Goal: Obtain resource: Download file/media

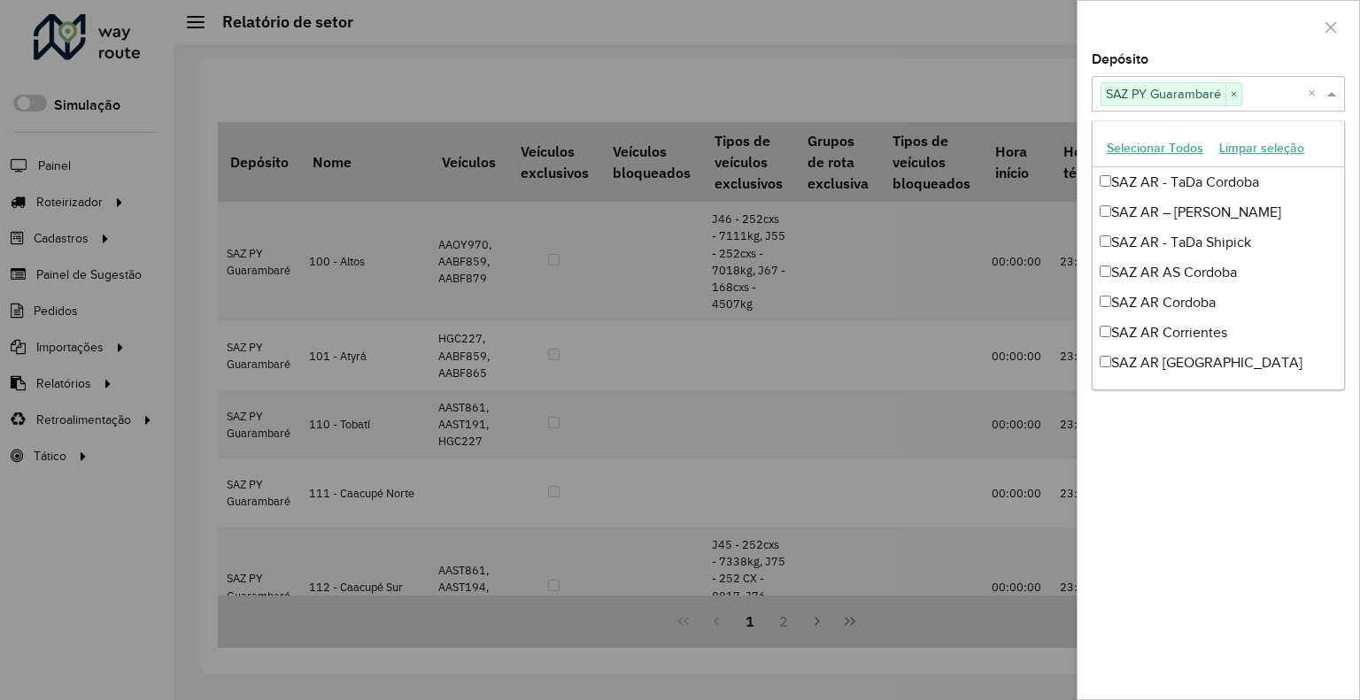
drag, startPoint x: 1199, startPoint y: 101, endPoint x: 1211, endPoint y: 99, distance: 12.5
click at [1202, 99] on span "SAZ PY Guarambaré" at bounding box center [1163, 93] width 124 height 21
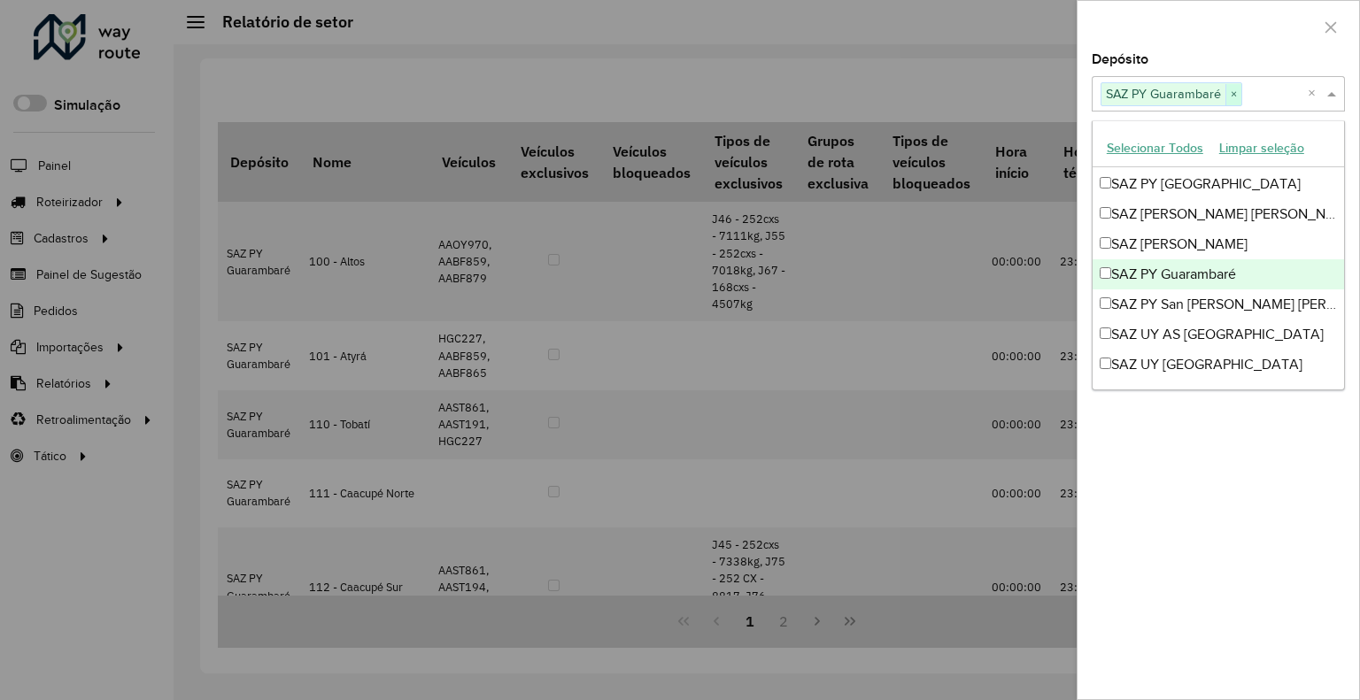
click at [1231, 100] on span "×" at bounding box center [1233, 94] width 16 height 21
click at [1208, 81] on div "Selecione um ou mais itens" at bounding box center [1218, 93] width 253 height 35
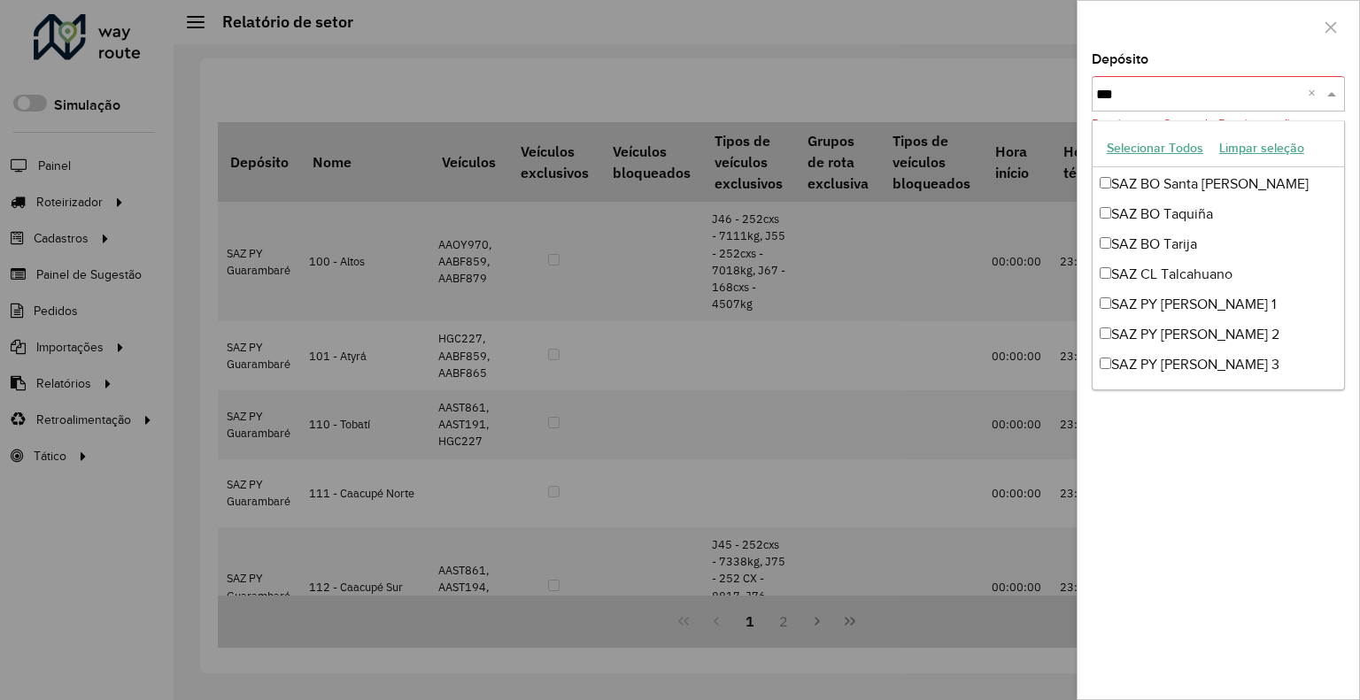
scroll to position [0, 0]
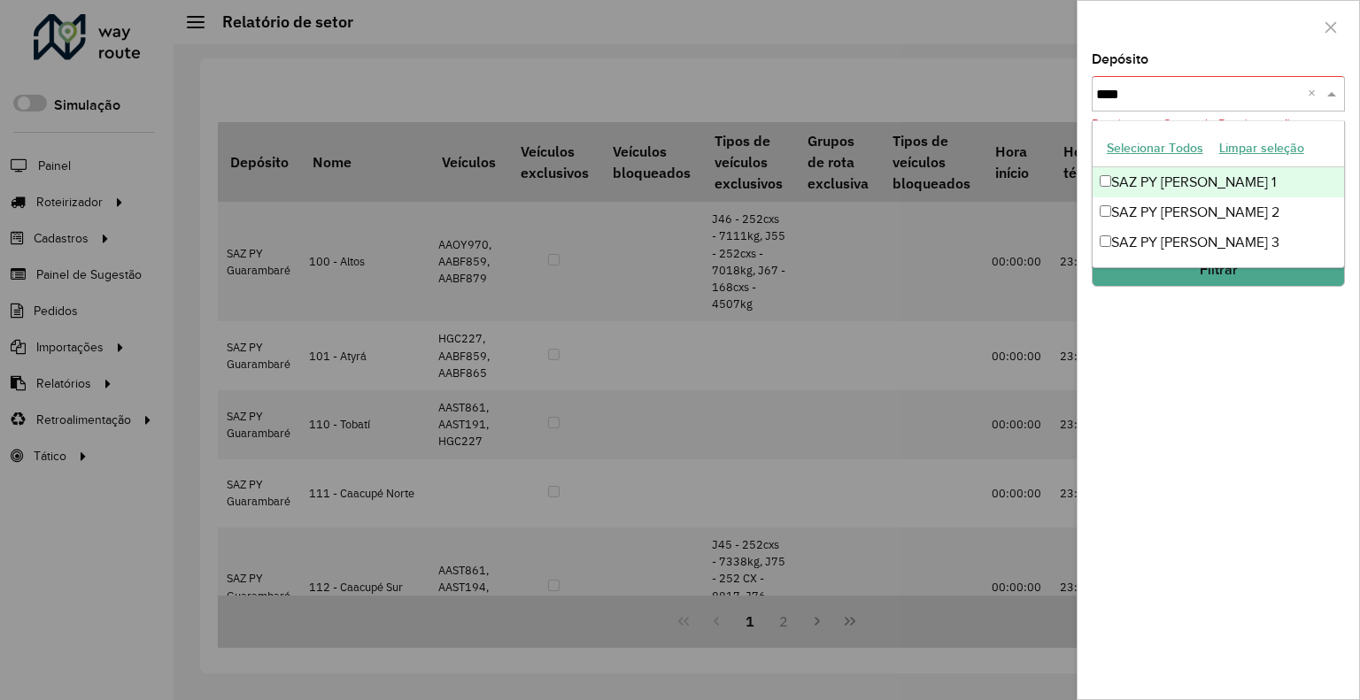
type input "*****"
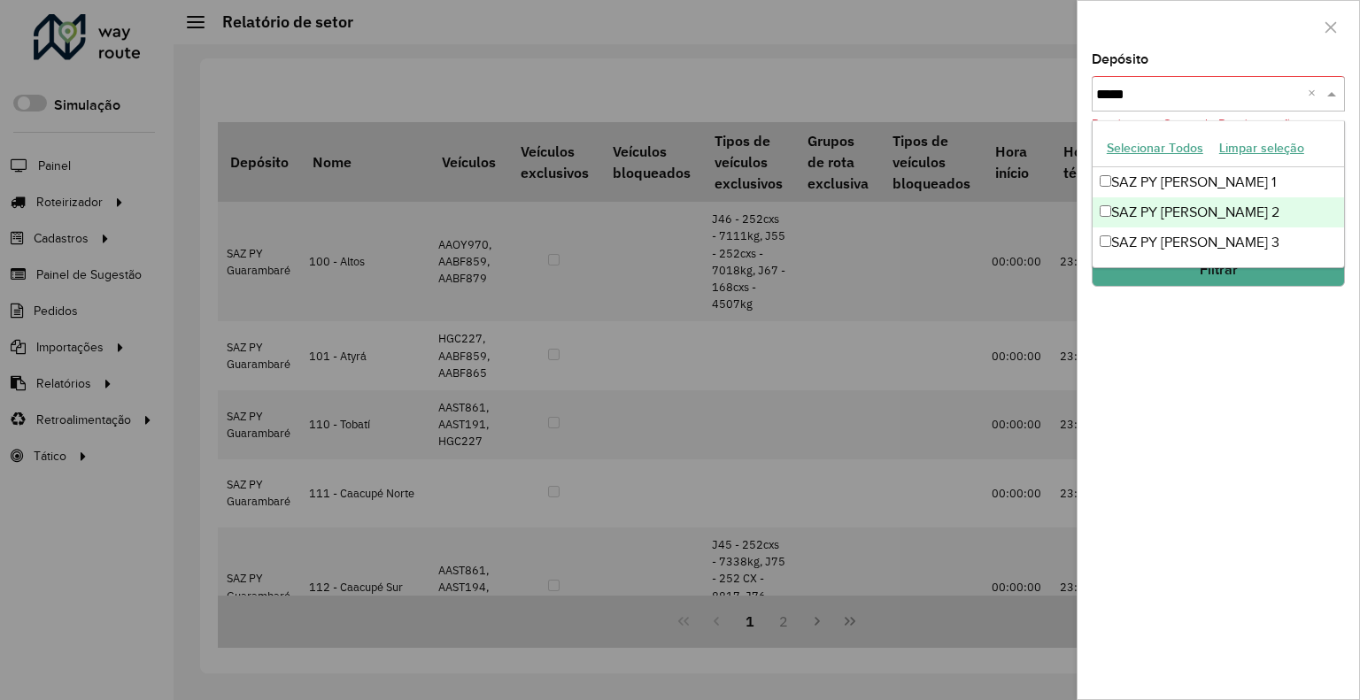
click at [1261, 207] on div "SAZ PY Asunción - Tanda 2" at bounding box center [1217, 212] width 251 height 30
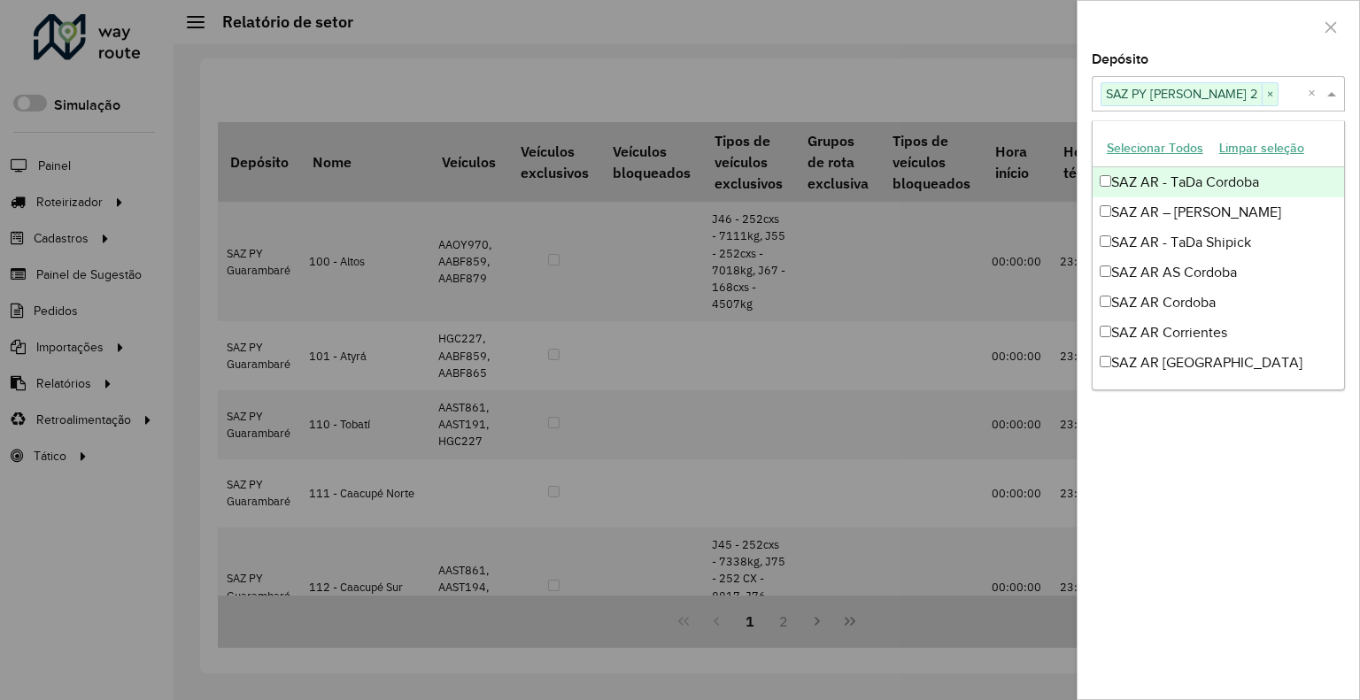
click at [1270, 49] on div at bounding box center [1218, 27] width 282 height 52
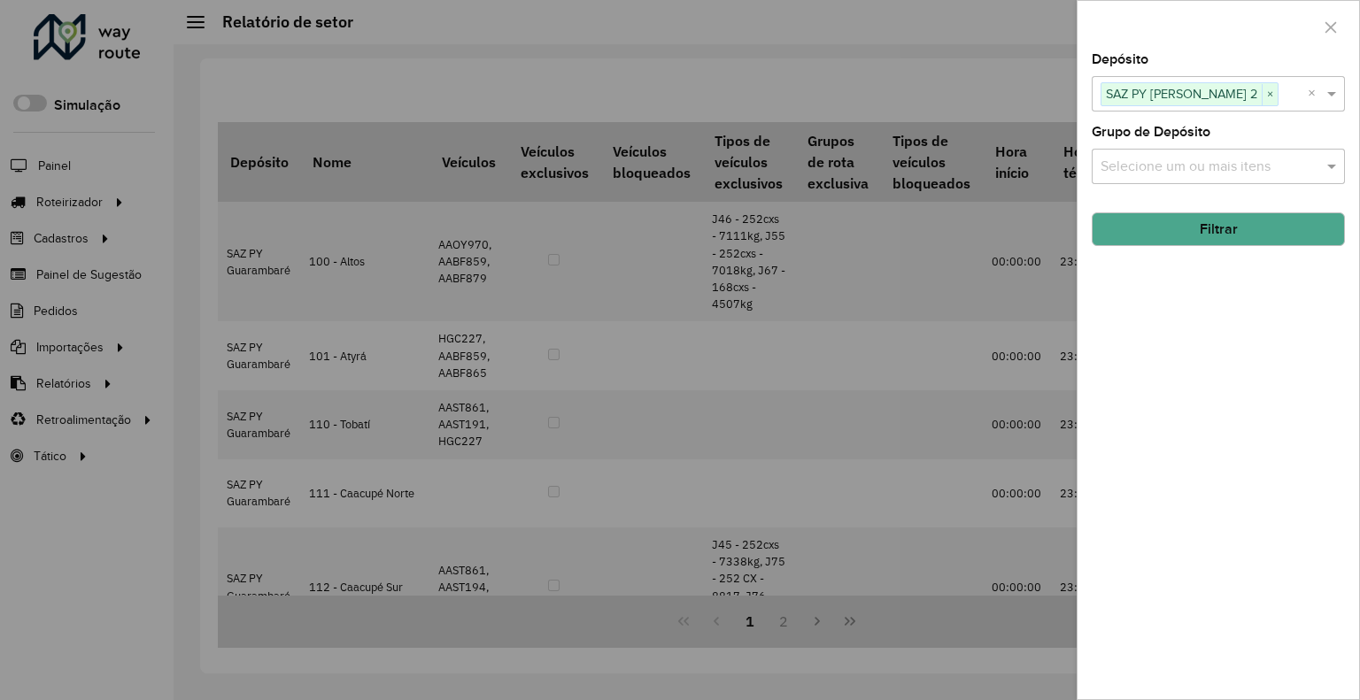
click at [1197, 235] on button "Filtrar" at bounding box center [1218, 229] width 253 height 34
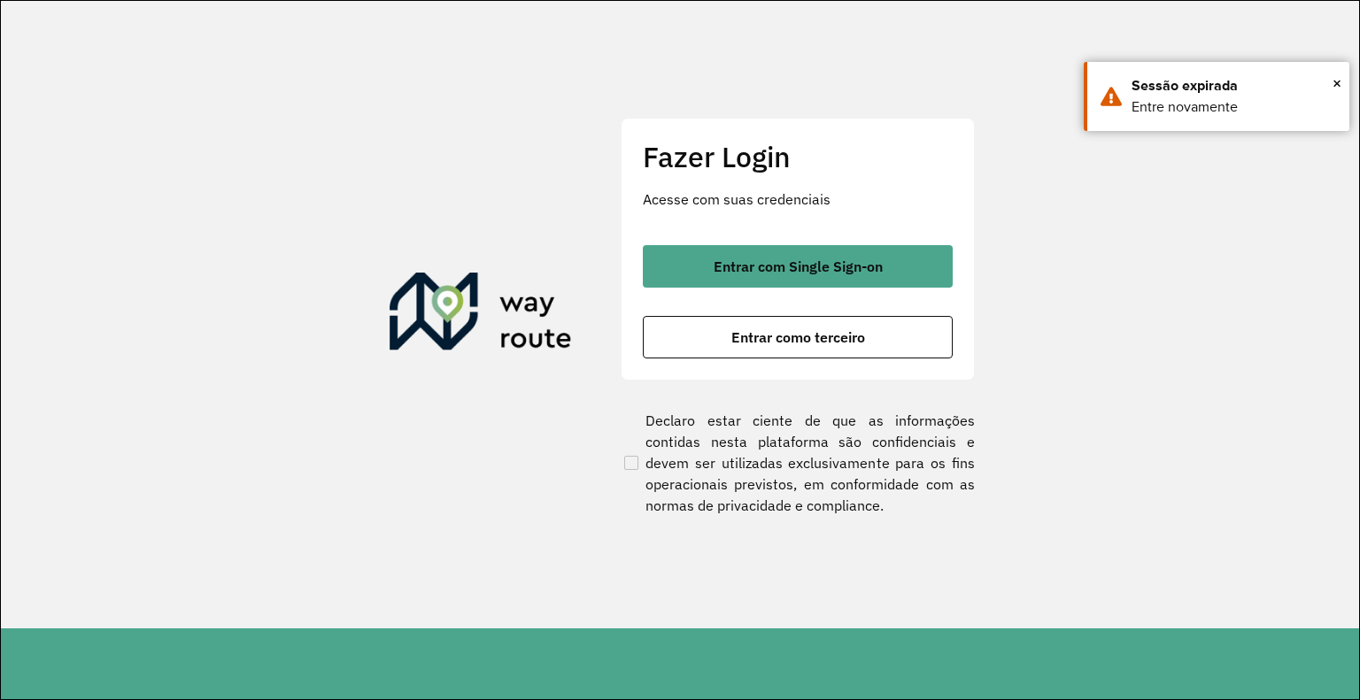
drag, startPoint x: 792, startPoint y: 307, endPoint x: 798, endPoint y: 289, distance: 18.5
click at [796, 299] on div at bounding box center [680, 350] width 1360 height 700
click at [799, 279] on div at bounding box center [680, 350] width 1360 height 700
click at [815, 267] on div at bounding box center [680, 350] width 1360 height 700
click at [693, 259] on div at bounding box center [680, 350] width 1360 height 700
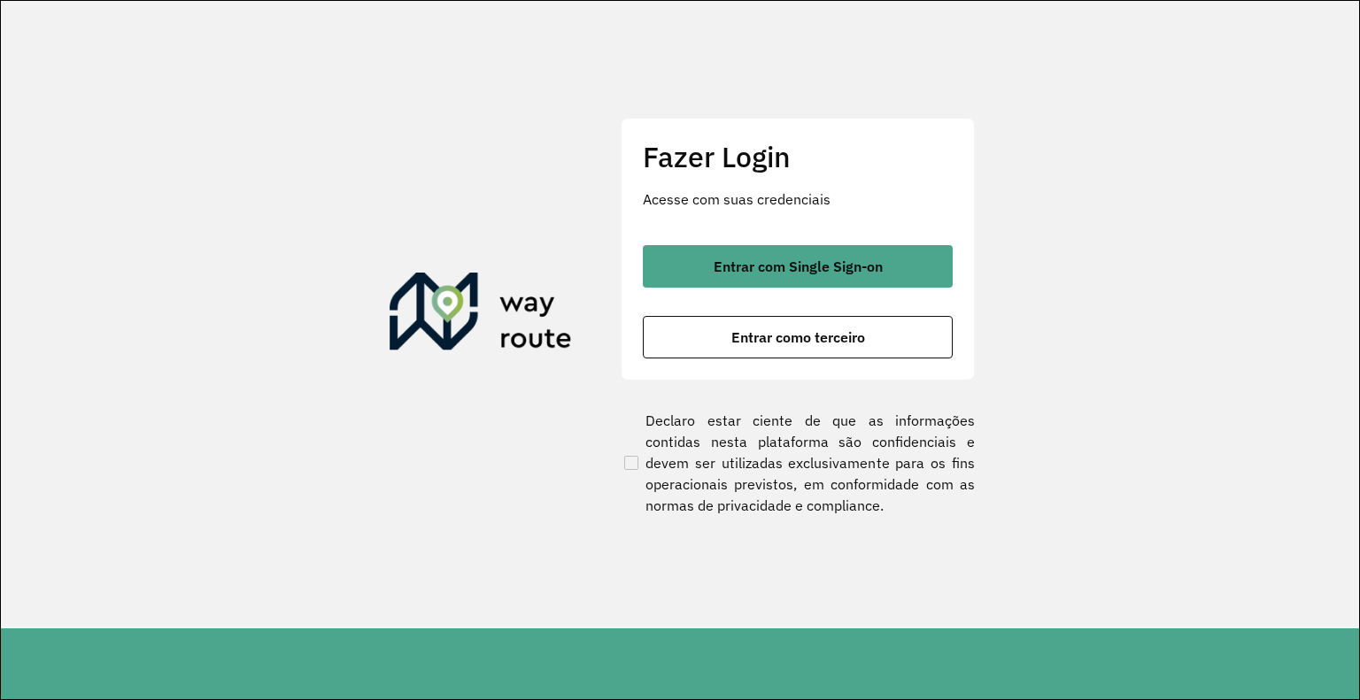
click at [702, 269] on div at bounding box center [680, 350] width 1360 height 700
click at [728, 268] on div at bounding box center [680, 350] width 1360 height 700
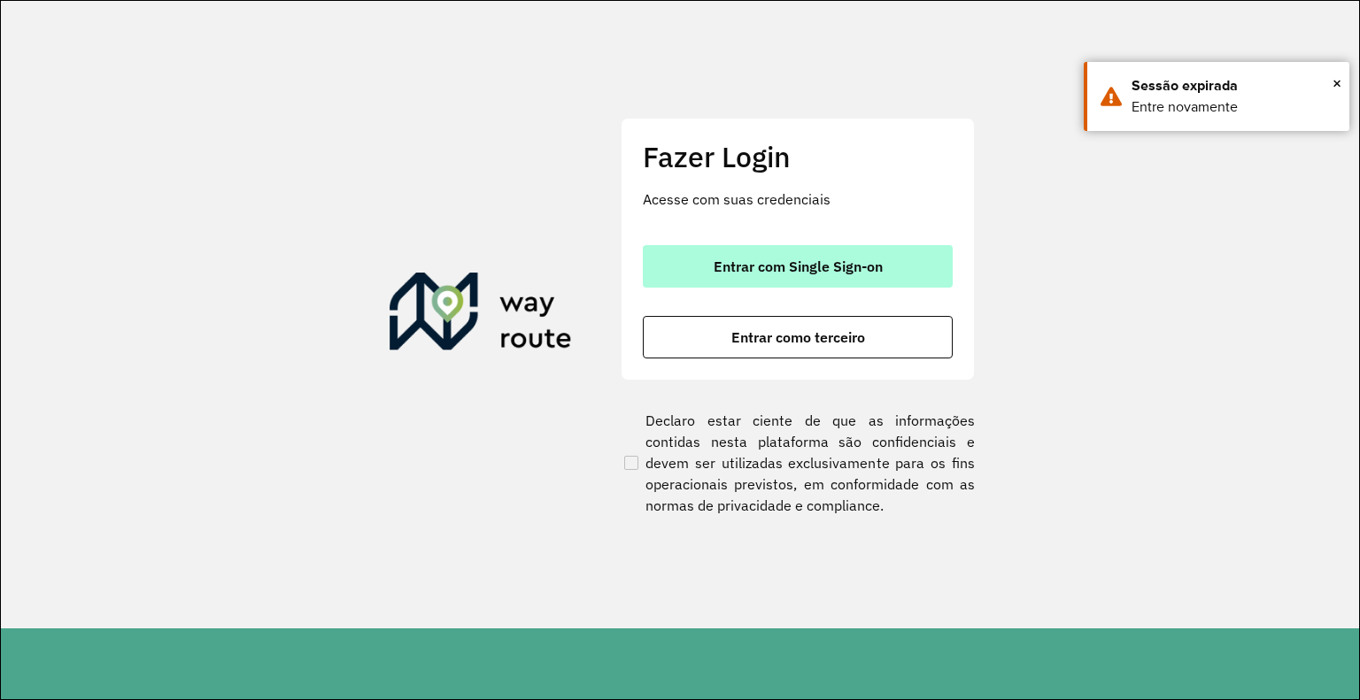
click at [811, 259] on span "Entrar com Single Sign-on" at bounding box center [798, 266] width 169 height 14
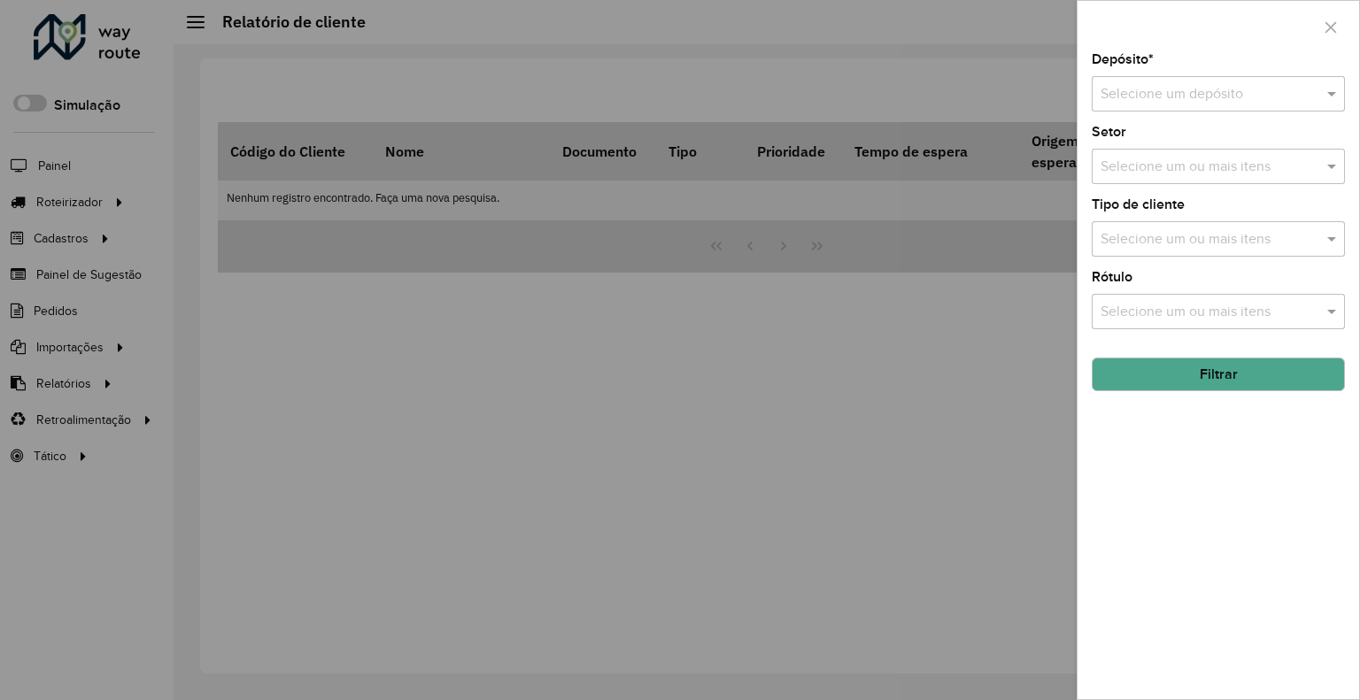
click at [1216, 100] on input "text" at bounding box center [1200, 94] width 200 height 21
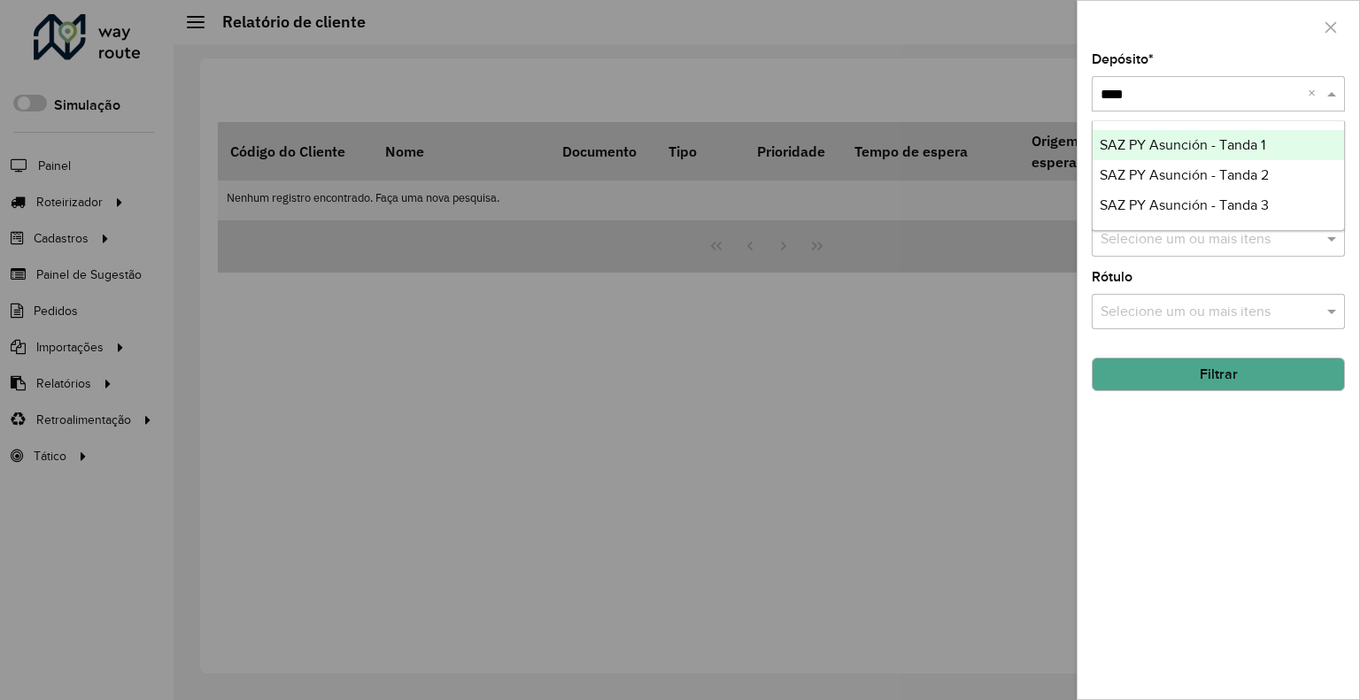
type input "*****"
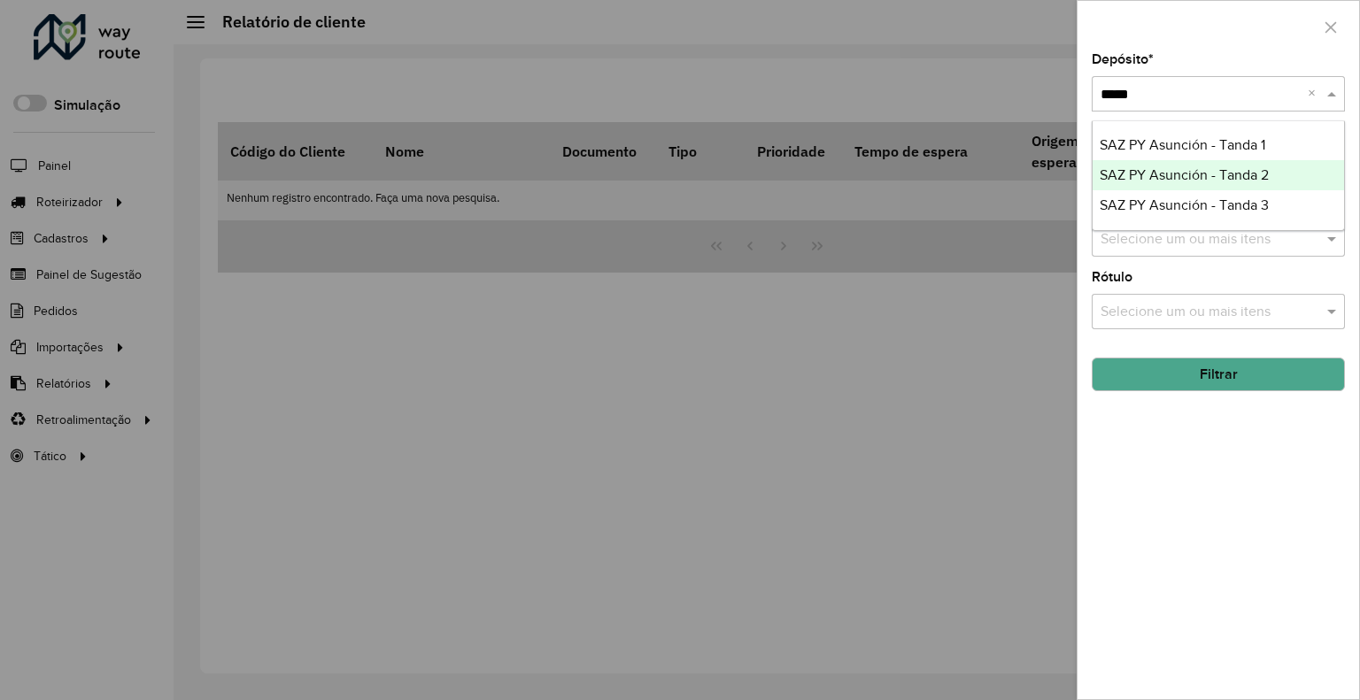
click at [1210, 174] on span "SAZ PY Asunción - Tanda 2" at bounding box center [1184, 174] width 169 height 15
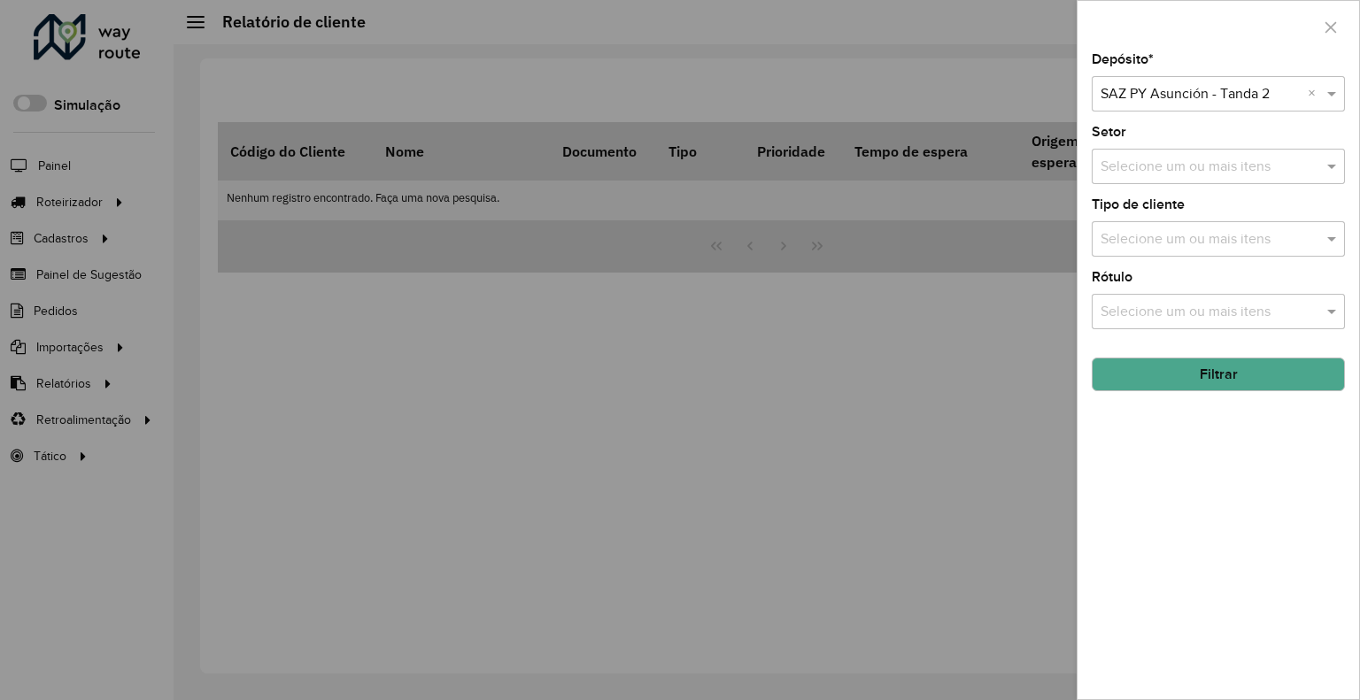
click at [1148, 382] on button "Filtrar" at bounding box center [1218, 375] width 253 height 34
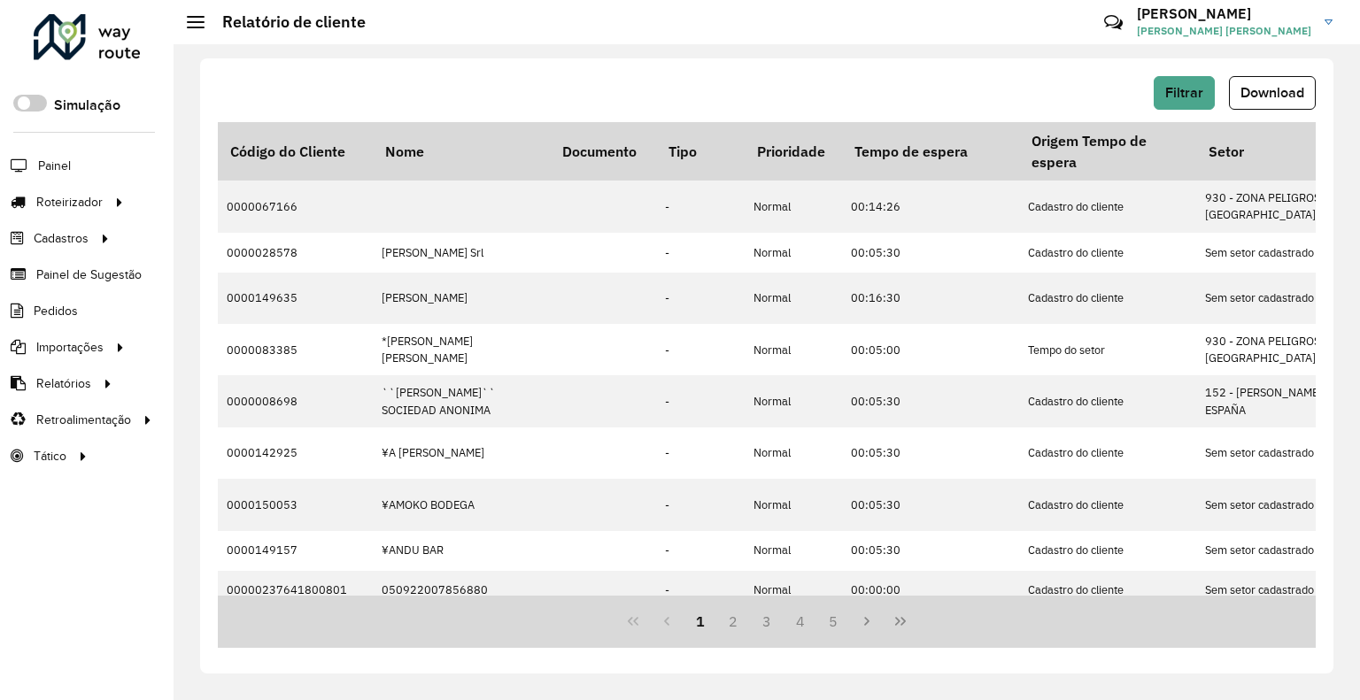
drag, startPoint x: 1291, startPoint y: 96, endPoint x: 1282, endPoint y: 102, distance: 10.8
click at [1292, 95] on span "Download" at bounding box center [1272, 92] width 64 height 15
click at [1162, 87] on button "Filtrar" at bounding box center [1184, 93] width 61 height 34
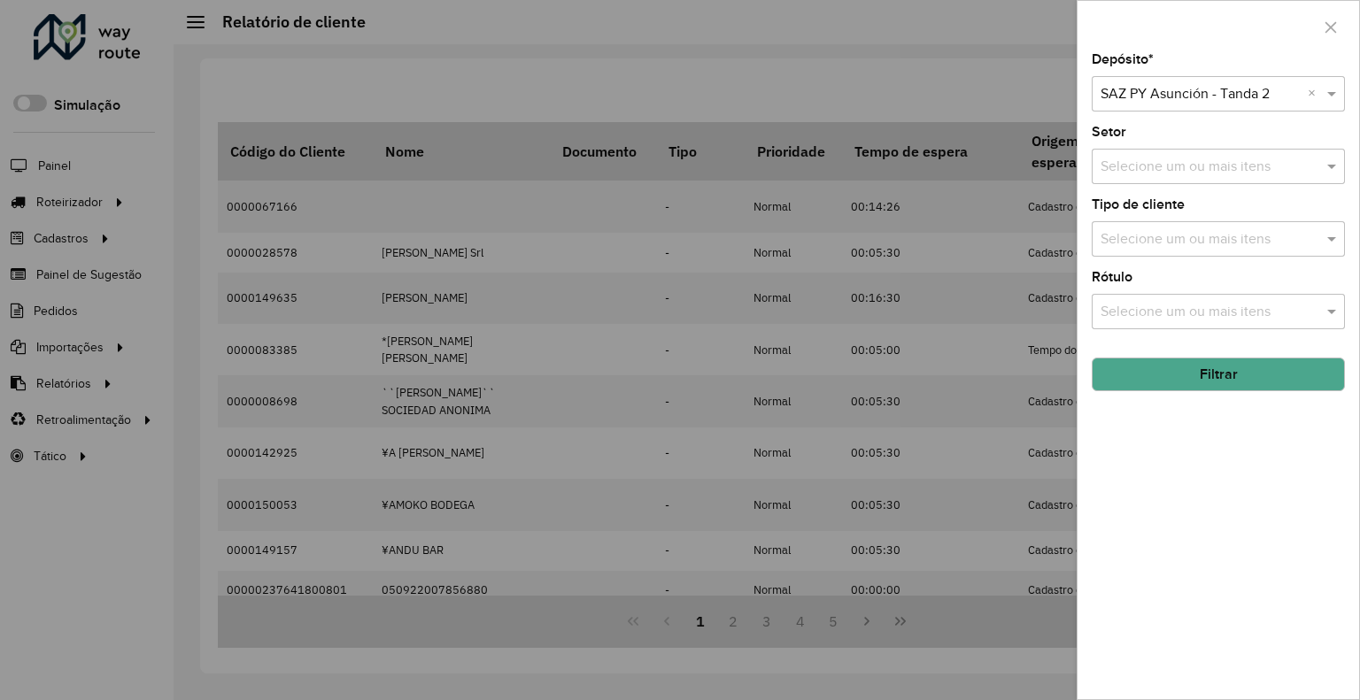
click at [1185, 88] on input "text" at bounding box center [1200, 94] width 200 height 21
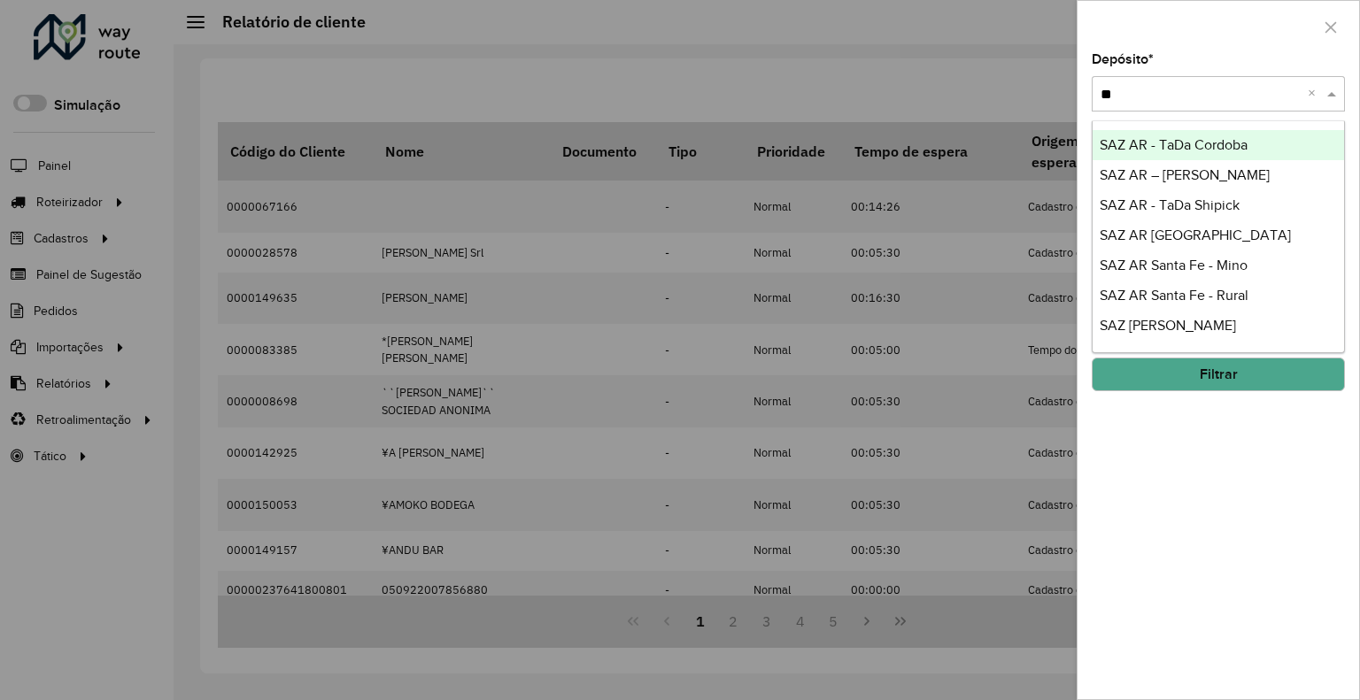
type input "***"
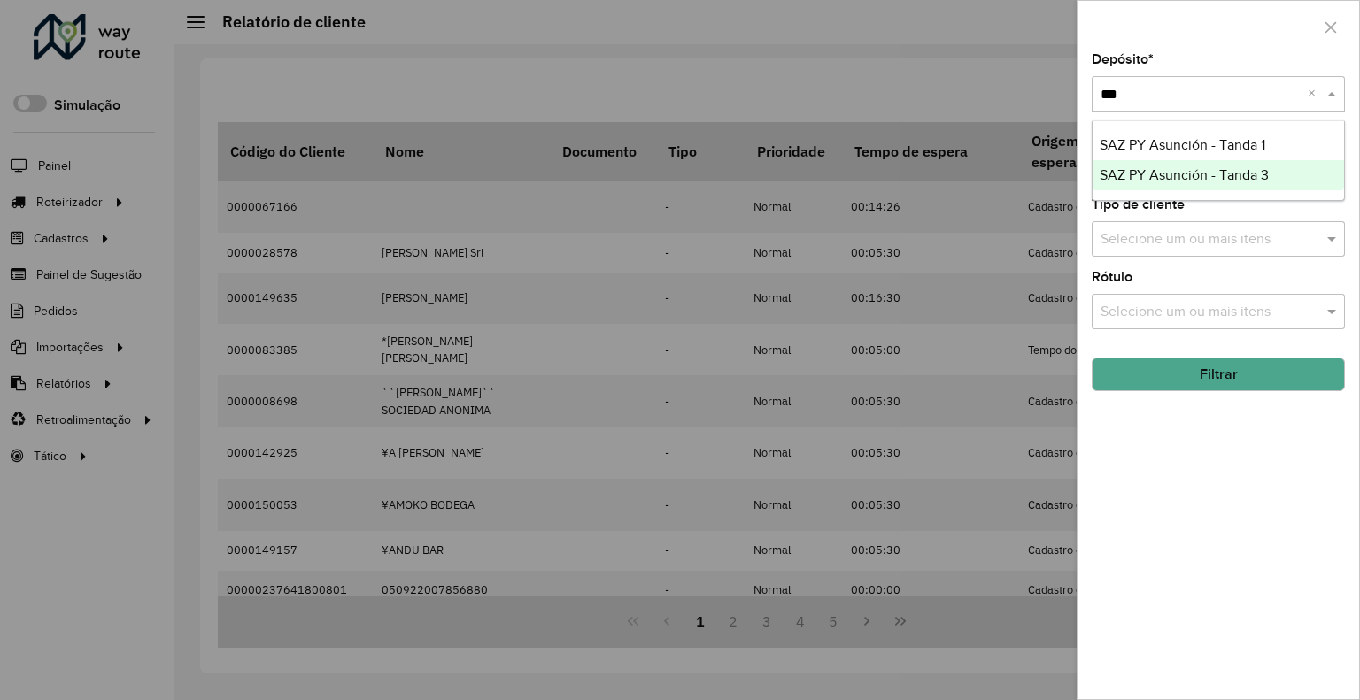
click at [1239, 173] on span "SAZ PY Asunción - Tanda 3" at bounding box center [1184, 174] width 169 height 15
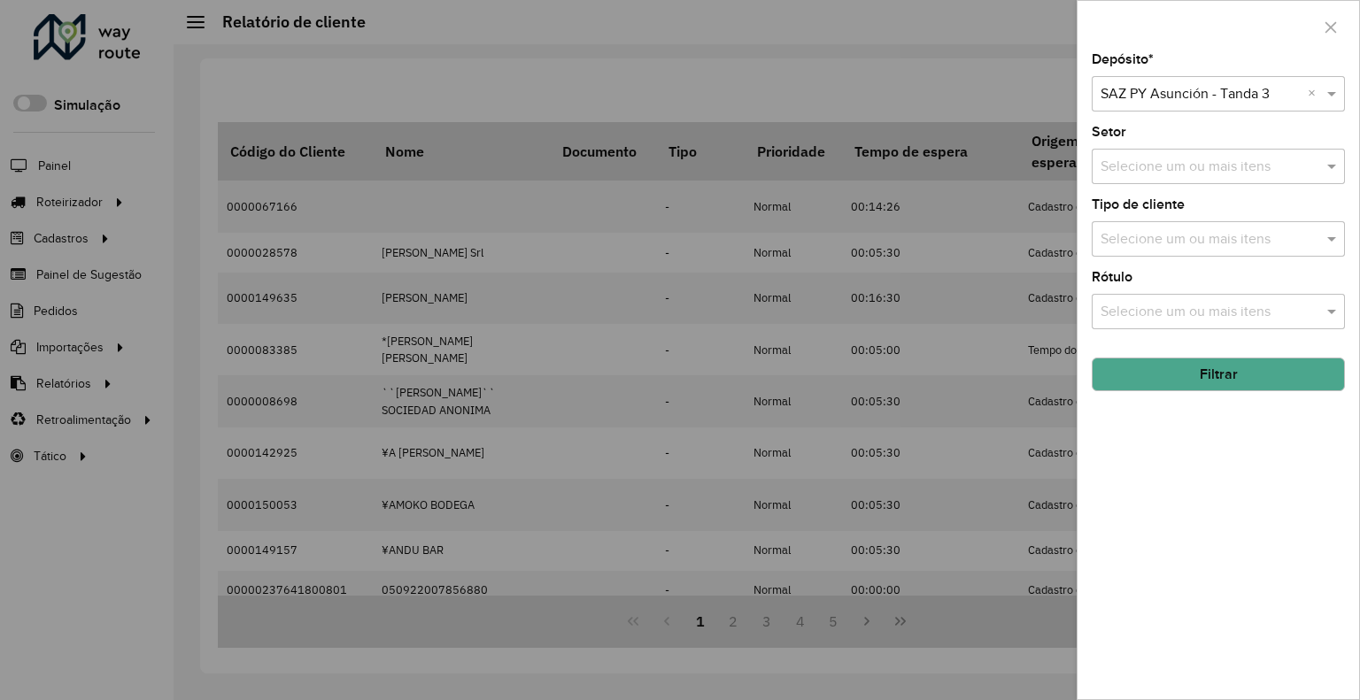
click at [1231, 351] on hb-field-button "Filtrar" at bounding box center [1218, 367] width 253 height 48
click at [1230, 371] on button "Filtrar" at bounding box center [1218, 375] width 253 height 34
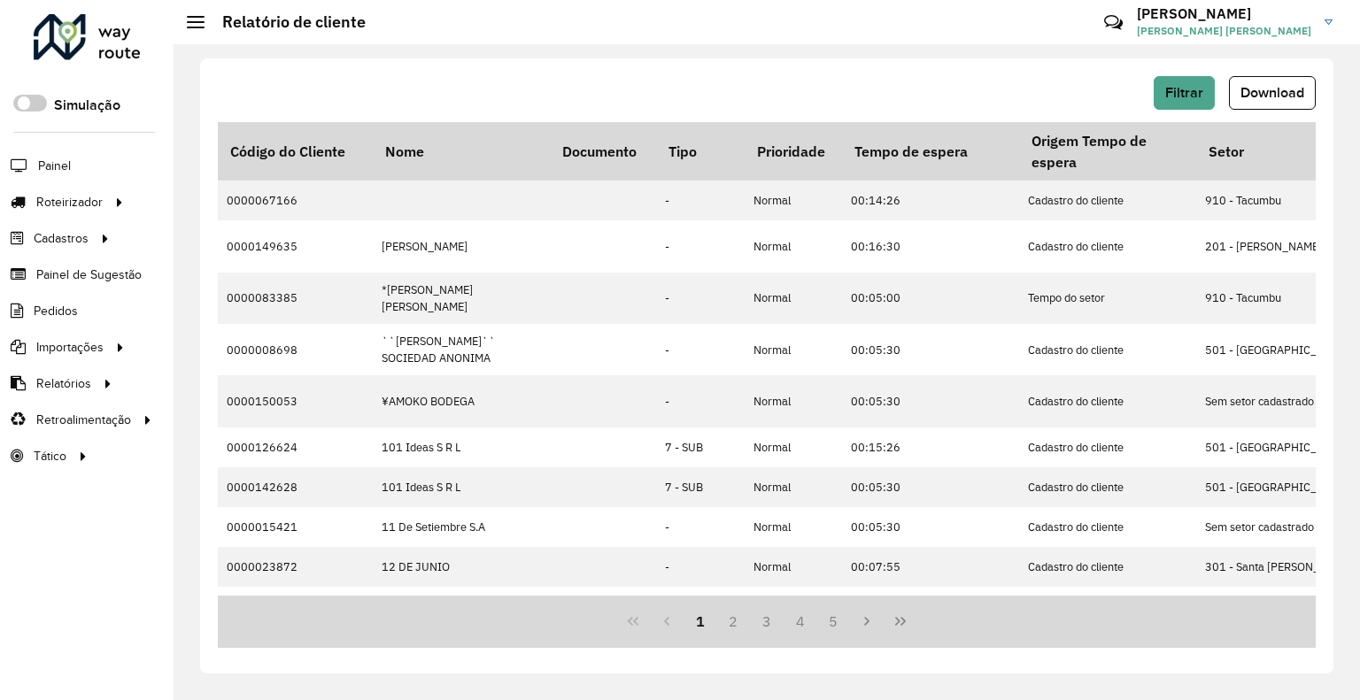
click at [1298, 92] on span "Download" at bounding box center [1272, 92] width 64 height 15
click at [1196, 87] on span "Filtrar" at bounding box center [1184, 92] width 38 height 15
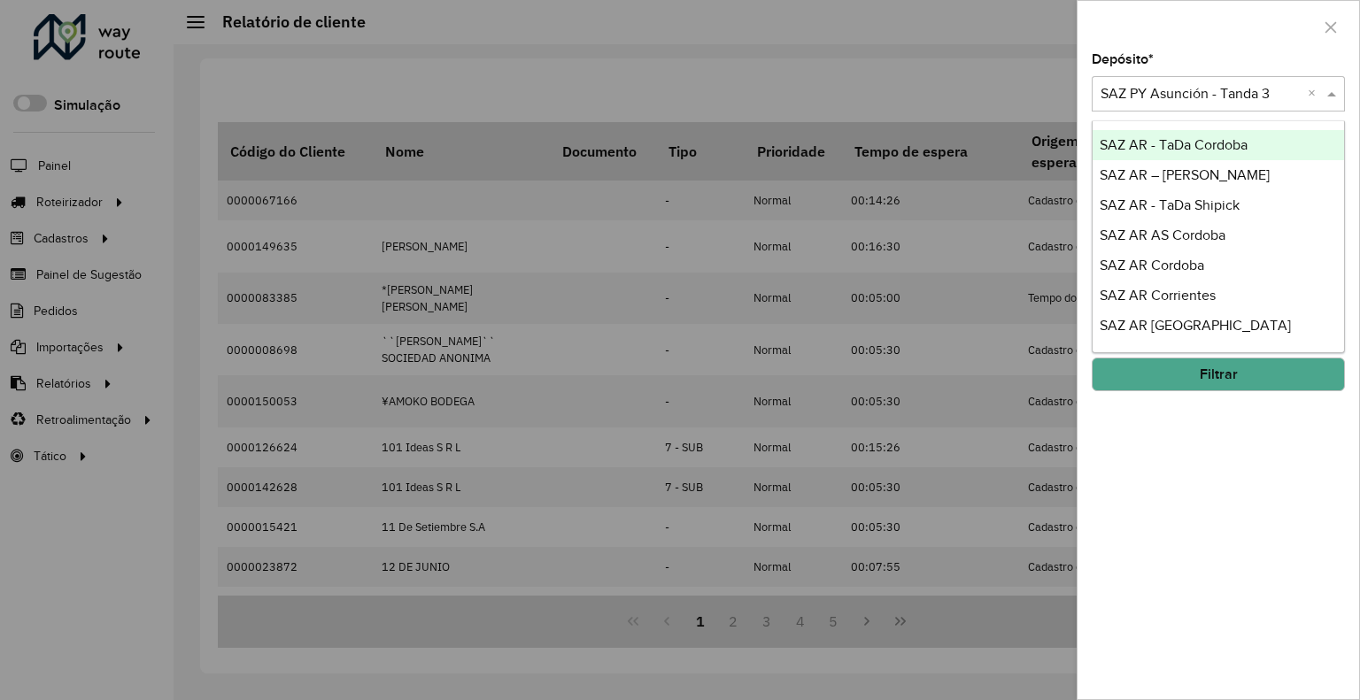
click at [1208, 109] on div "Selecione um depósito × SAZ PY Asunción - Tanda 3 ×" at bounding box center [1218, 93] width 253 height 35
type input "**"
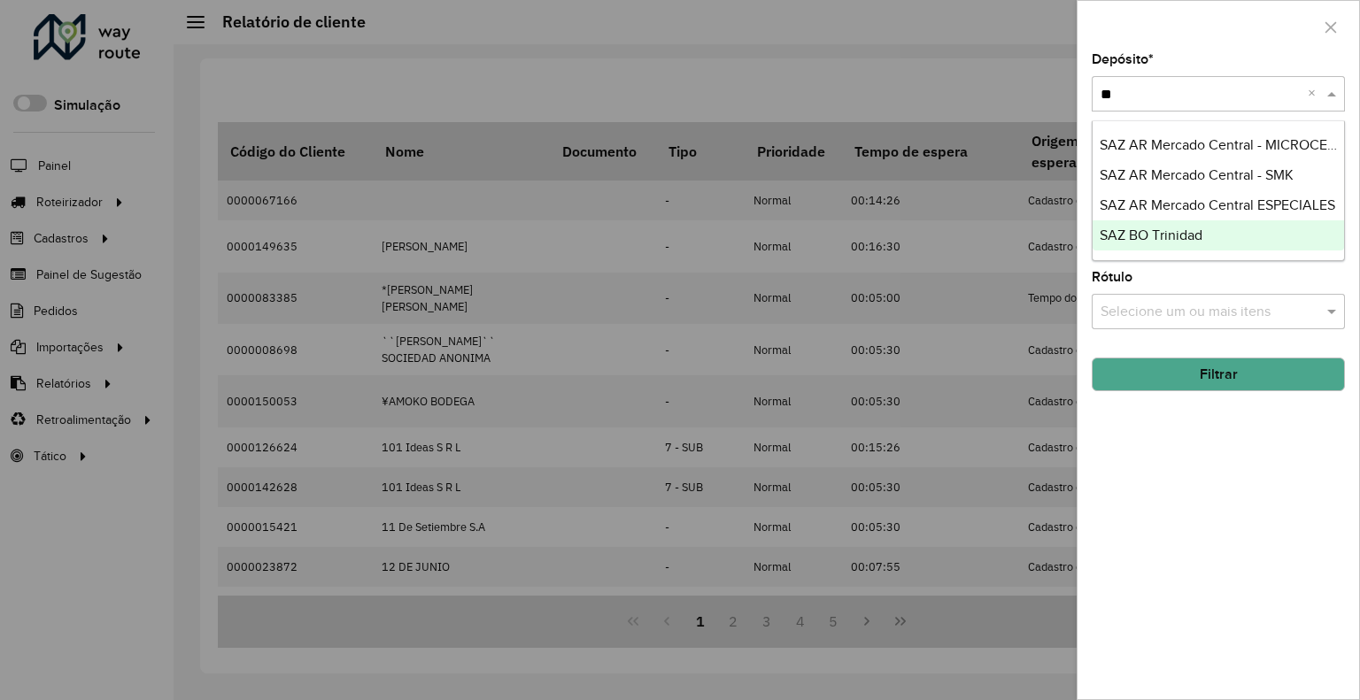
click at [1177, 238] on span "SAZ BO Trinidad" at bounding box center [1151, 235] width 103 height 15
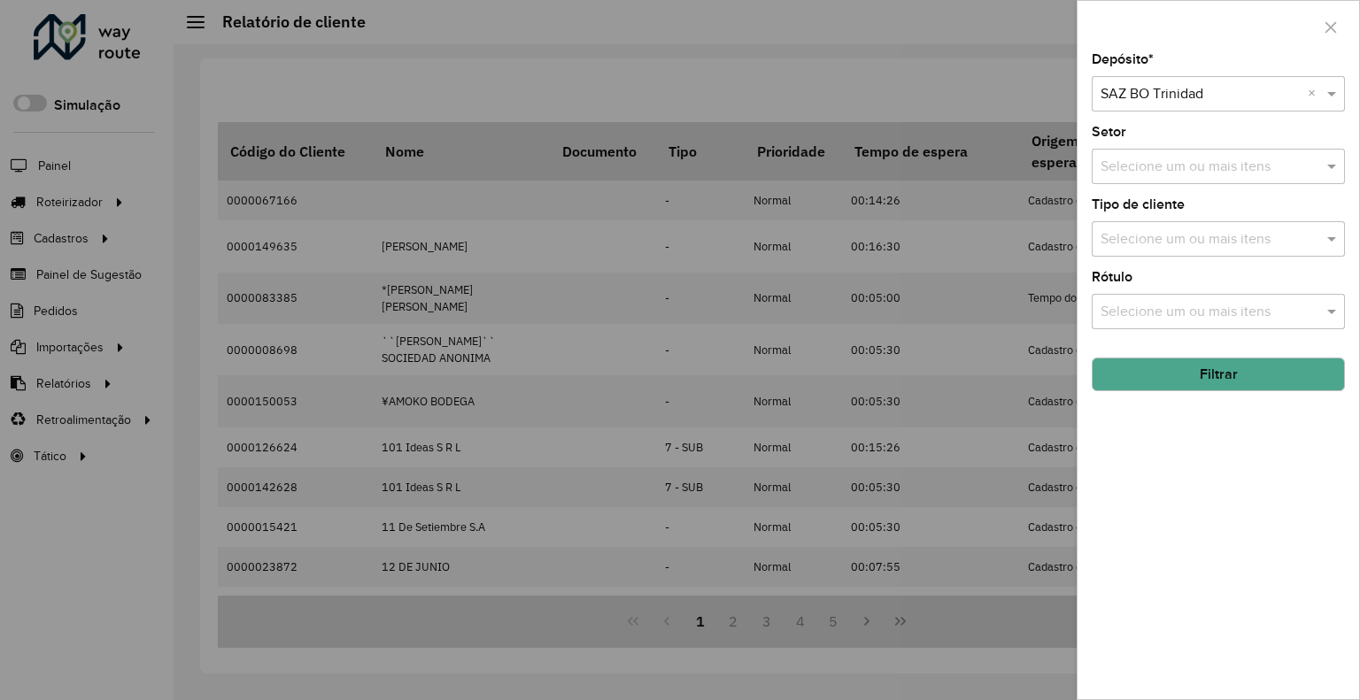
click at [1193, 367] on button "Filtrar" at bounding box center [1218, 375] width 253 height 34
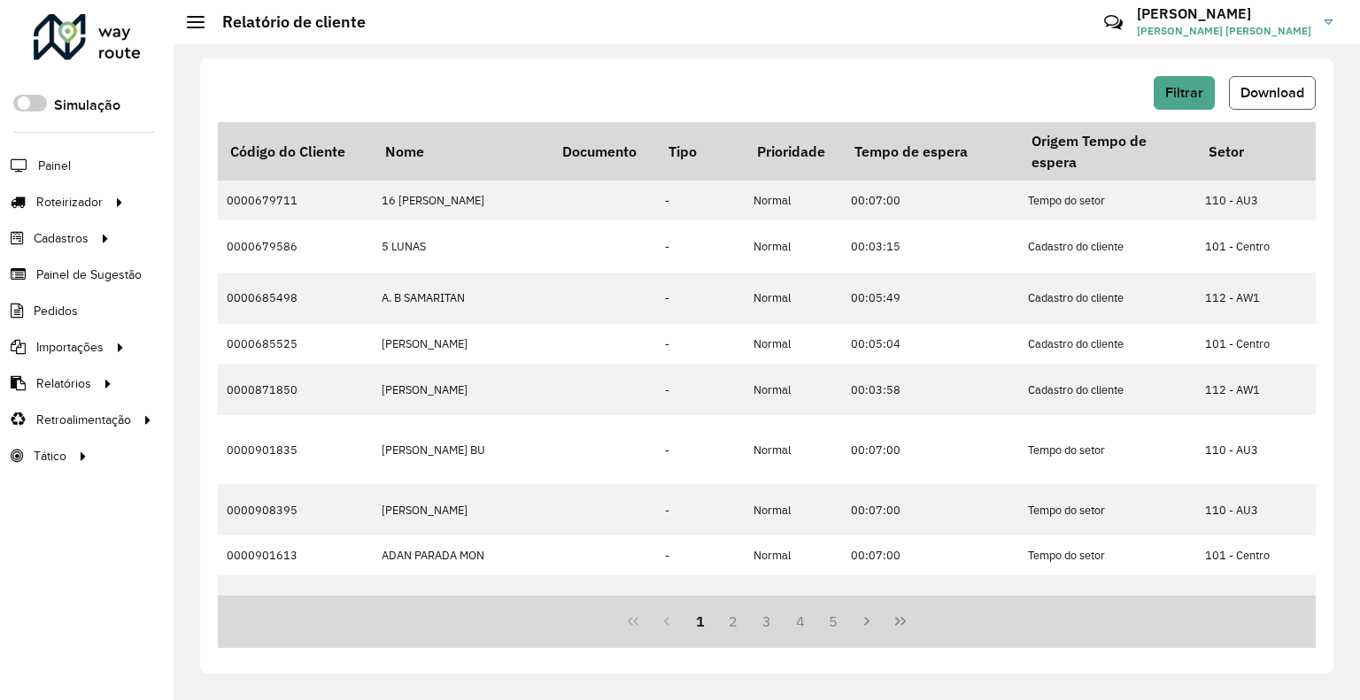
click at [1294, 97] on span "Download" at bounding box center [1272, 92] width 64 height 15
click at [1187, 91] on span "Filtrar" at bounding box center [1184, 92] width 38 height 15
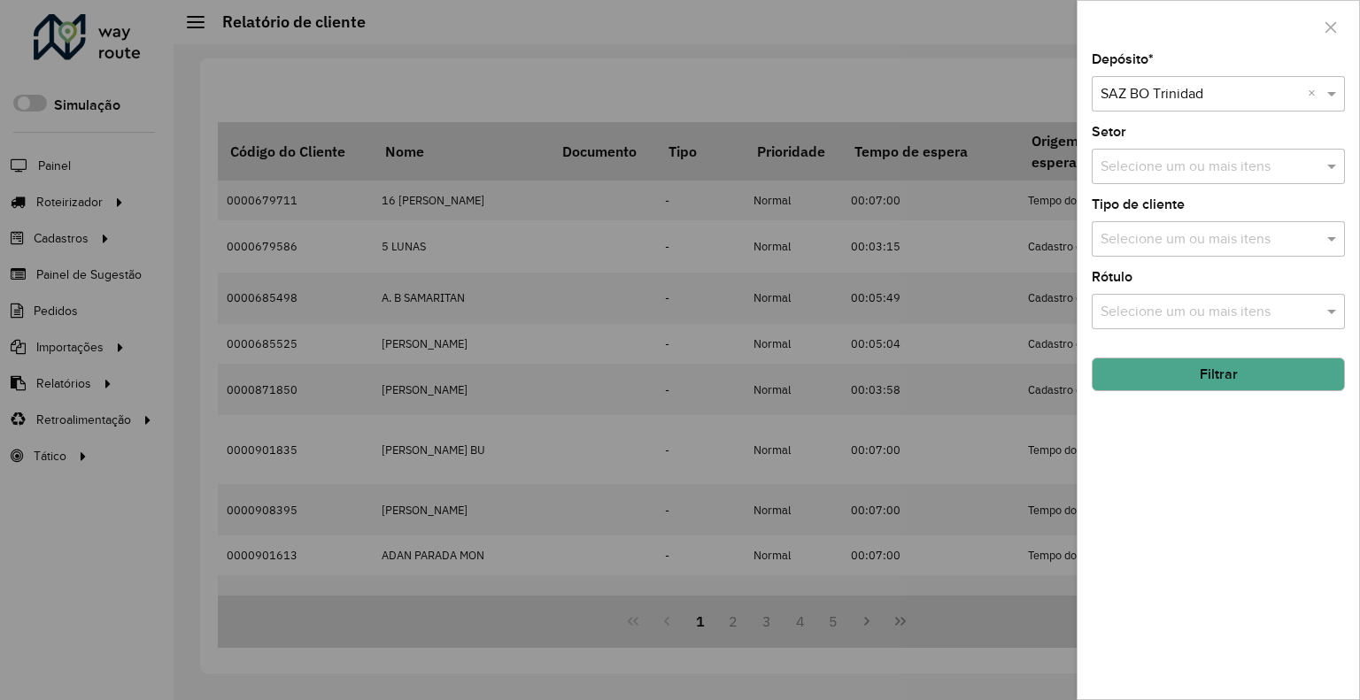
click at [1184, 89] on input "text" at bounding box center [1200, 94] width 200 height 21
type input "****"
click at [1199, 138] on span "SAZ [PERSON_NAME]" at bounding box center [1168, 144] width 136 height 15
drag, startPoint x: 1200, startPoint y: 368, endPoint x: 1190, endPoint y: 339, distance: 30.8
click at [1200, 370] on button "Filtrar" at bounding box center [1218, 375] width 253 height 34
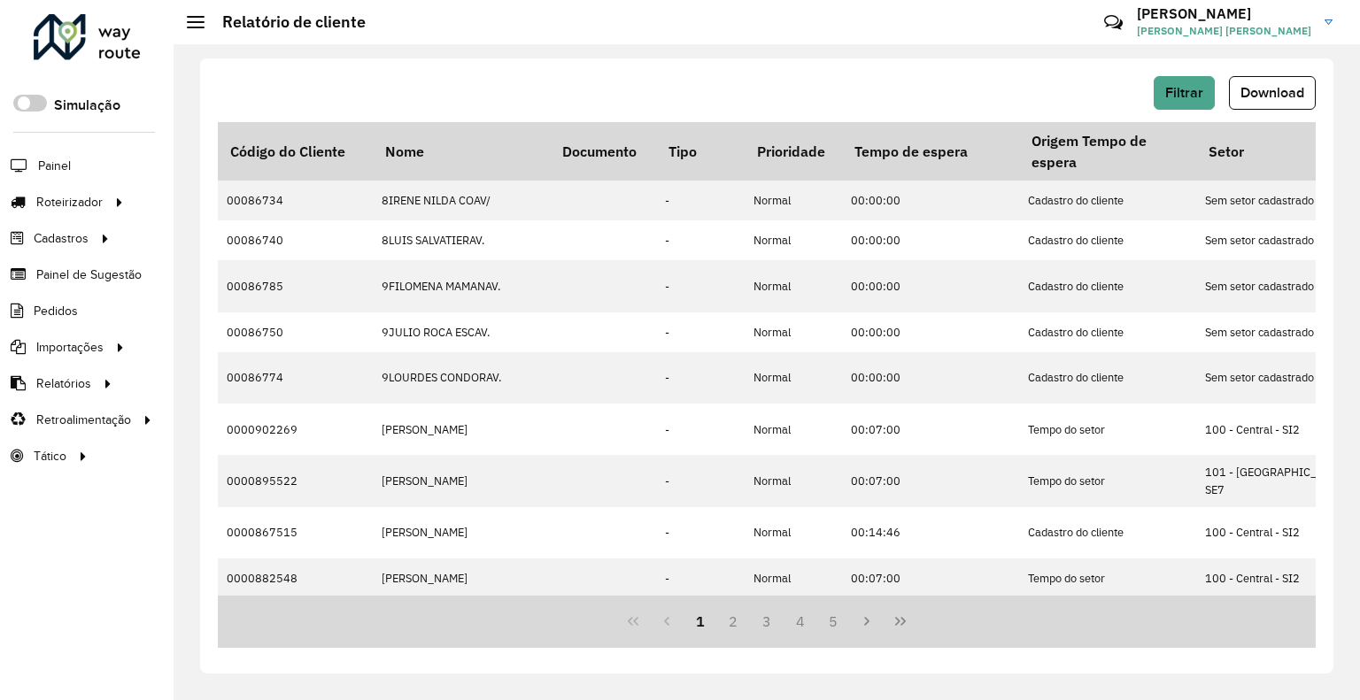
drag, startPoint x: 1287, startPoint y: 91, endPoint x: 1261, endPoint y: 91, distance: 26.6
click at [1286, 91] on span "Download" at bounding box center [1272, 92] width 64 height 15
click at [1190, 81] on button "Filtrar" at bounding box center [1184, 93] width 61 height 34
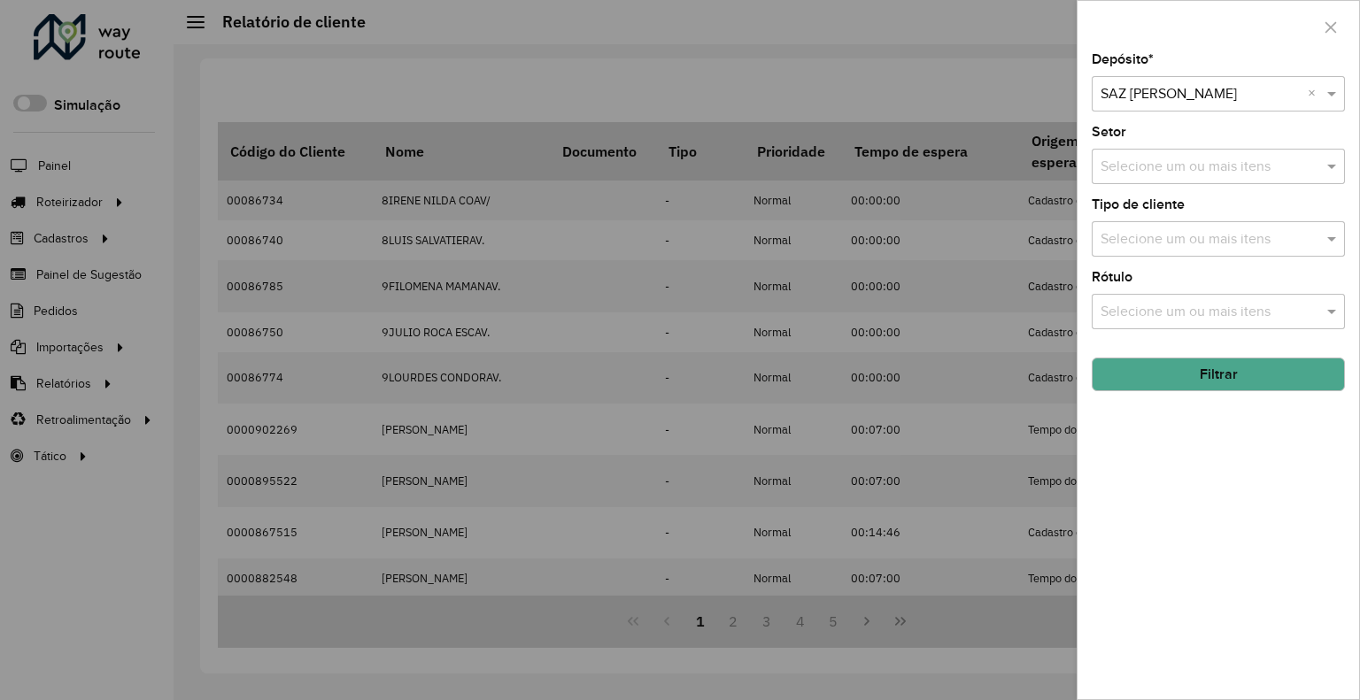
click at [1183, 99] on input "text" at bounding box center [1200, 94] width 200 height 21
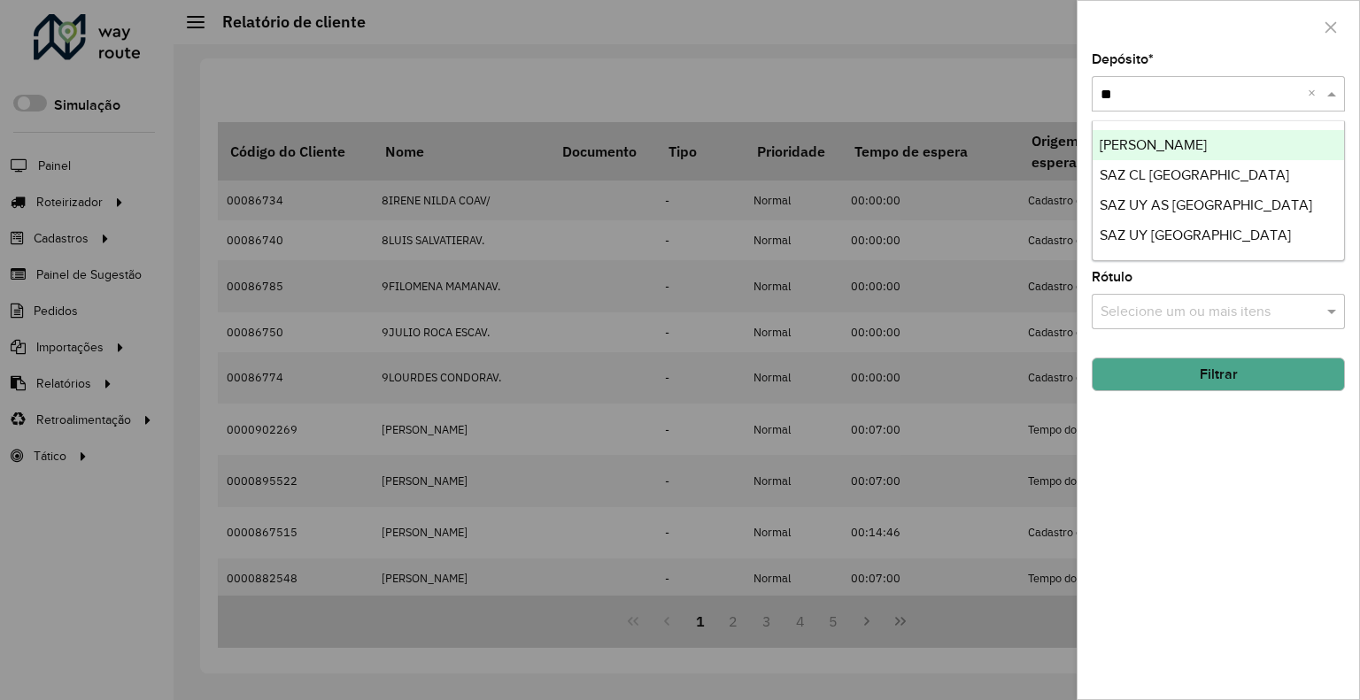
type input "***"
click at [1223, 138] on div "[PERSON_NAME]" at bounding box center [1217, 145] width 251 height 30
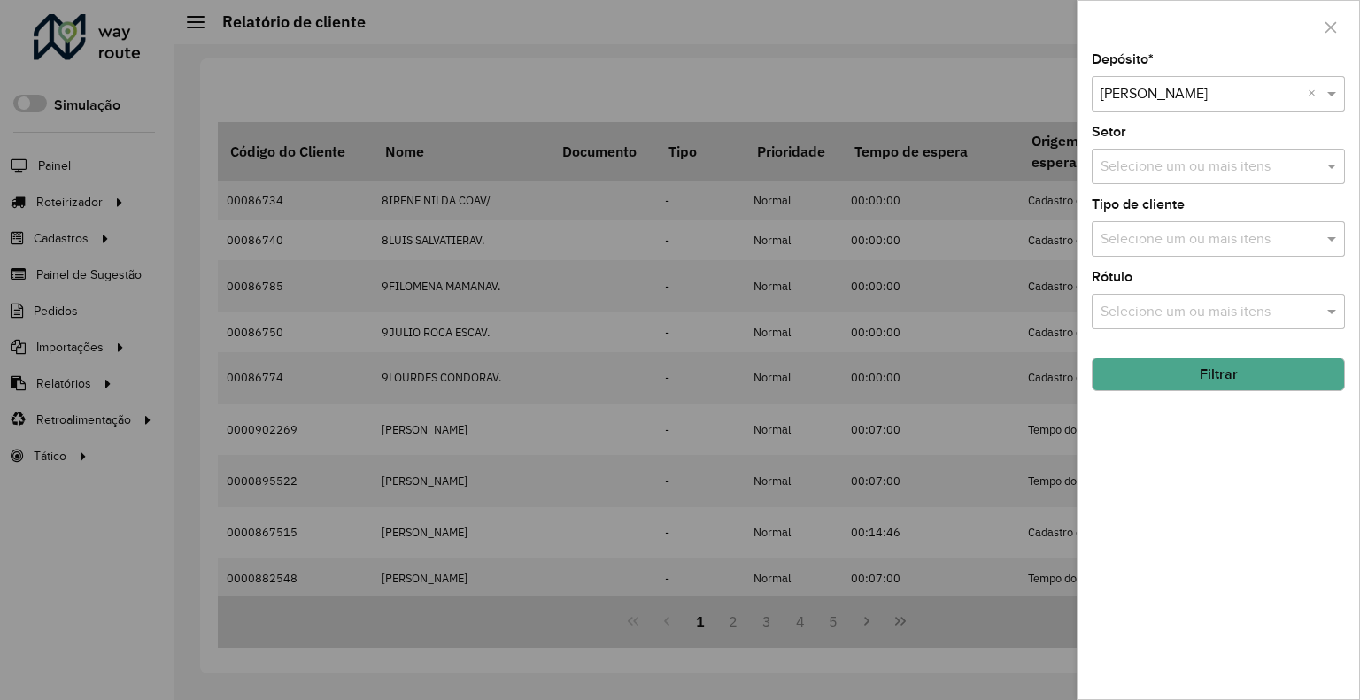
click at [1236, 366] on button "Filtrar" at bounding box center [1218, 375] width 253 height 34
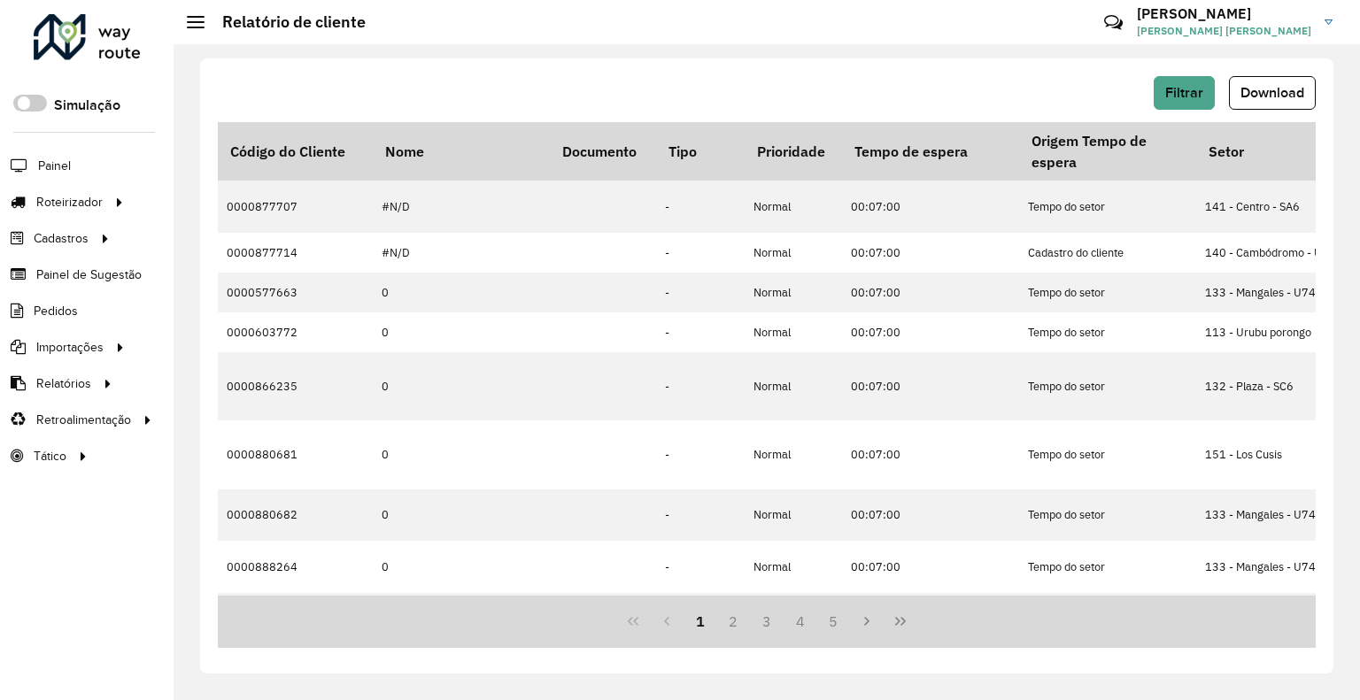
drag, startPoint x: 1251, startPoint y: 94, endPoint x: 1242, endPoint y: 95, distance: 8.9
click at [1252, 94] on span "Download" at bounding box center [1272, 92] width 64 height 15
click at [1161, 93] on button "Filtrar" at bounding box center [1184, 93] width 61 height 34
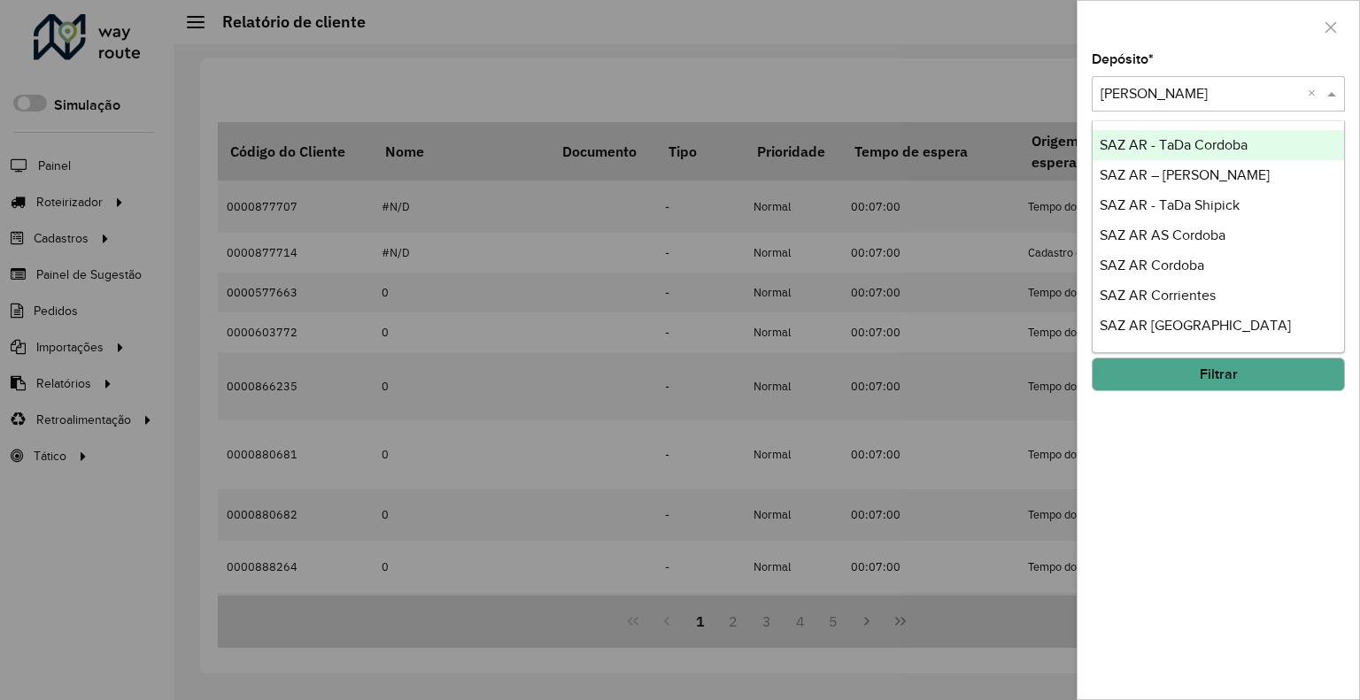
click at [1174, 97] on input "text" at bounding box center [1200, 94] width 200 height 21
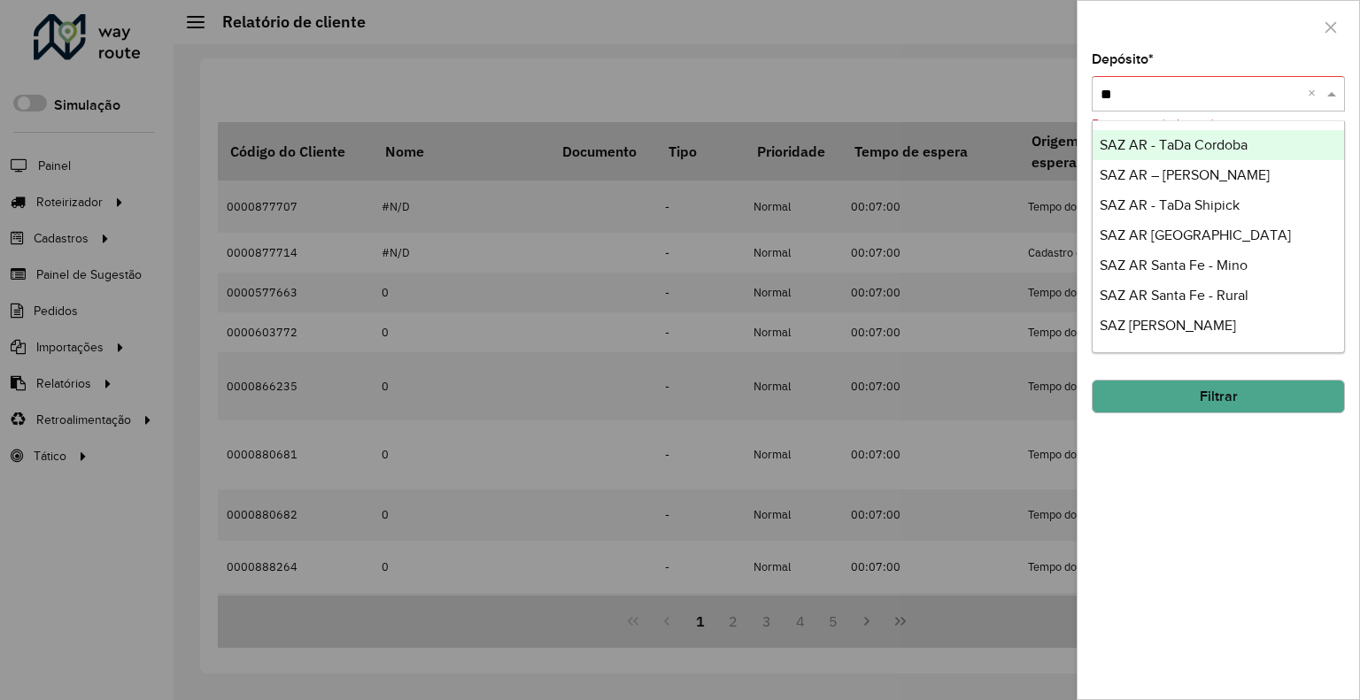
type input "***"
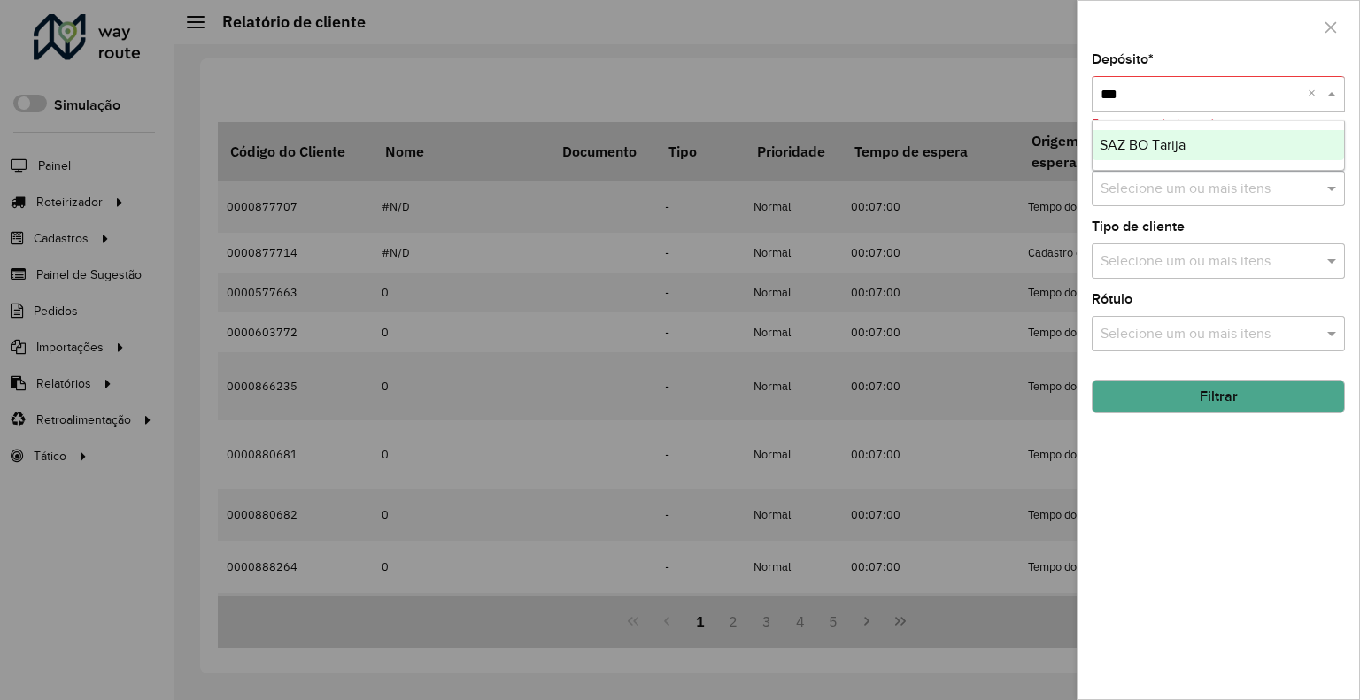
click at [1215, 135] on div "SAZ BO Tarija" at bounding box center [1217, 145] width 251 height 30
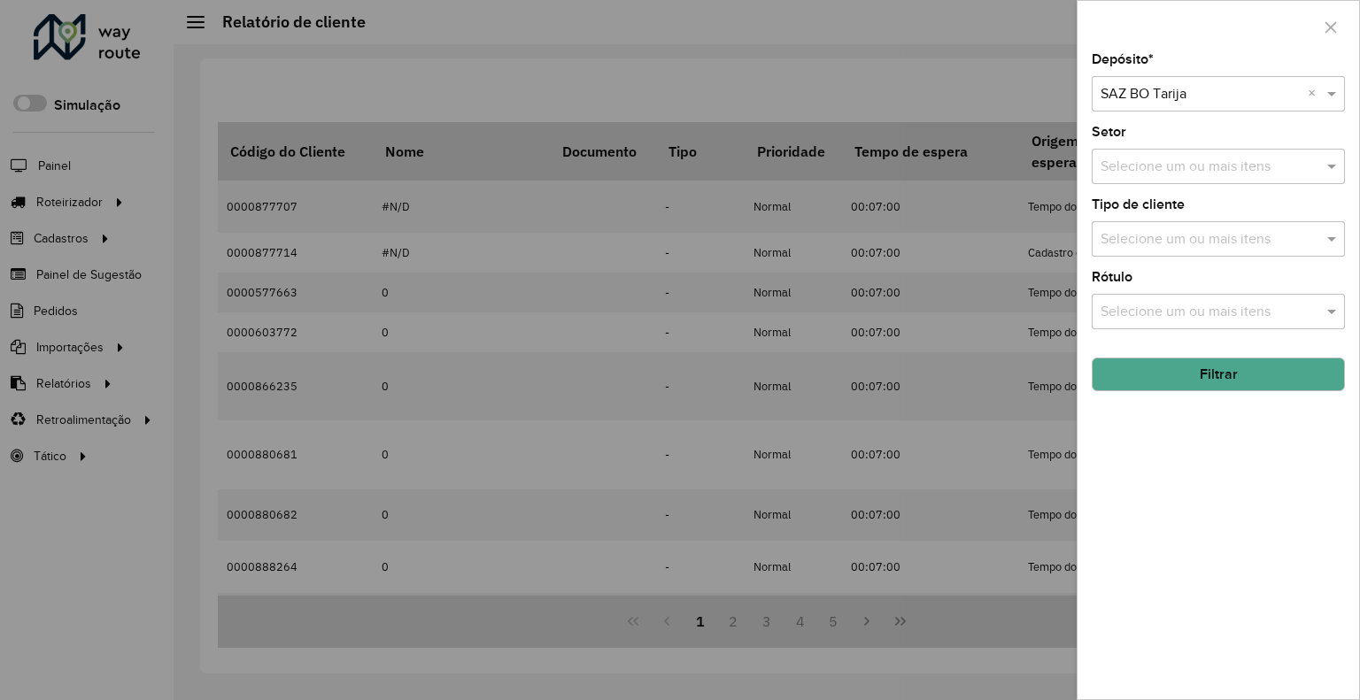
click at [1189, 372] on button "Filtrar" at bounding box center [1218, 375] width 253 height 34
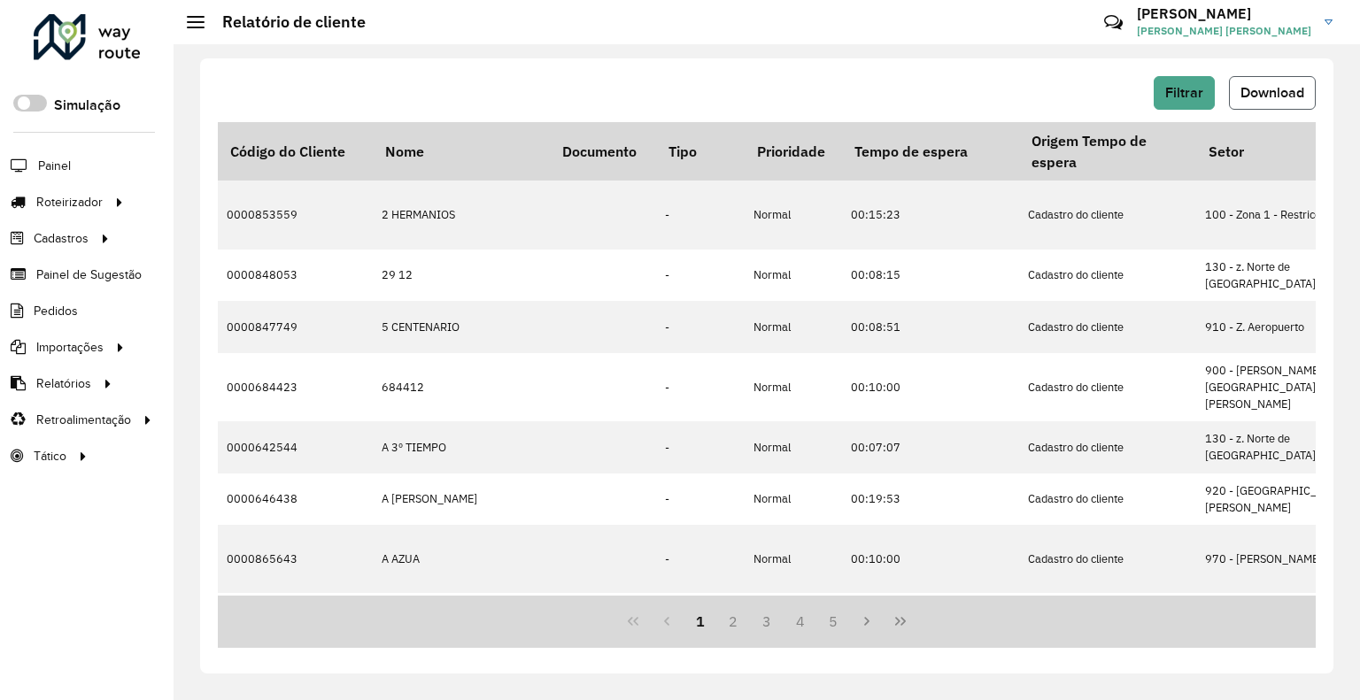
click at [1282, 88] on span "Download" at bounding box center [1272, 92] width 64 height 15
click at [1170, 85] on span "Filtrar" at bounding box center [1184, 92] width 38 height 15
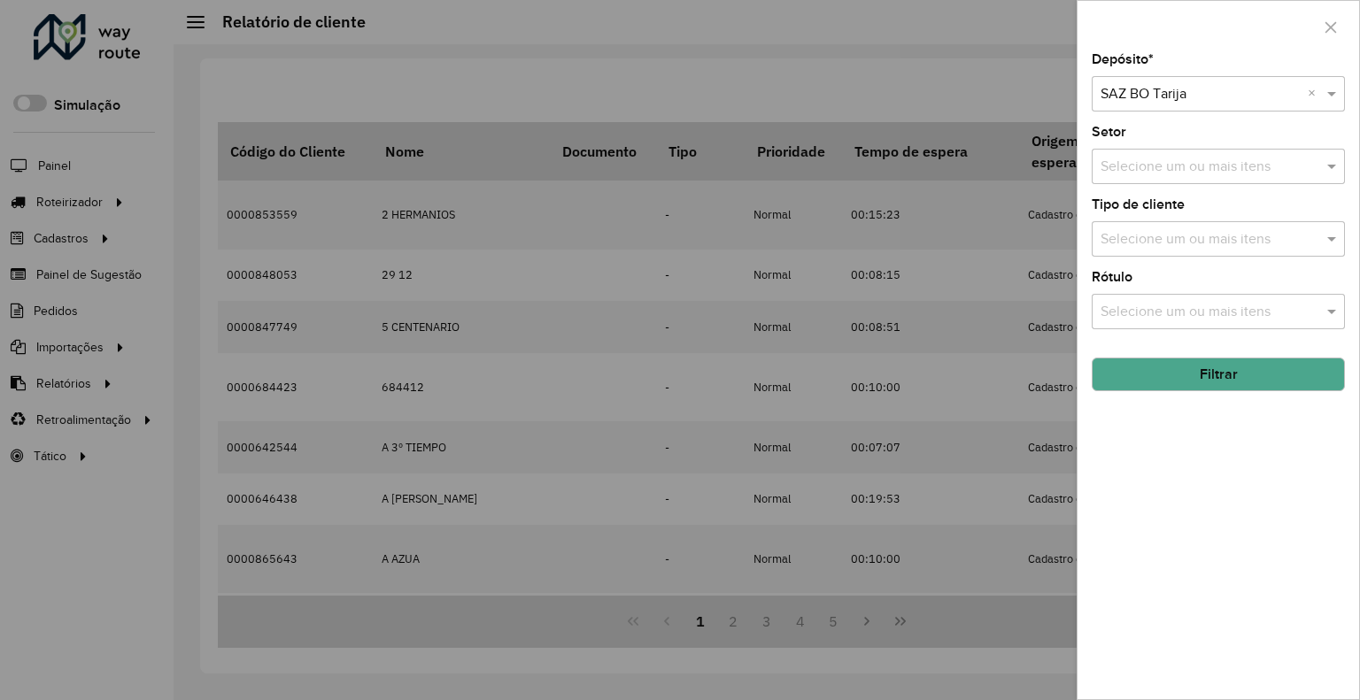
click at [1215, 86] on input "text" at bounding box center [1200, 94] width 200 height 21
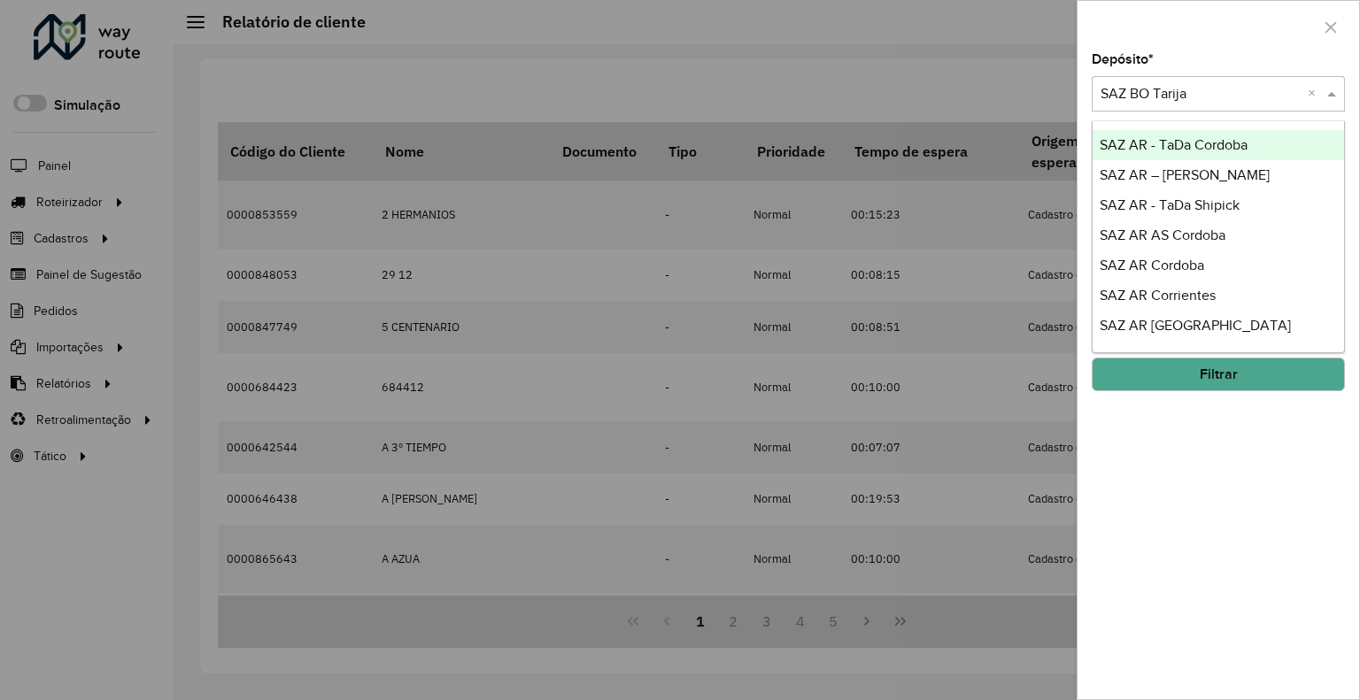
click at [1304, 93] on div at bounding box center [1218, 94] width 253 height 22
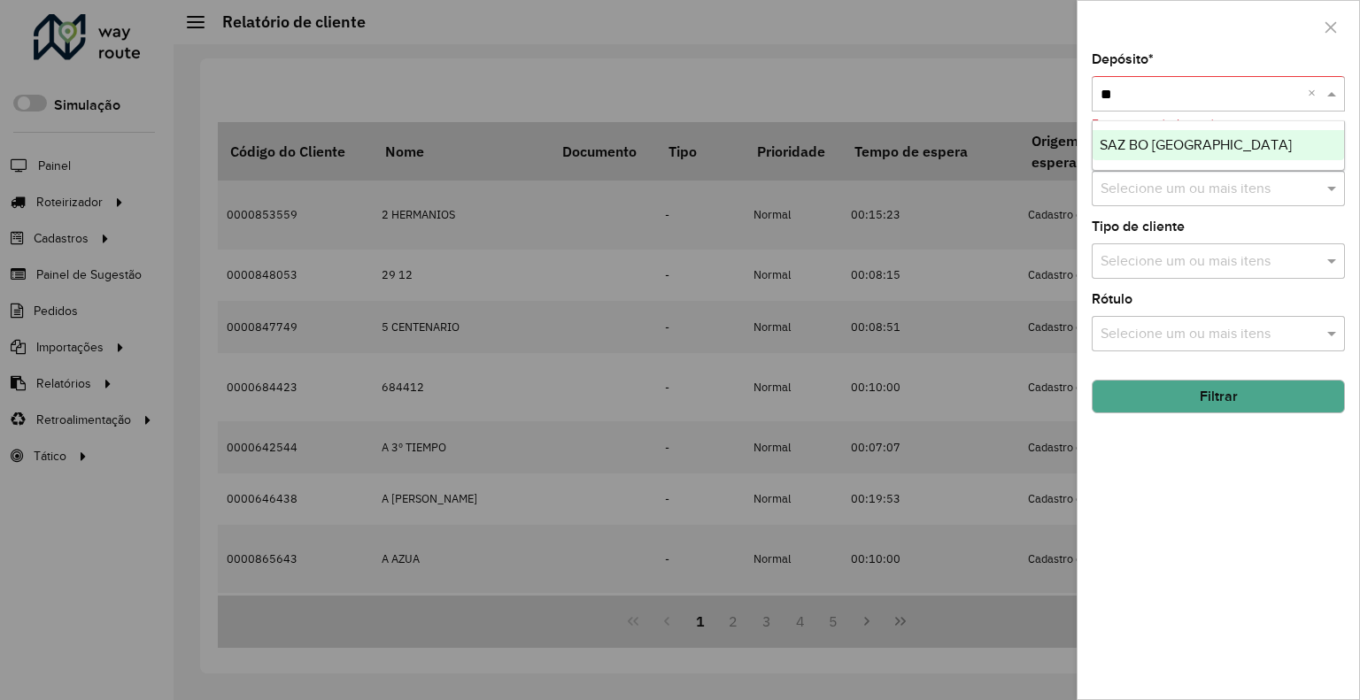
type input "*"
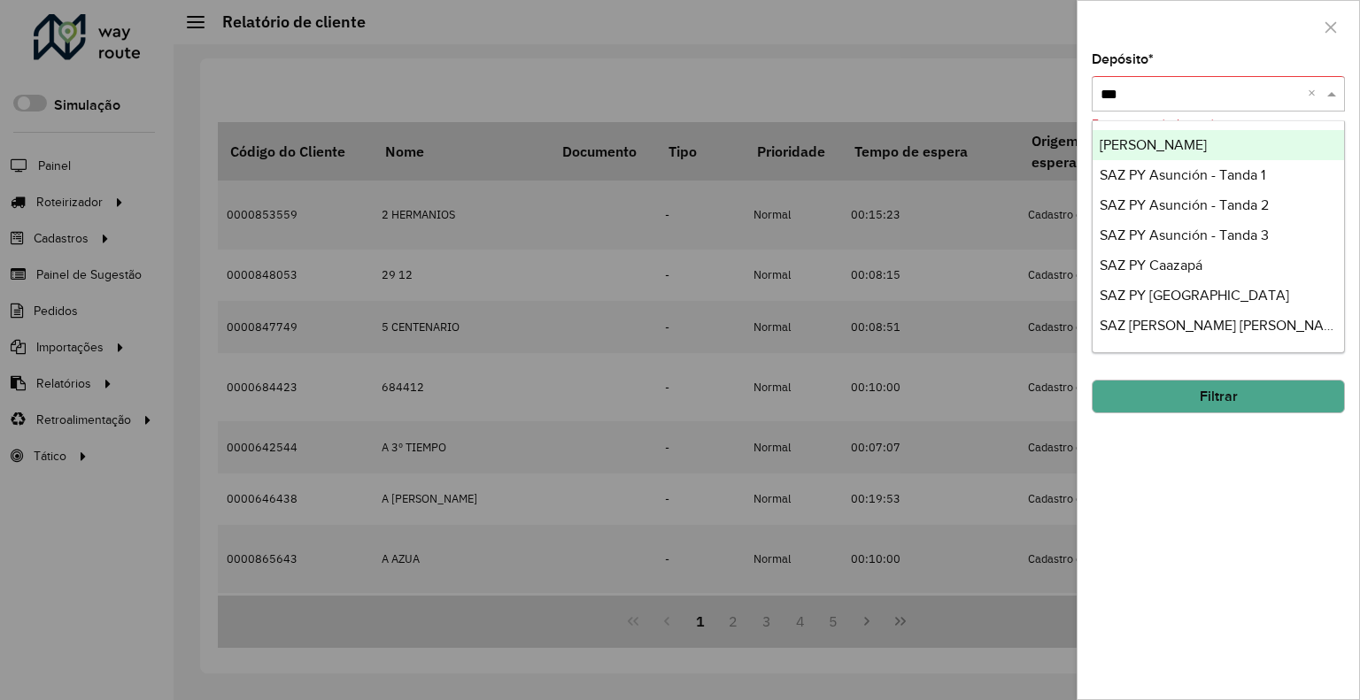
type input "****"
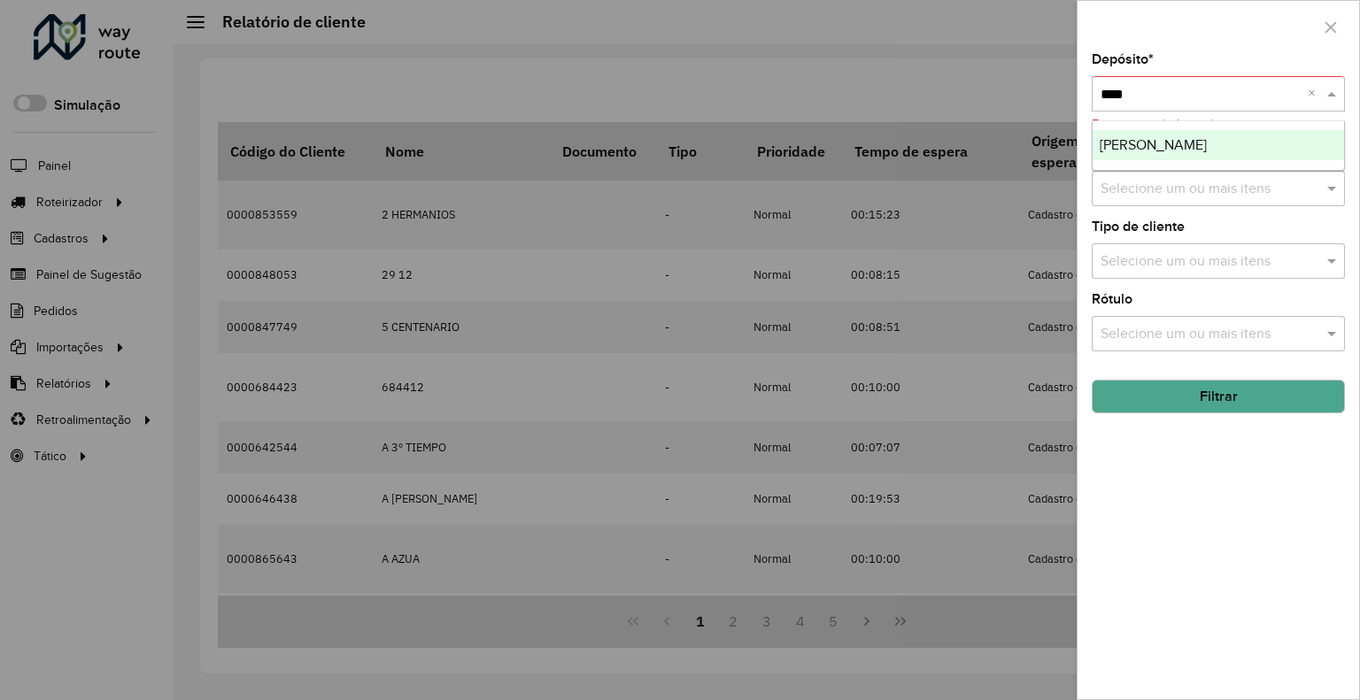
click at [1233, 139] on div "[PERSON_NAME]" at bounding box center [1217, 145] width 251 height 30
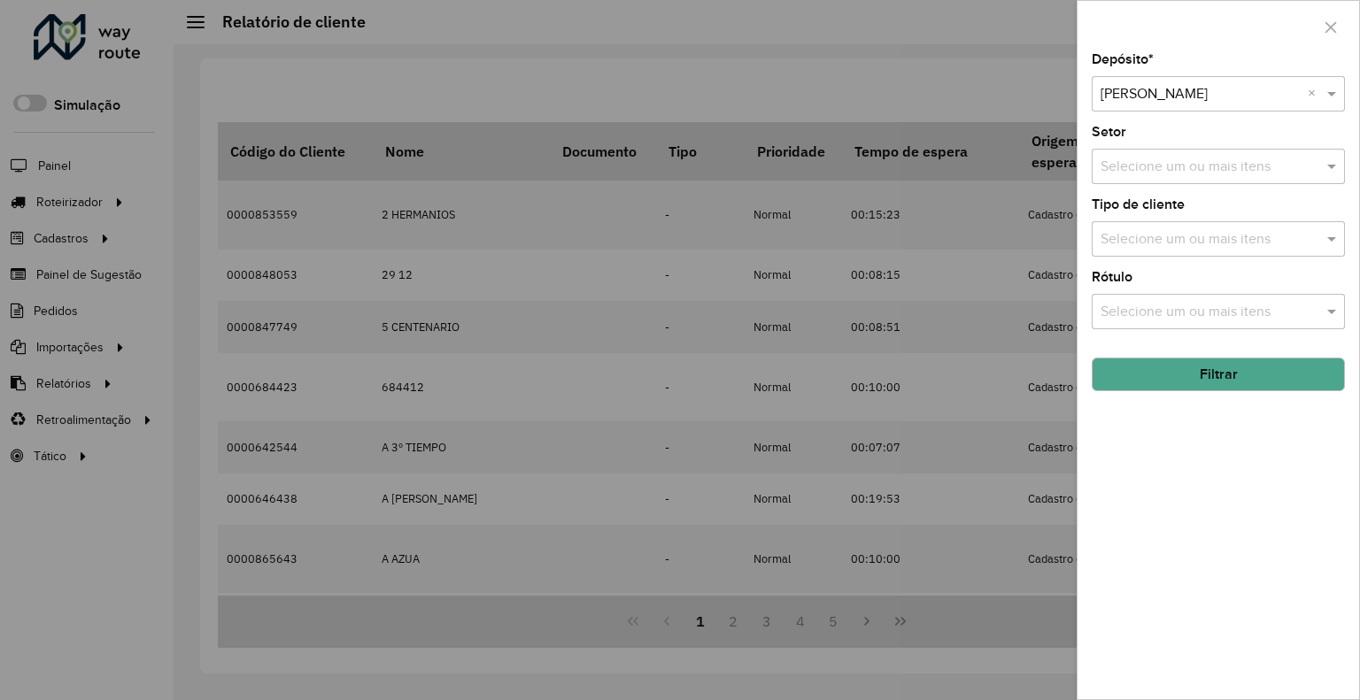
click at [1179, 382] on button "Filtrar" at bounding box center [1218, 375] width 253 height 34
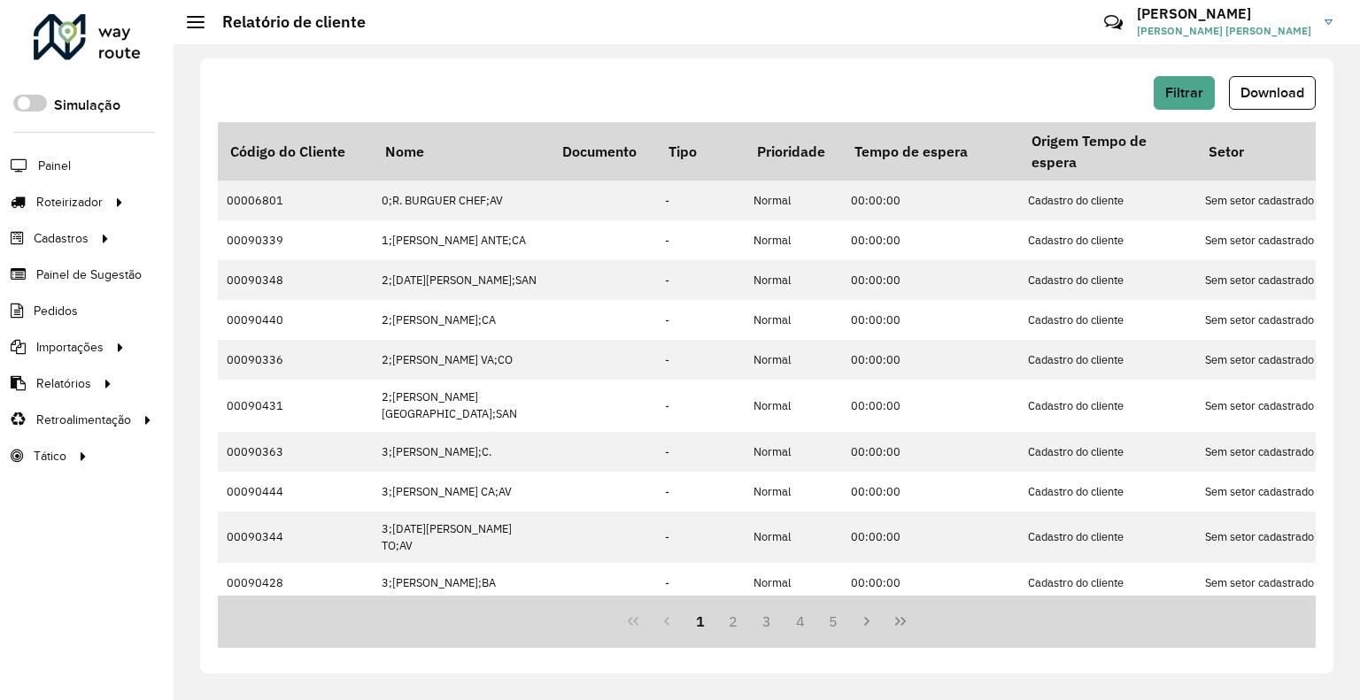
drag, startPoint x: 1277, startPoint y: 91, endPoint x: 1254, endPoint y: 85, distance: 23.8
click at [1272, 92] on span "Download" at bounding box center [1272, 92] width 64 height 15
click at [1179, 85] on span "Filtrar" at bounding box center [1184, 92] width 38 height 15
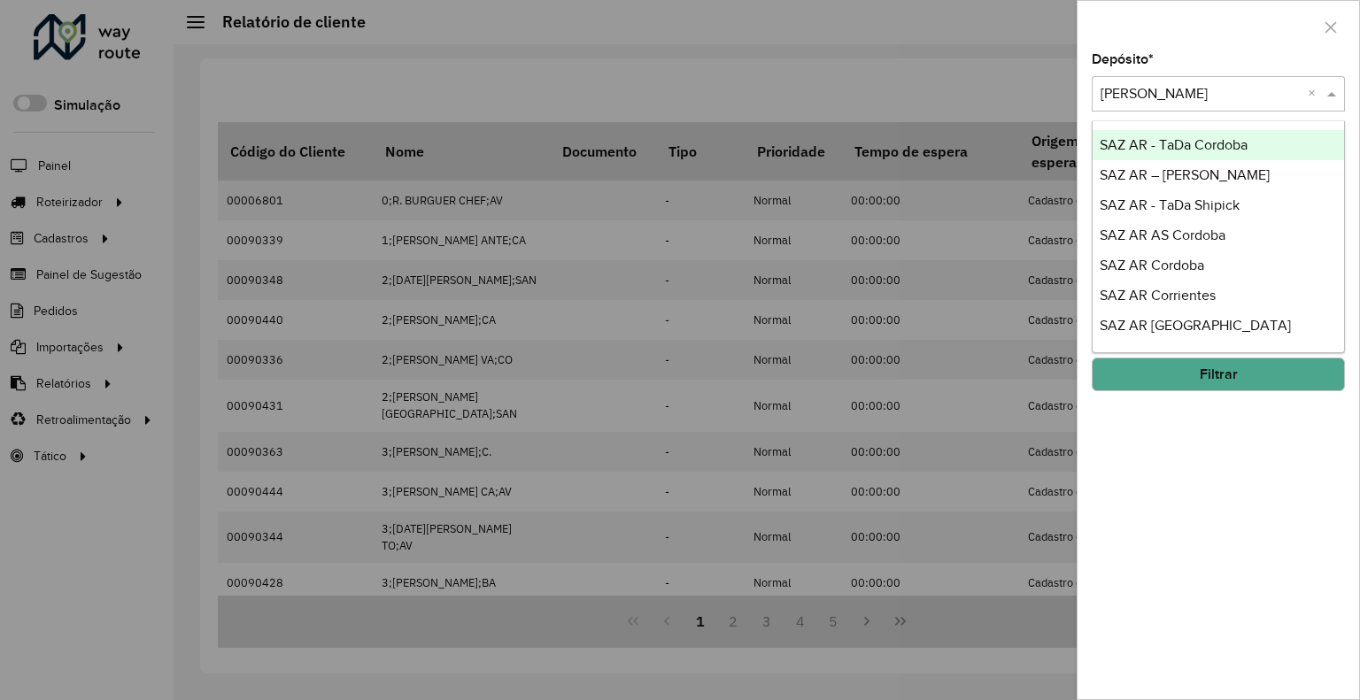
click at [1195, 95] on input "text" at bounding box center [1200, 94] width 200 height 21
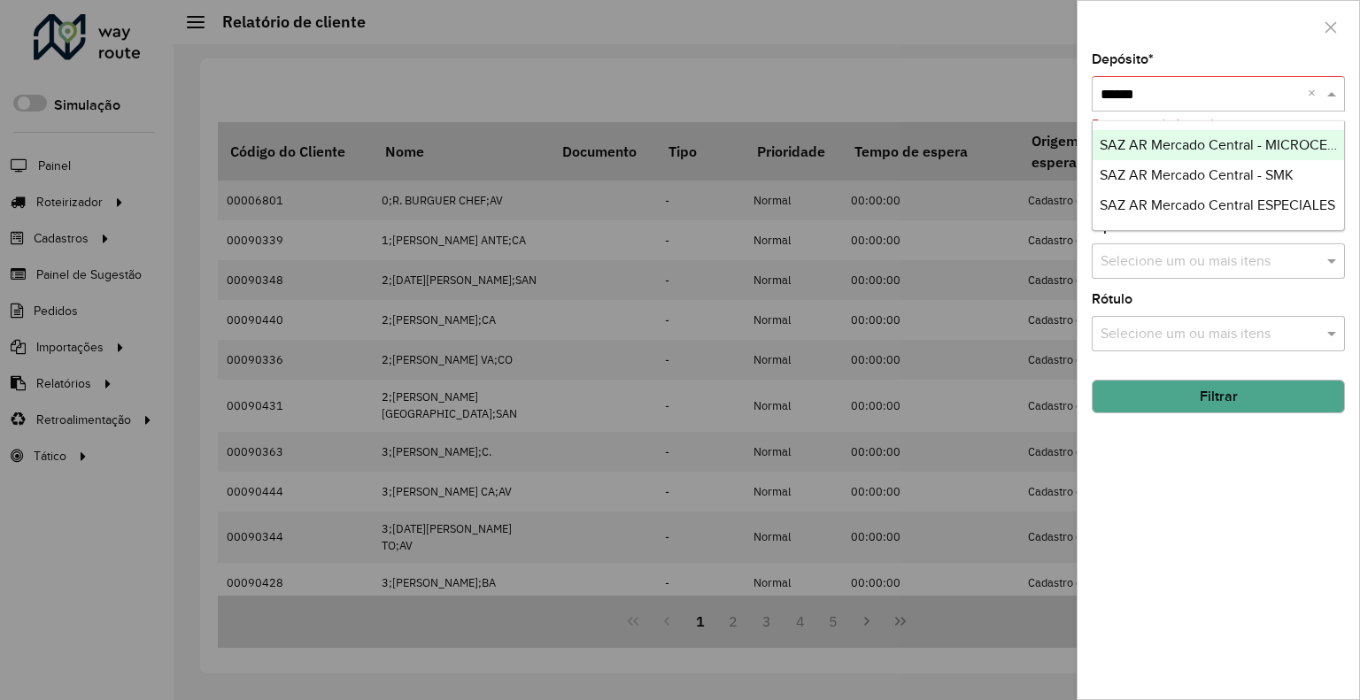
type input "*******"
click at [1163, 146] on span "SAZ AR Mercado Central - MICROCENTRO" at bounding box center [1232, 144] width 265 height 15
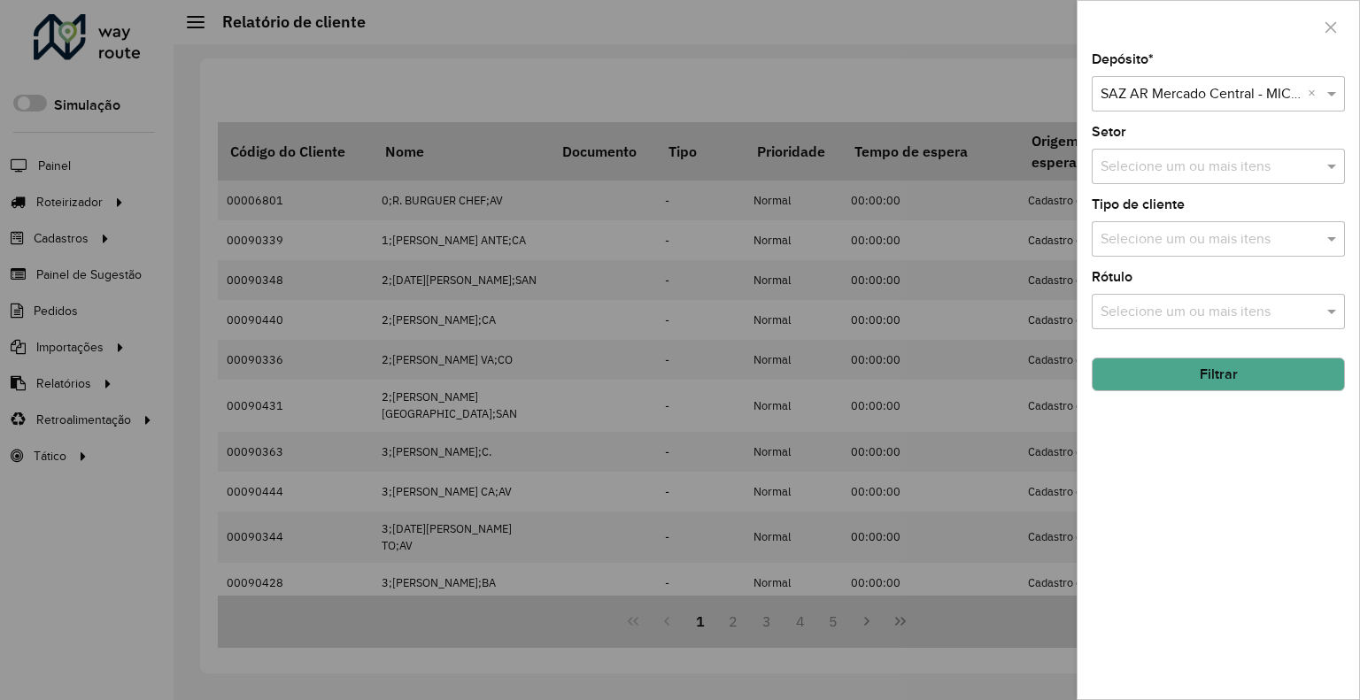
click at [1128, 374] on button "Filtrar" at bounding box center [1218, 375] width 253 height 34
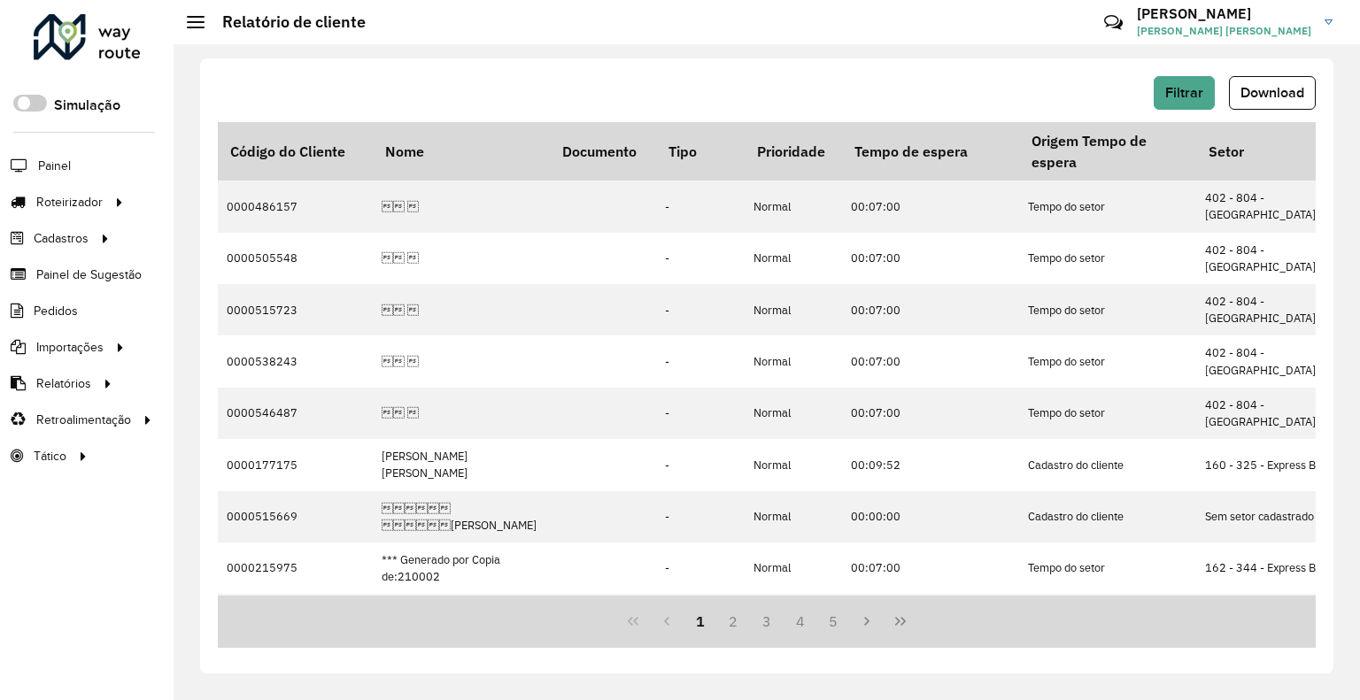
drag, startPoint x: 1293, startPoint y: 85, endPoint x: 1284, endPoint y: 84, distance: 8.9
click at [1293, 85] on span "Download" at bounding box center [1272, 92] width 64 height 15
click at [1169, 89] on span "Filtrar" at bounding box center [1184, 92] width 38 height 15
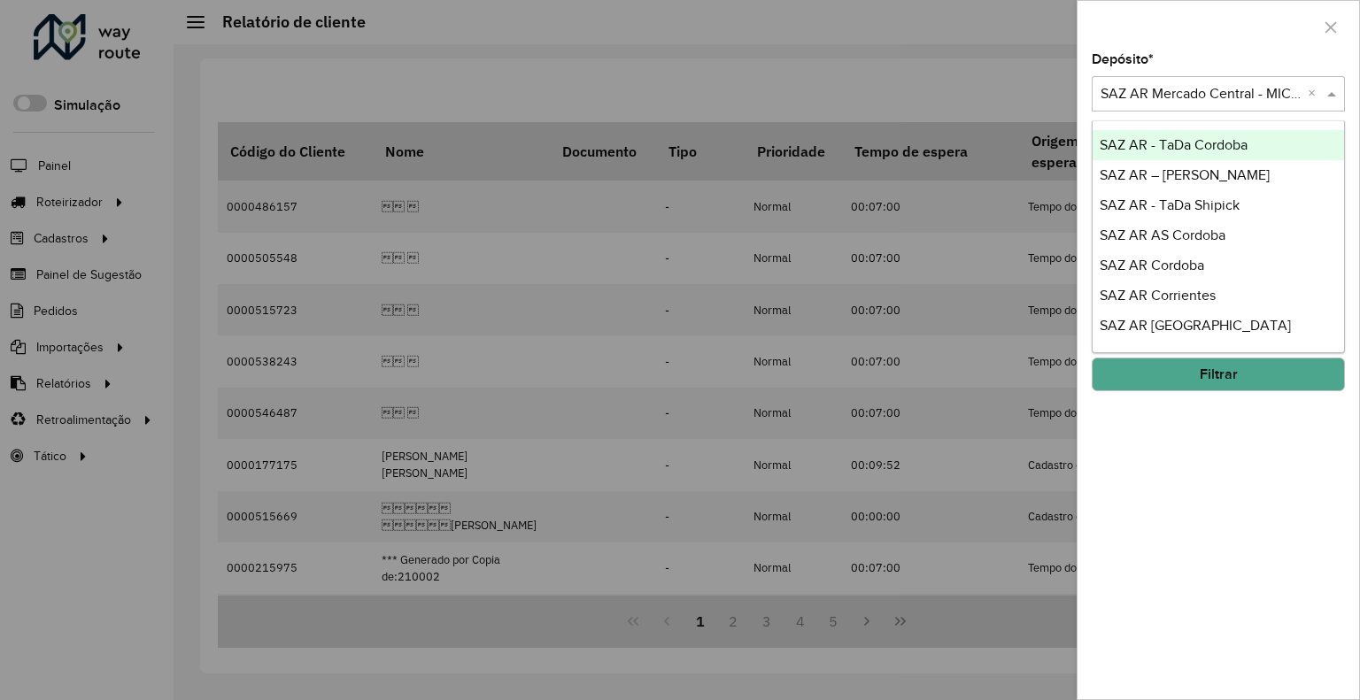
click at [1187, 96] on input "text" at bounding box center [1200, 94] width 200 height 21
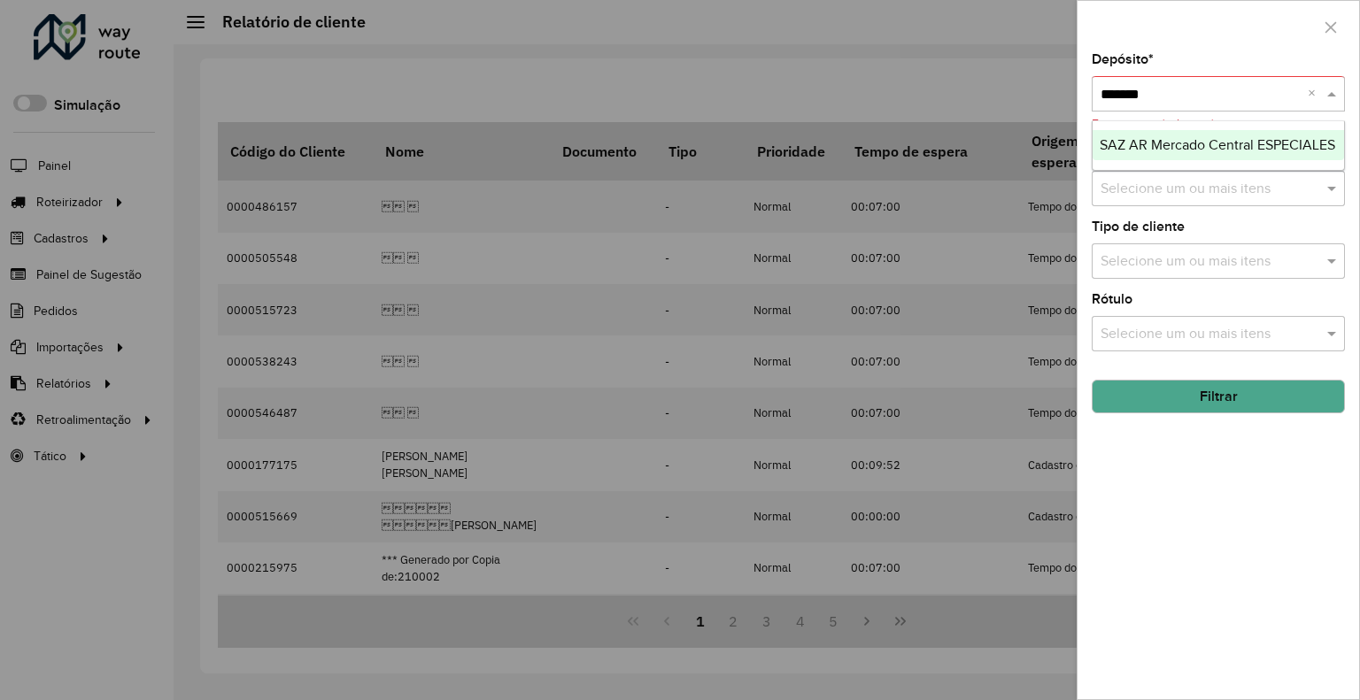
type input "********"
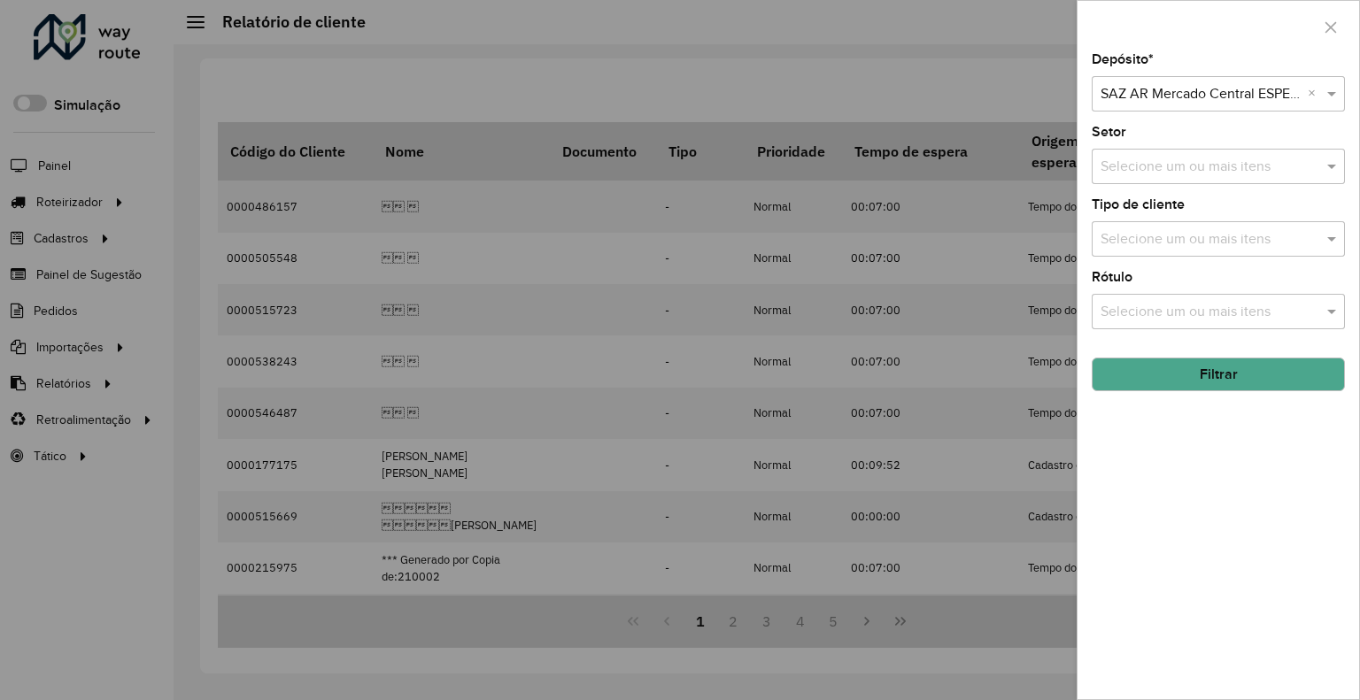
click at [1202, 365] on button "Filtrar" at bounding box center [1218, 375] width 253 height 34
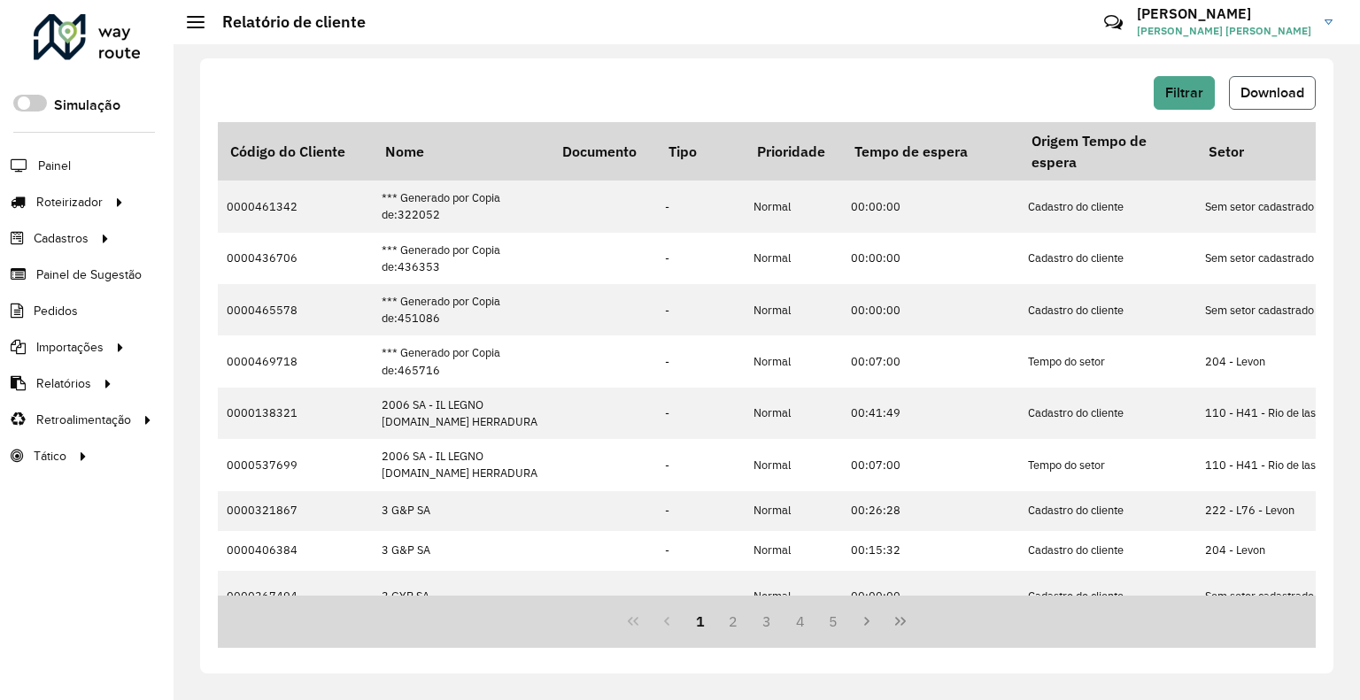
click at [1283, 87] on span "Download" at bounding box center [1272, 92] width 64 height 15
click at [1197, 87] on span "Filtrar" at bounding box center [1184, 92] width 38 height 15
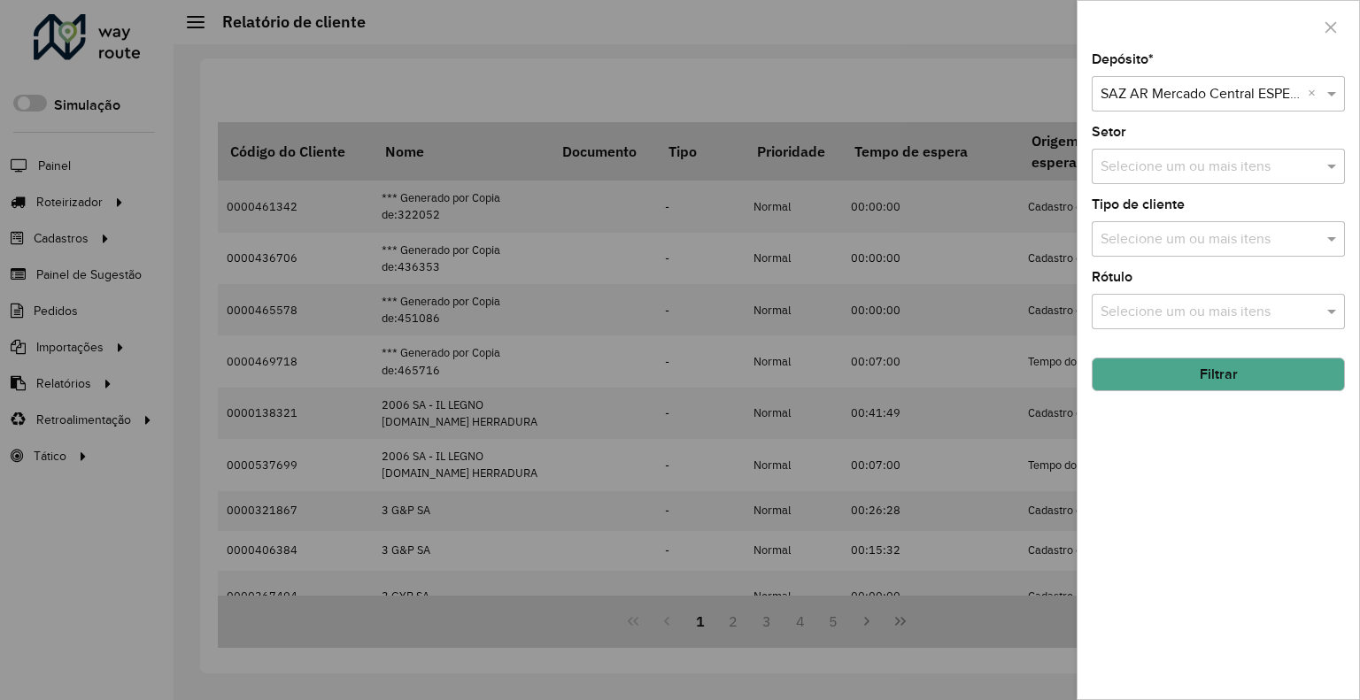
click at [1225, 104] on input "text" at bounding box center [1200, 94] width 200 height 21
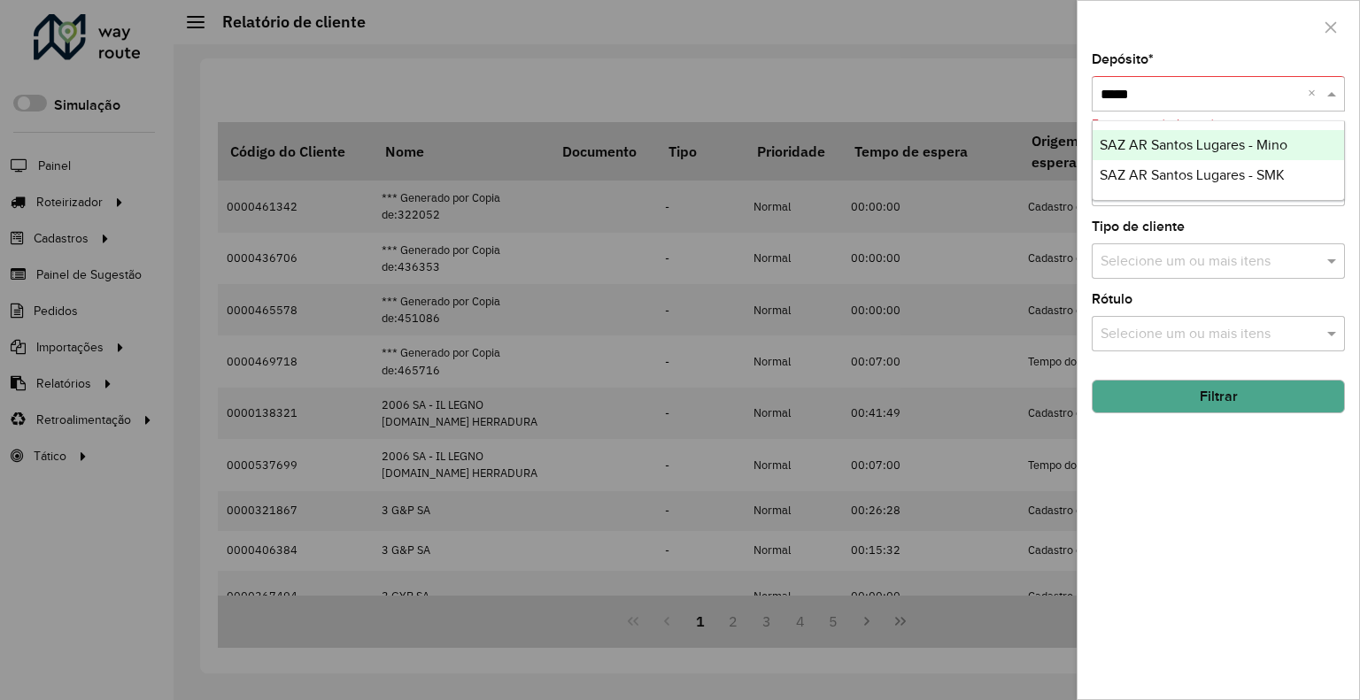
type input "******"
click at [1254, 151] on span "SAZ AR Santos Lugares - Mino" at bounding box center [1194, 144] width 188 height 15
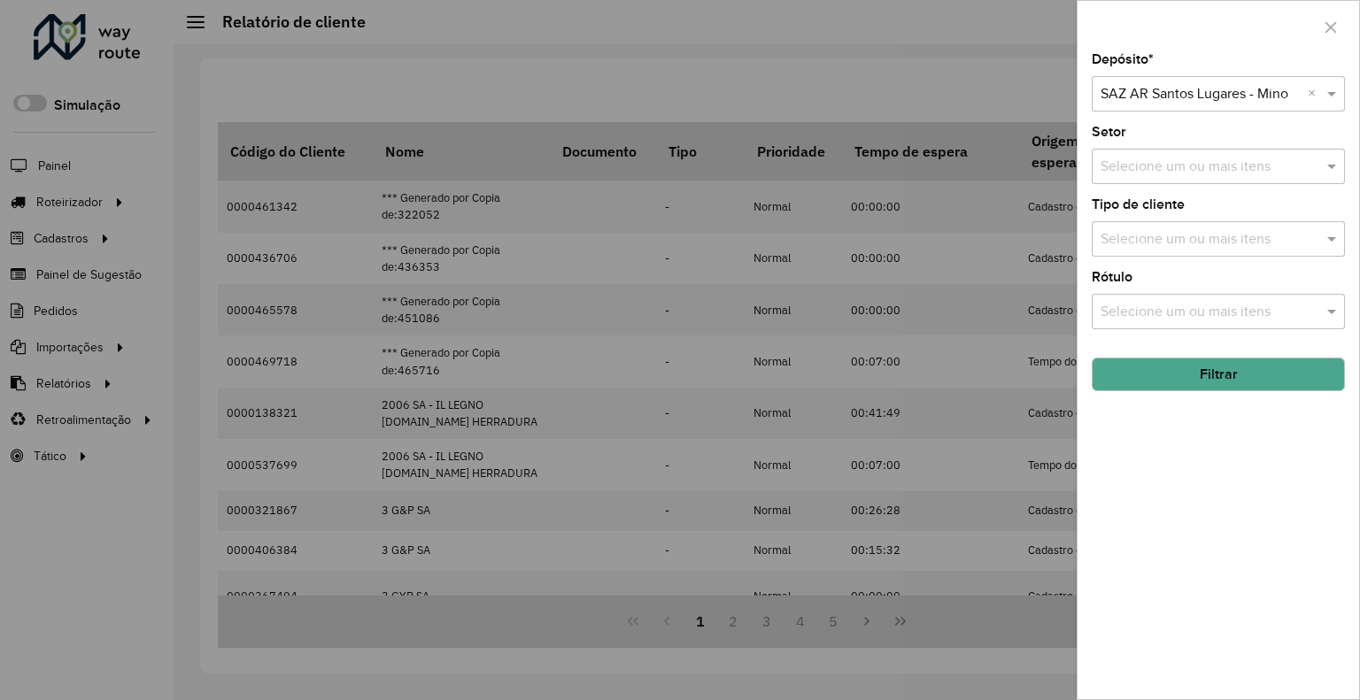
click at [1223, 376] on button "Filtrar" at bounding box center [1218, 375] width 253 height 34
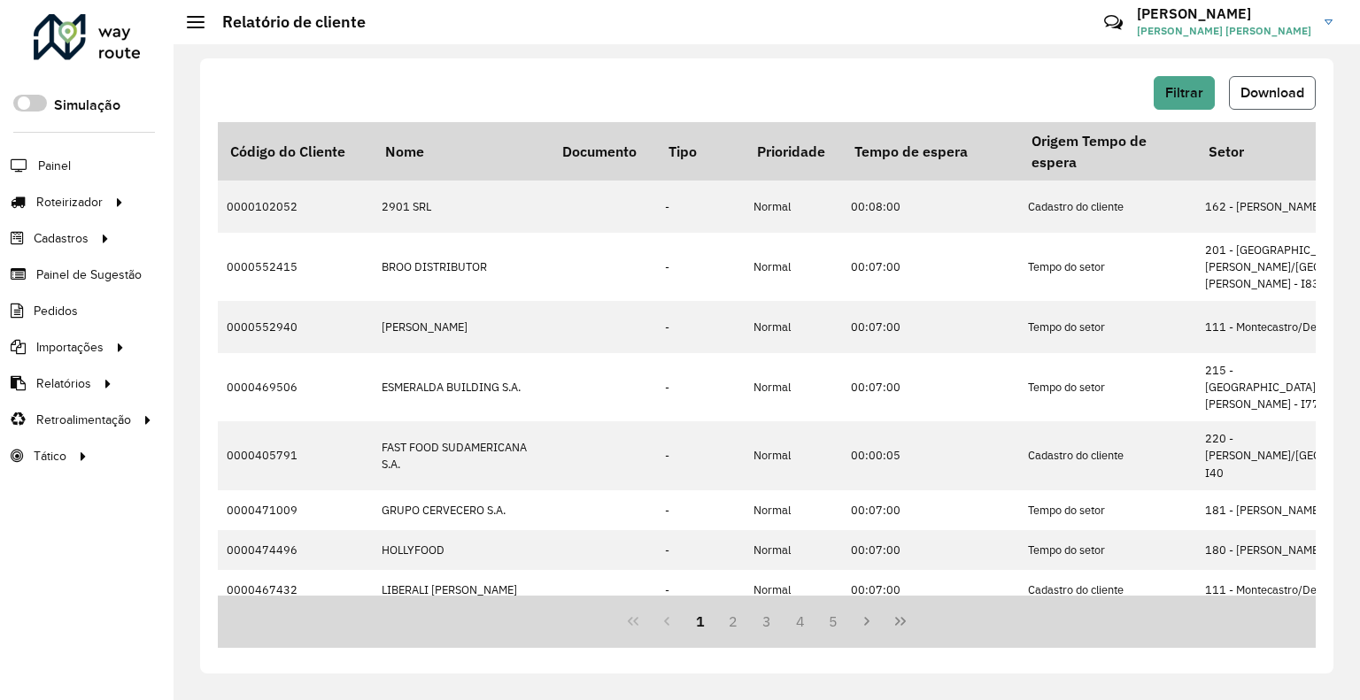
click at [1269, 81] on button "Download" at bounding box center [1272, 93] width 87 height 34
click at [1182, 91] on span "Filtrar" at bounding box center [1184, 92] width 38 height 15
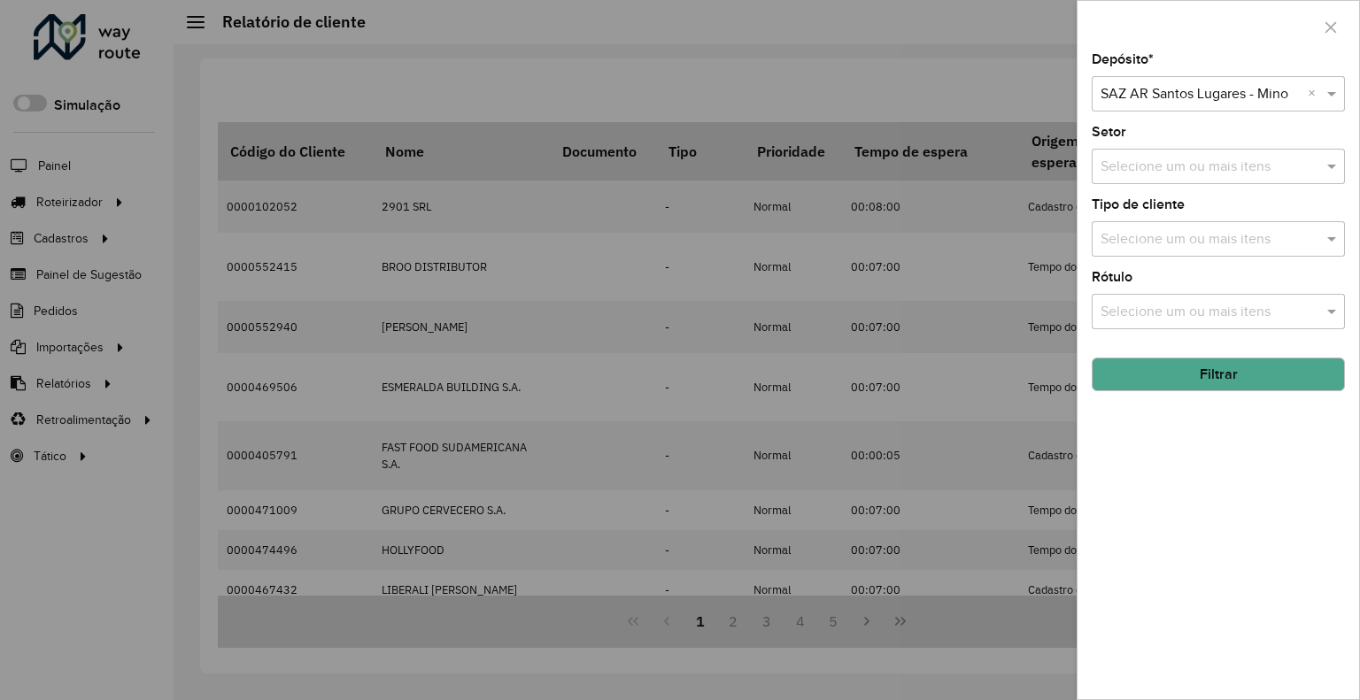
click at [1182, 91] on input "text" at bounding box center [1200, 94] width 200 height 21
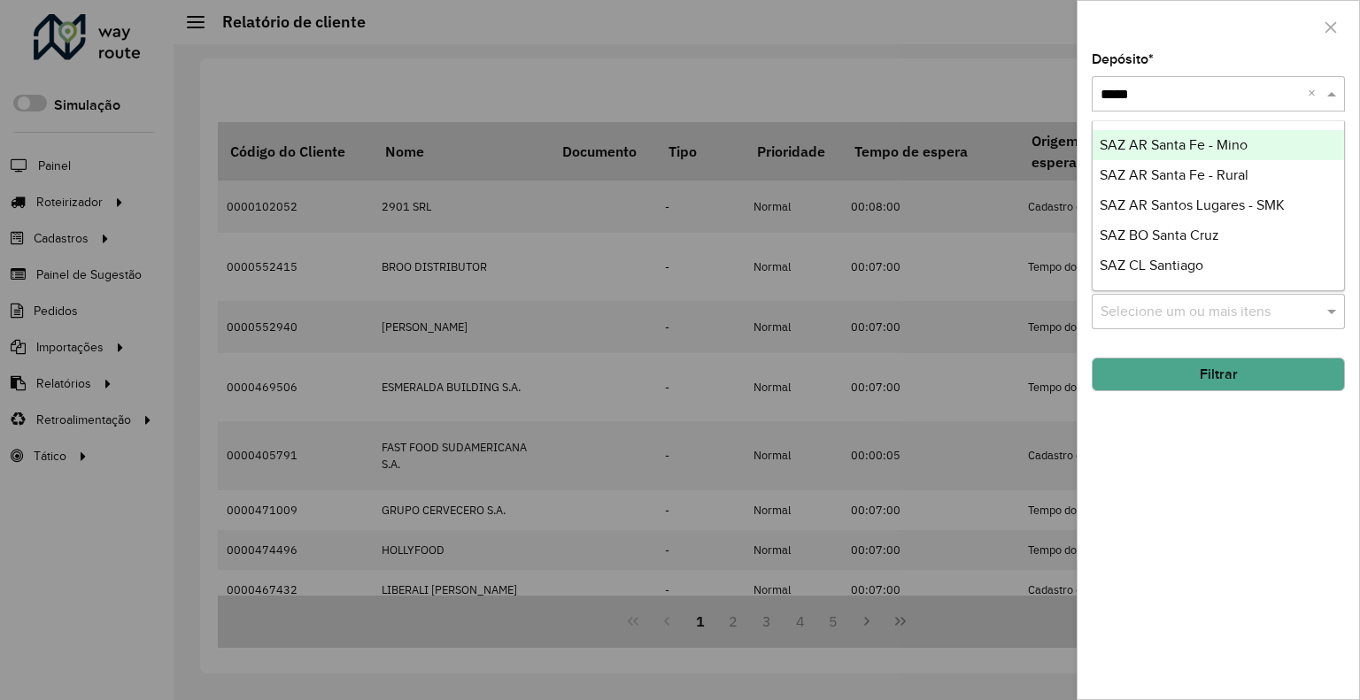
type input "******"
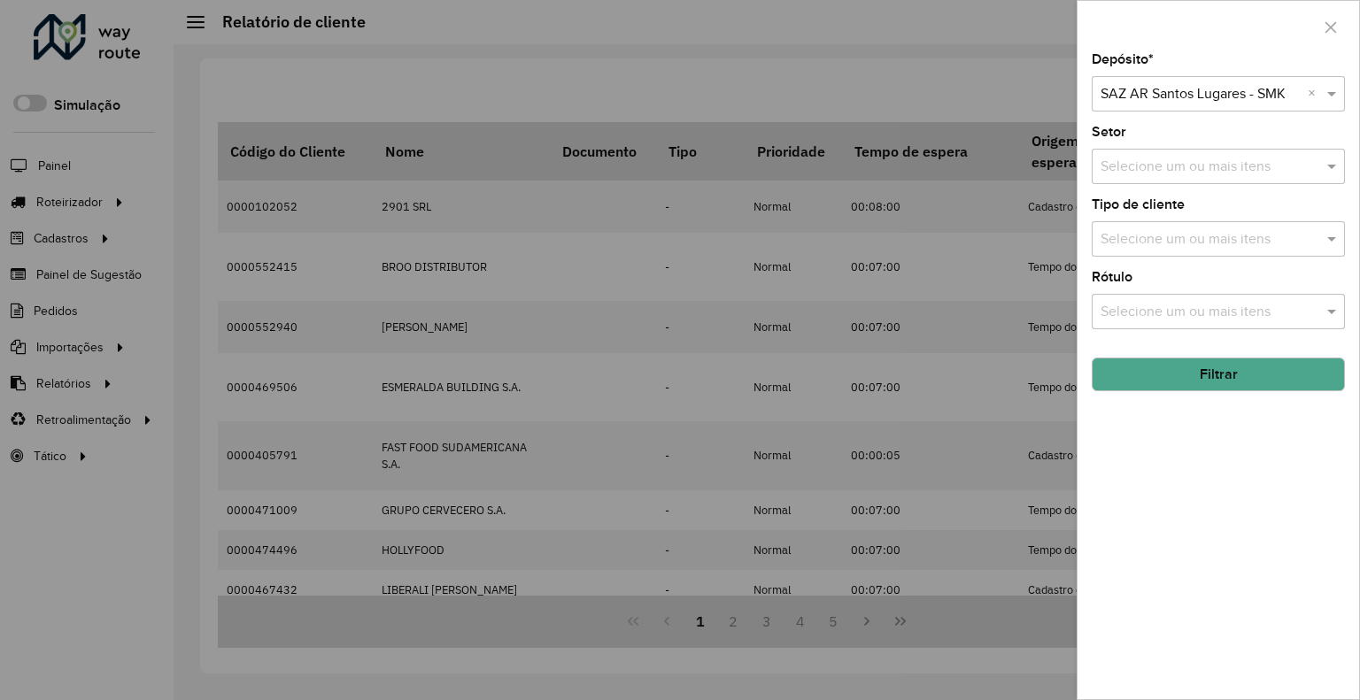
click at [1179, 378] on button "Filtrar" at bounding box center [1218, 375] width 253 height 34
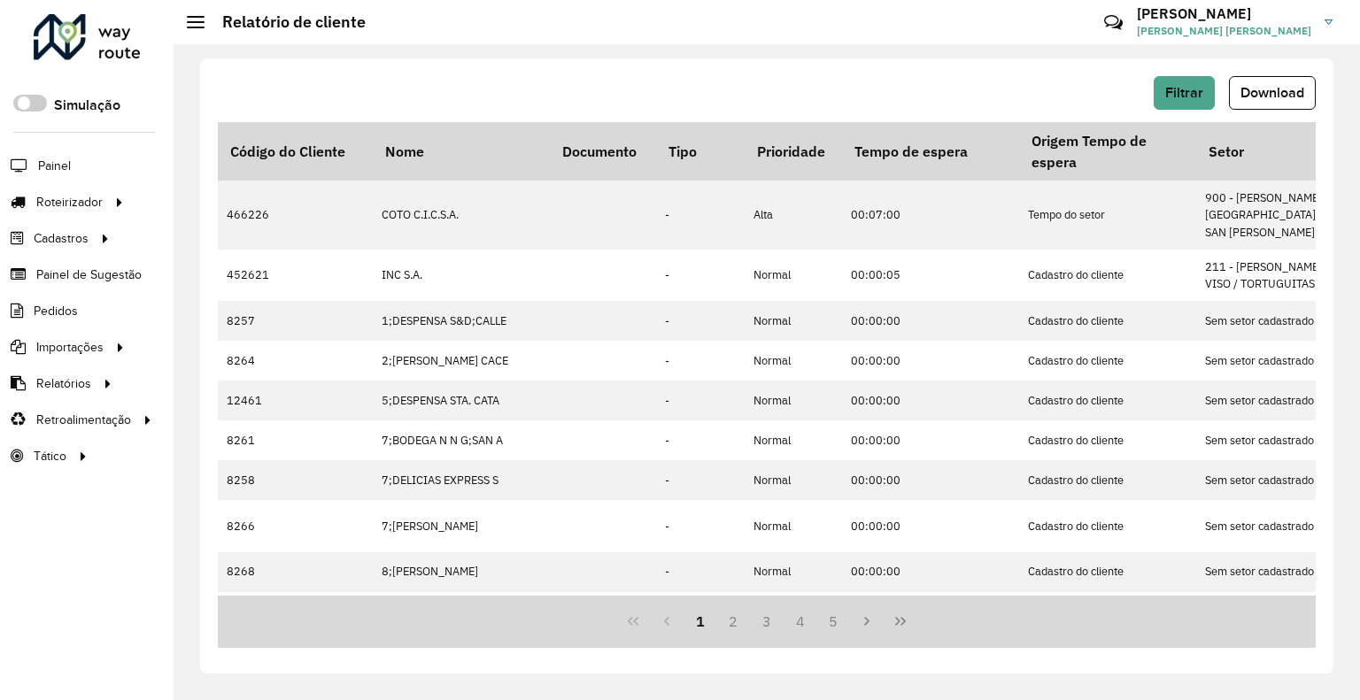
click at [1293, 76] on hb-button "Download" at bounding box center [1272, 93] width 87 height 34
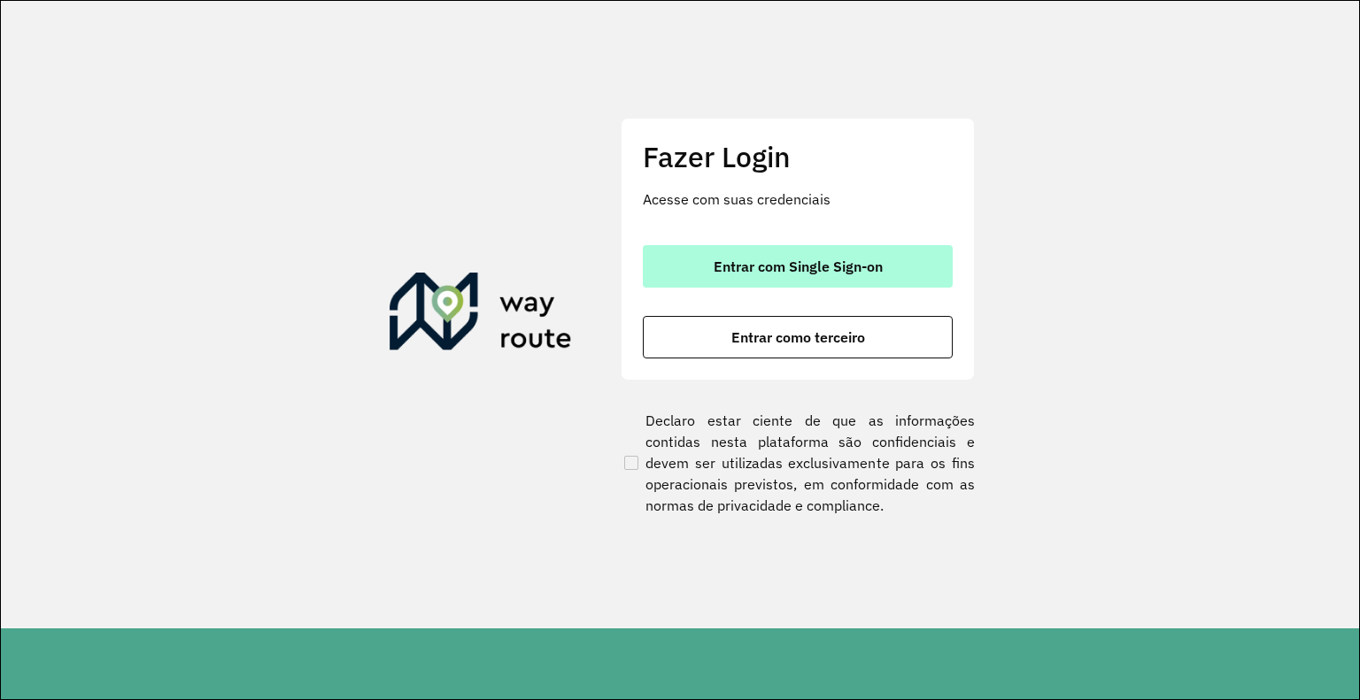
click at [793, 260] on span "Entrar com Single Sign-on" at bounding box center [798, 266] width 169 height 14
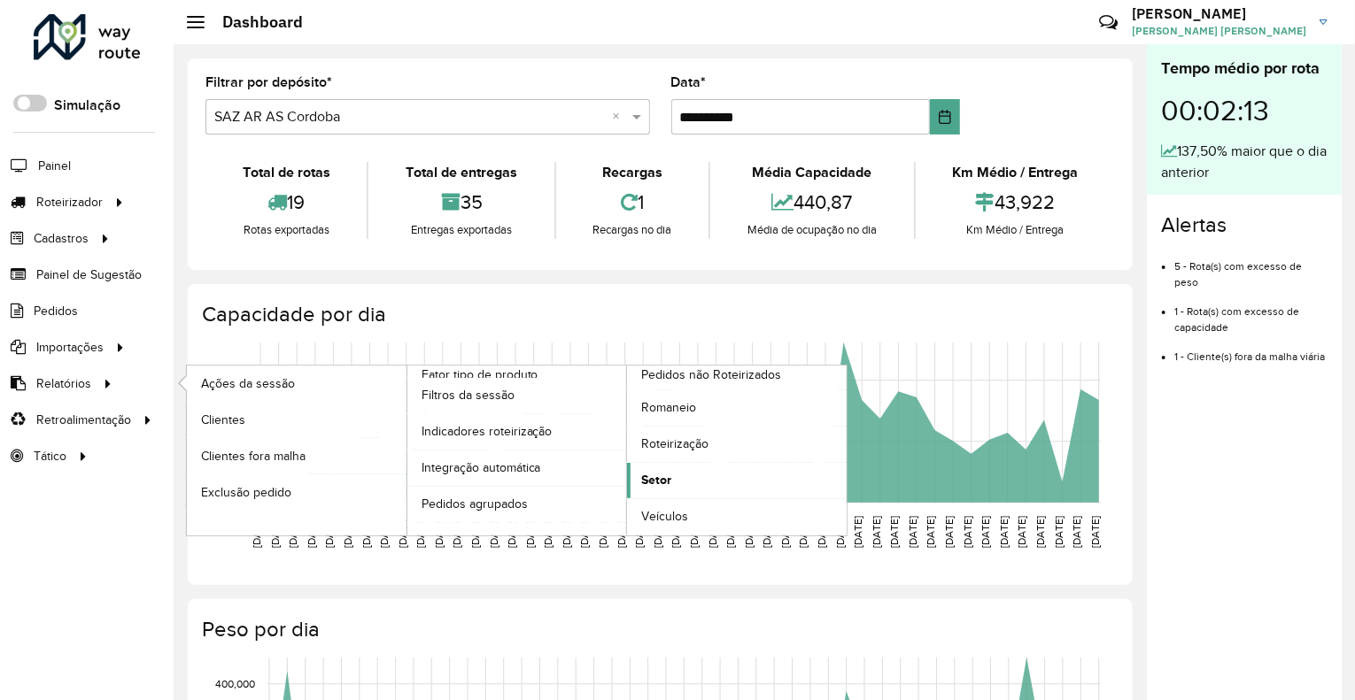
click at [666, 467] on link "Setor" at bounding box center [737, 480] width 220 height 35
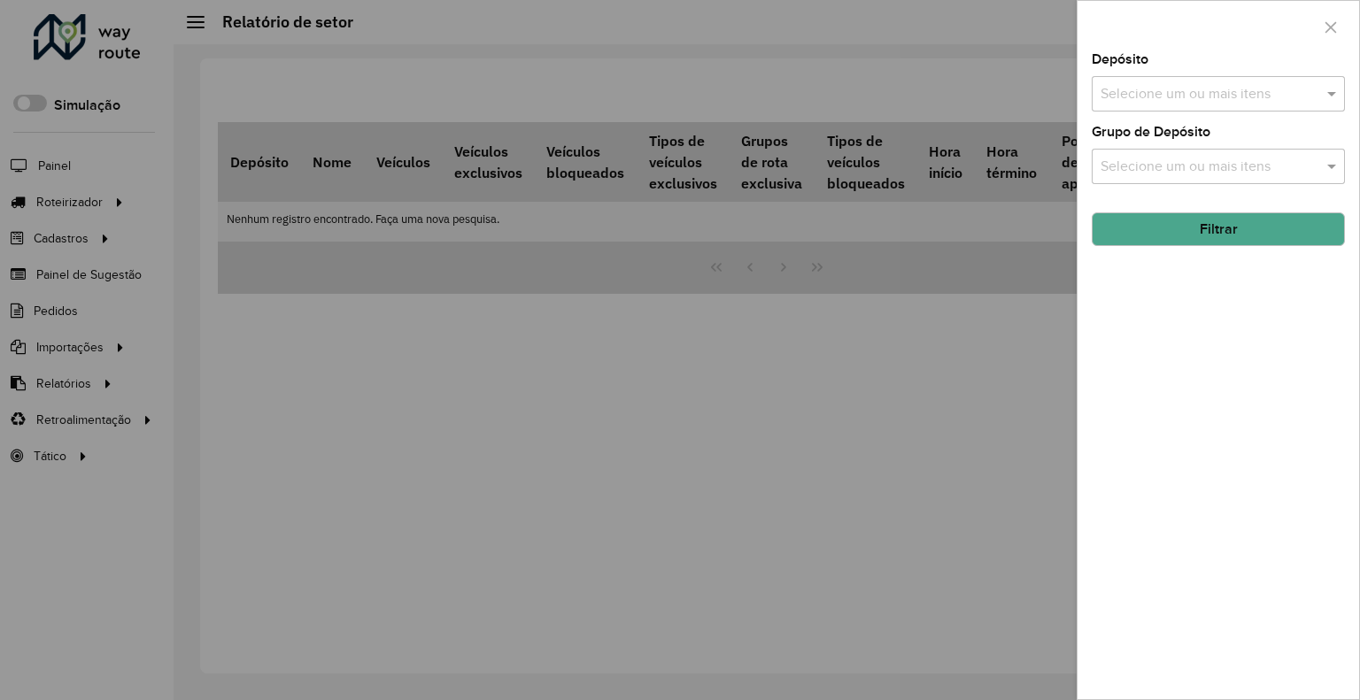
click at [1142, 96] on input "text" at bounding box center [1209, 94] width 227 height 21
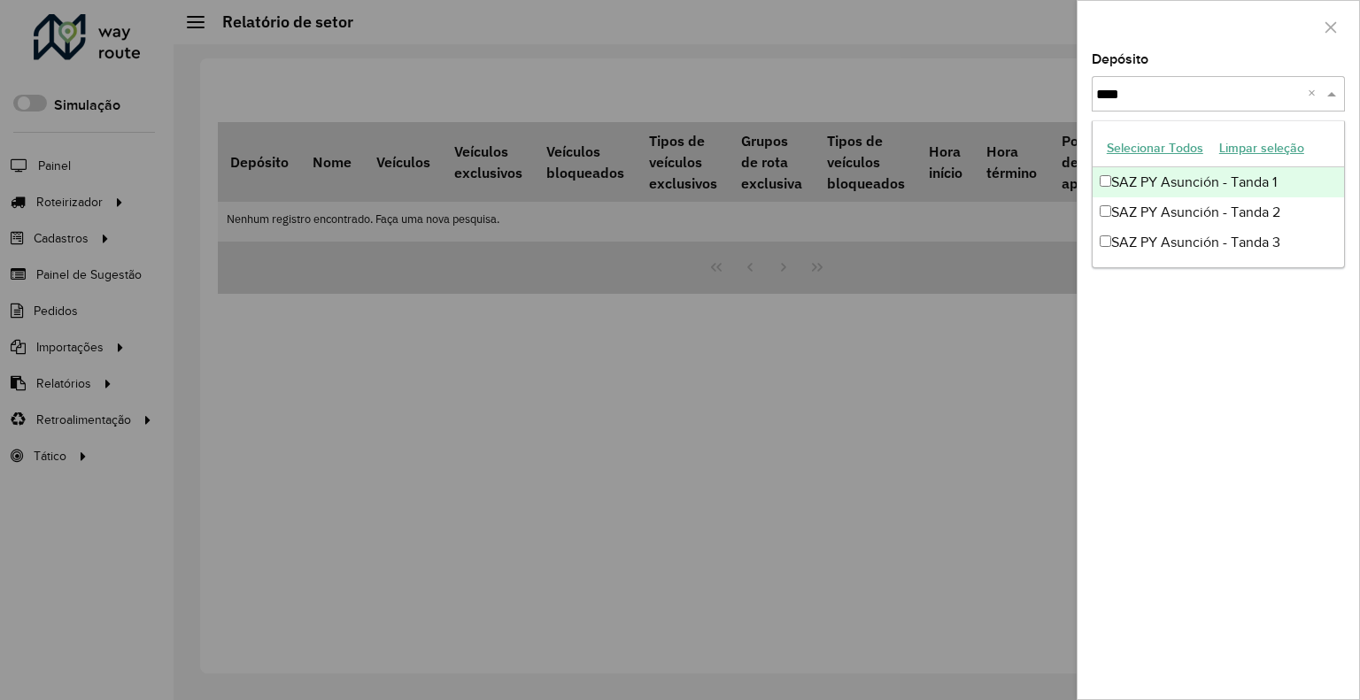
type input "*****"
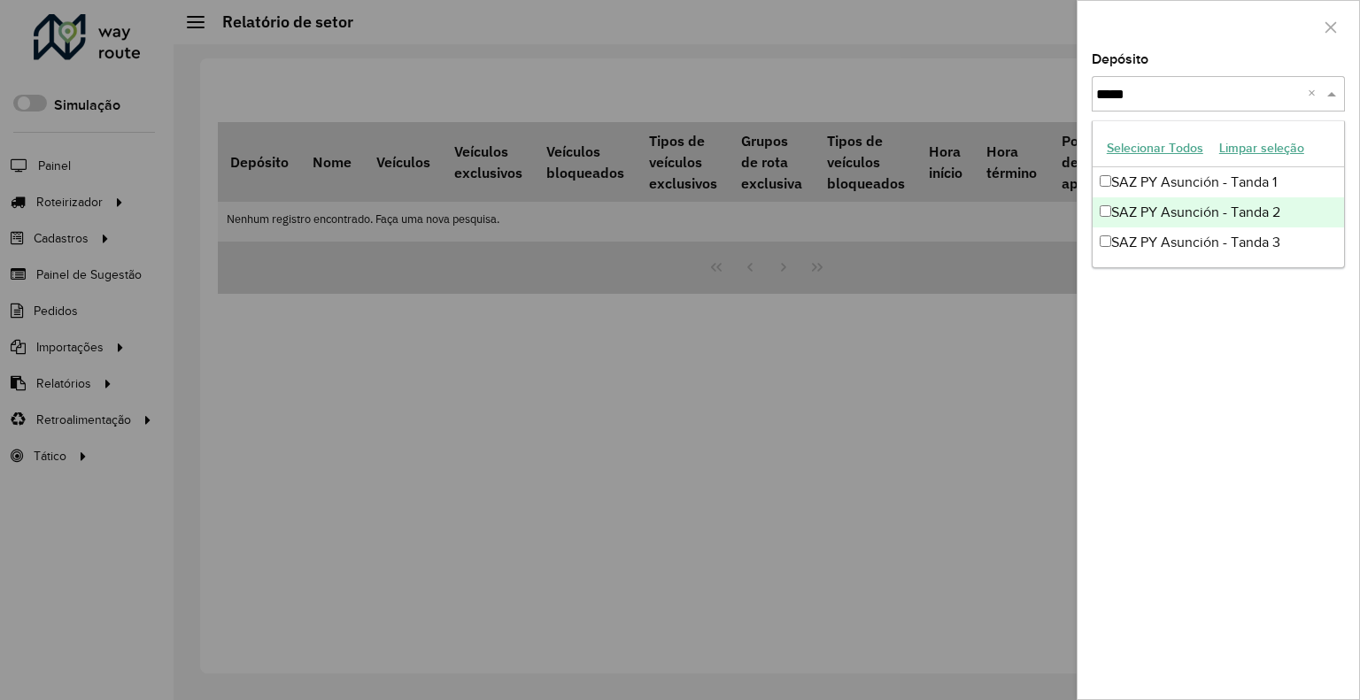
click at [1210, 223] on div "SAZ PY Asunción - Tanda 2" at bounding box center [1217, 212] width 251 height 30
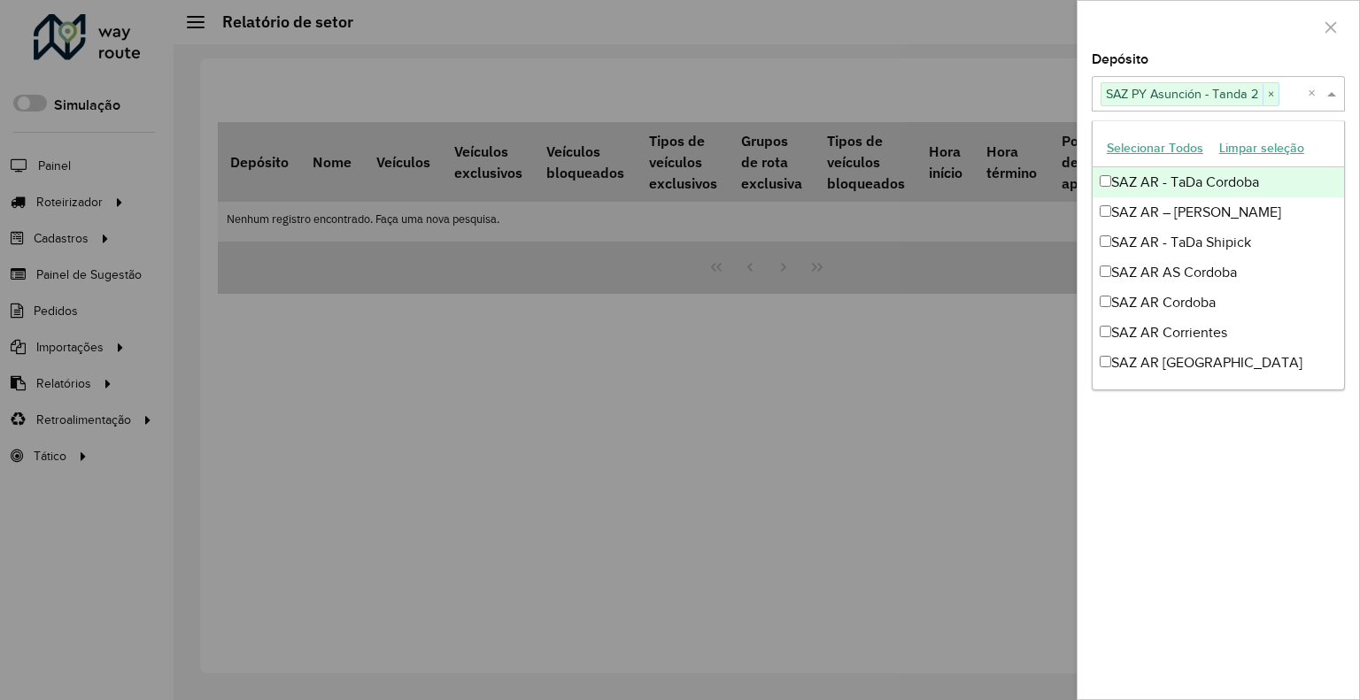
click at [1192, 59] on div "Depósito Selecione um ou mais itens SAZ PY [PERSON_NAME] 2 × ×" at bounding box center [1218, 82] width 253 height 58
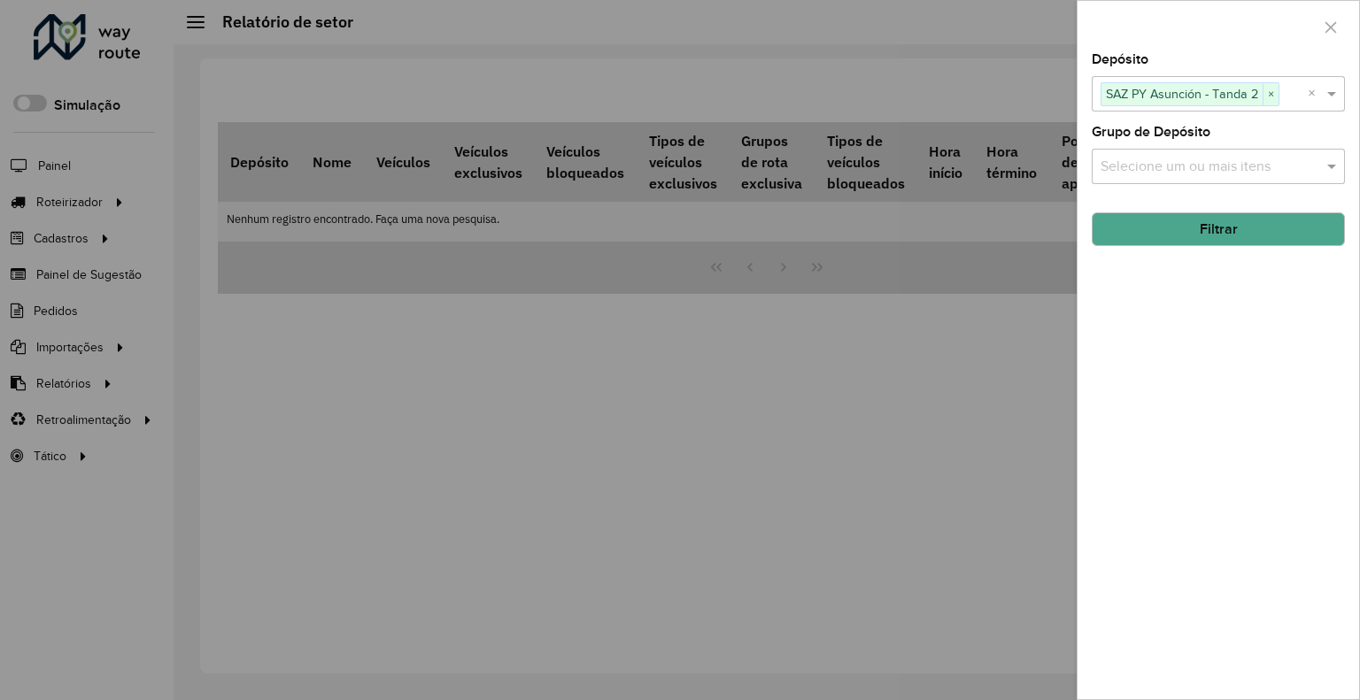
click at [1206, 225] on button "Filtrar" at bounding box center [1218, 229] width 253 height 34
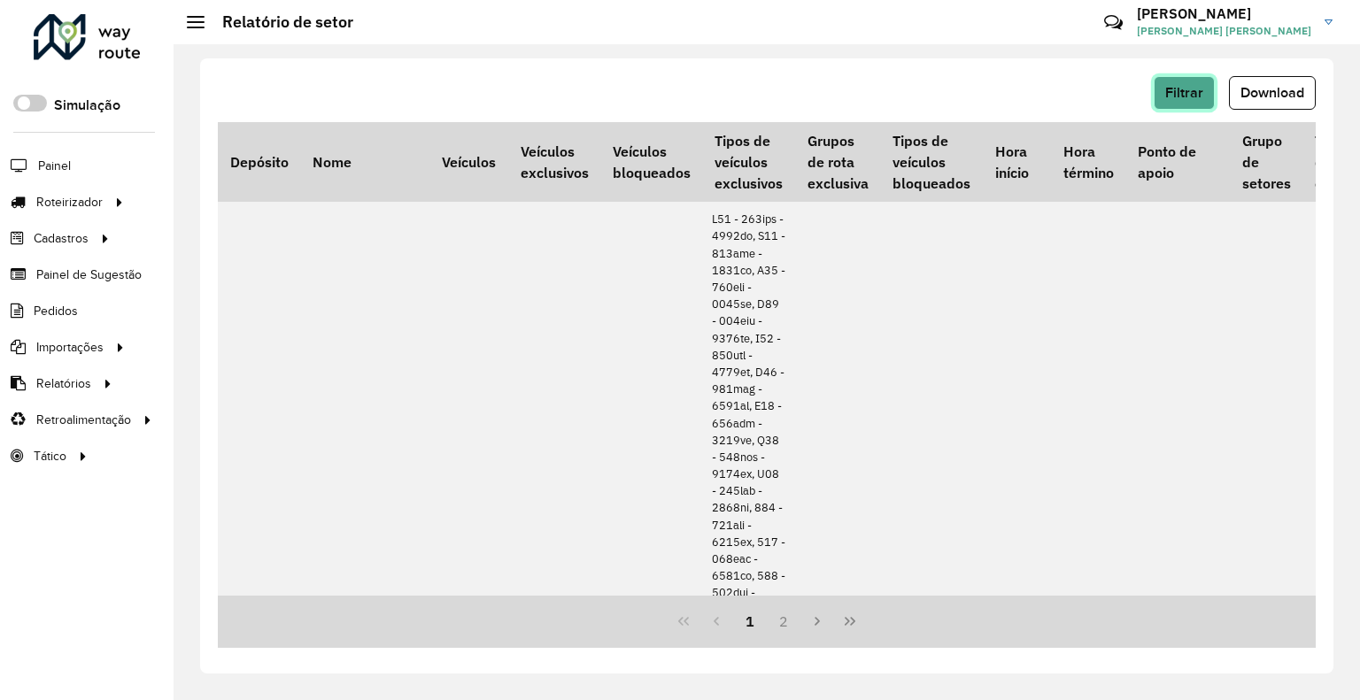
click at [1206, 92] on button "Filtrar" at bounding box center [1184, 93] width 61 height 34
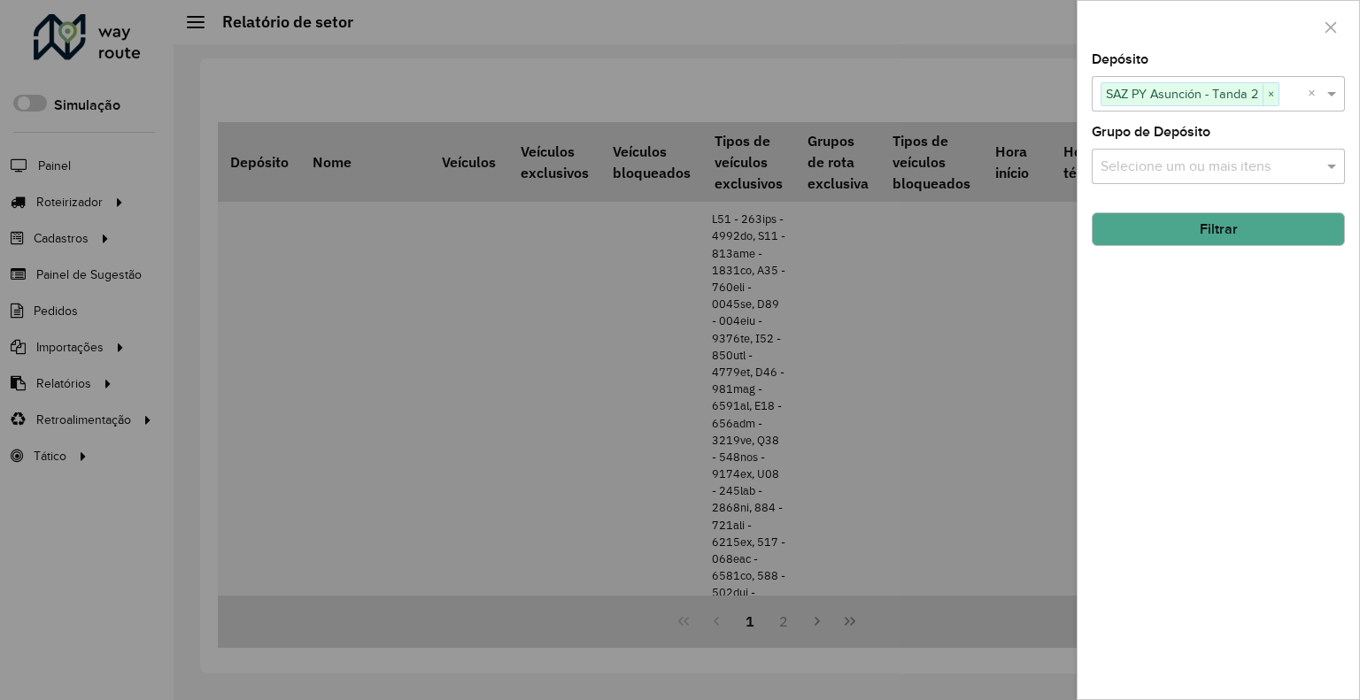
drag, startPoint x: 882, startPoint y: 52, endPoint x: 1077, endPoint y: 3, distance: 201.8
click at [897, 46] on div at bounding box center [680, 350] width 1360 height 700
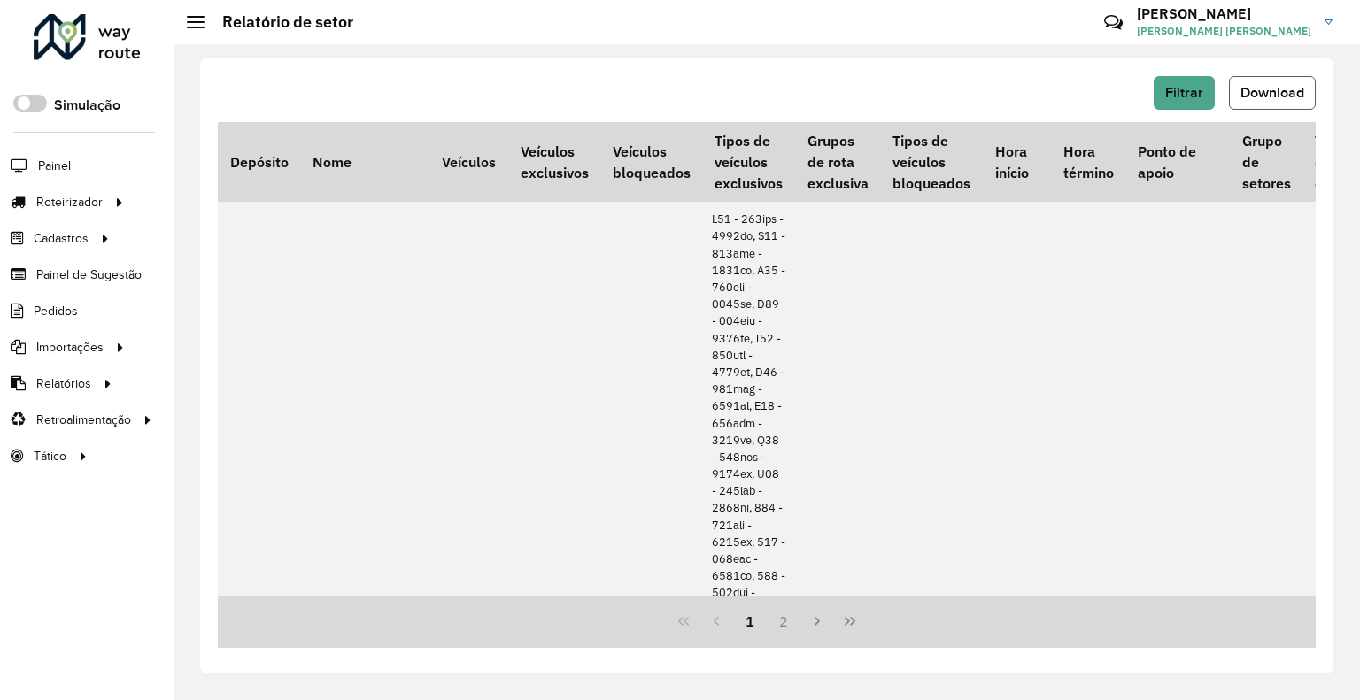
click at [1309, 88] on button "Download" at bounding box center [1272, 93] width 87 height 34
click at [1293, 85] on span "Download" at bounding box center [1272, 92] width 64 height 15
click at [1157, 98] on button "Filtrar" at bounding box center [1184, 93] width 61 height 34
click at [1262, 89] on span "Download" at bounding box center [1272, 92] width 64 height 15
click at [1199, 92] on span "Filtrar" at bounding box center [1184, 92] width 38 height 15
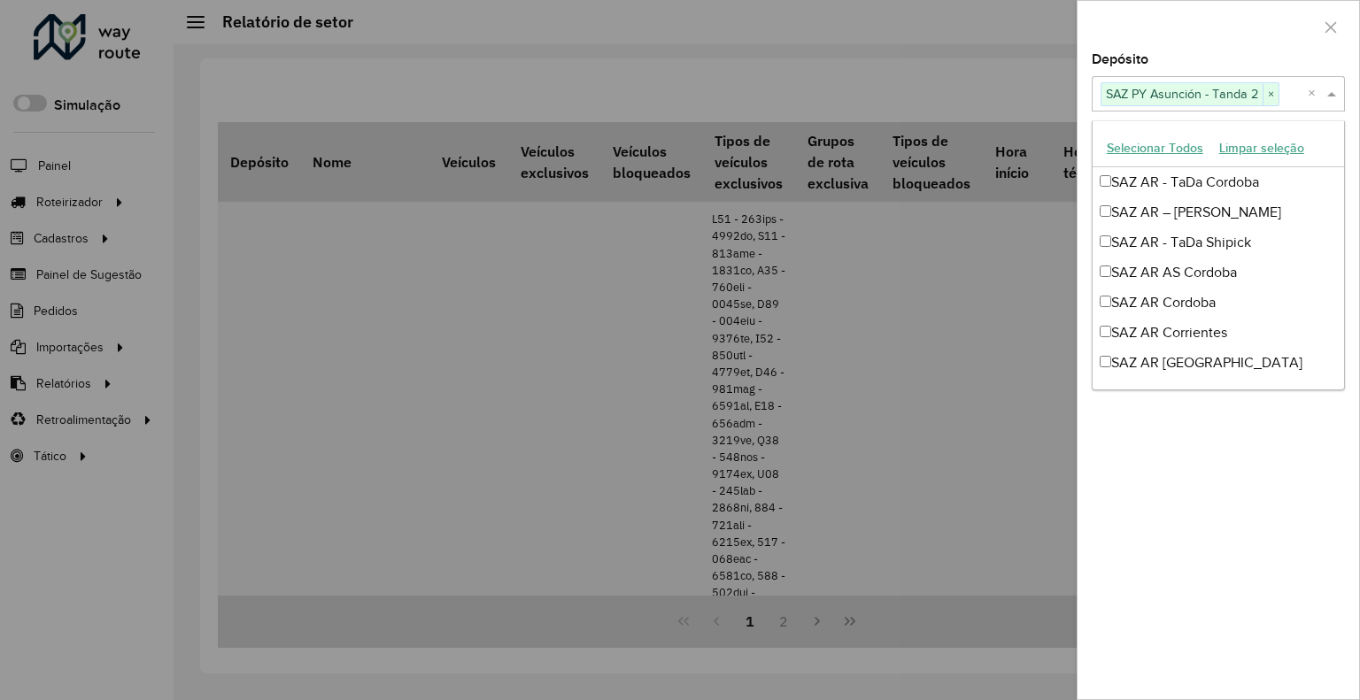
click at [1186, 105] on div "Selecione um ou mais itens SAZ PY [PERSON_NAME] 2 ×" at bounding box center [1200, 94] width 216 height 33
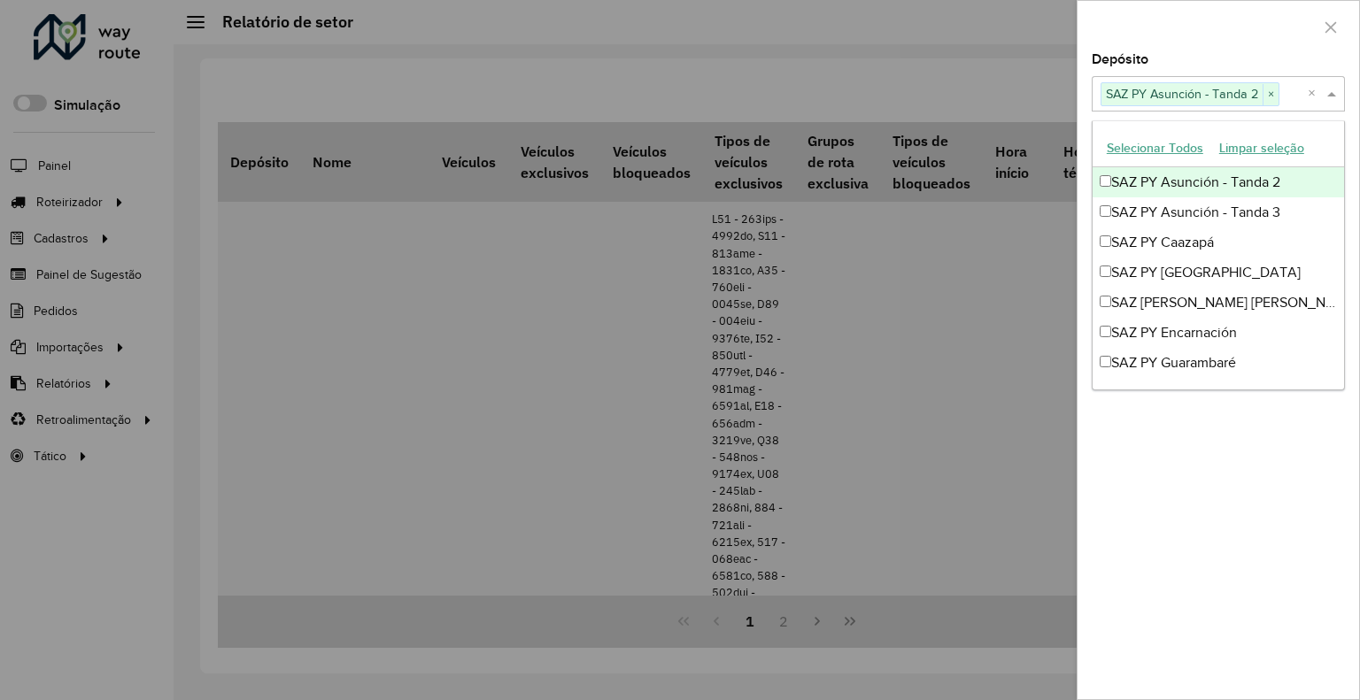
click at [1260, 98] on span "SAZ PY Asunción - Tanda 2" at bounding box center [1181, 93] width 161 height 21
click at [1271, 94] on span "×" at bounding box center [1270, 94] width 16 height 21
click at [1216, 90] on input "text" at bounding box center [1209, 94] width 227 height 21
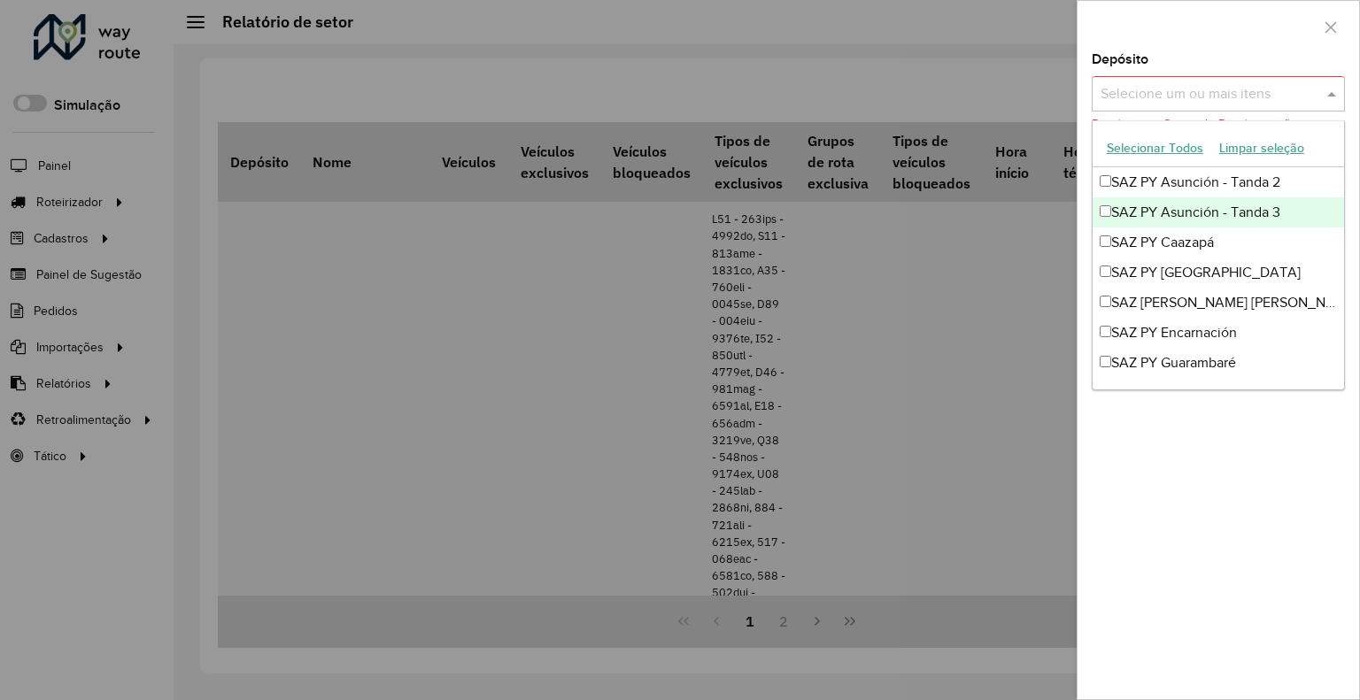
click at [1224, 208] on div "SAZ PY Asunción - Tanda 3" at bounding box center [1217, 212] width 251 height 30
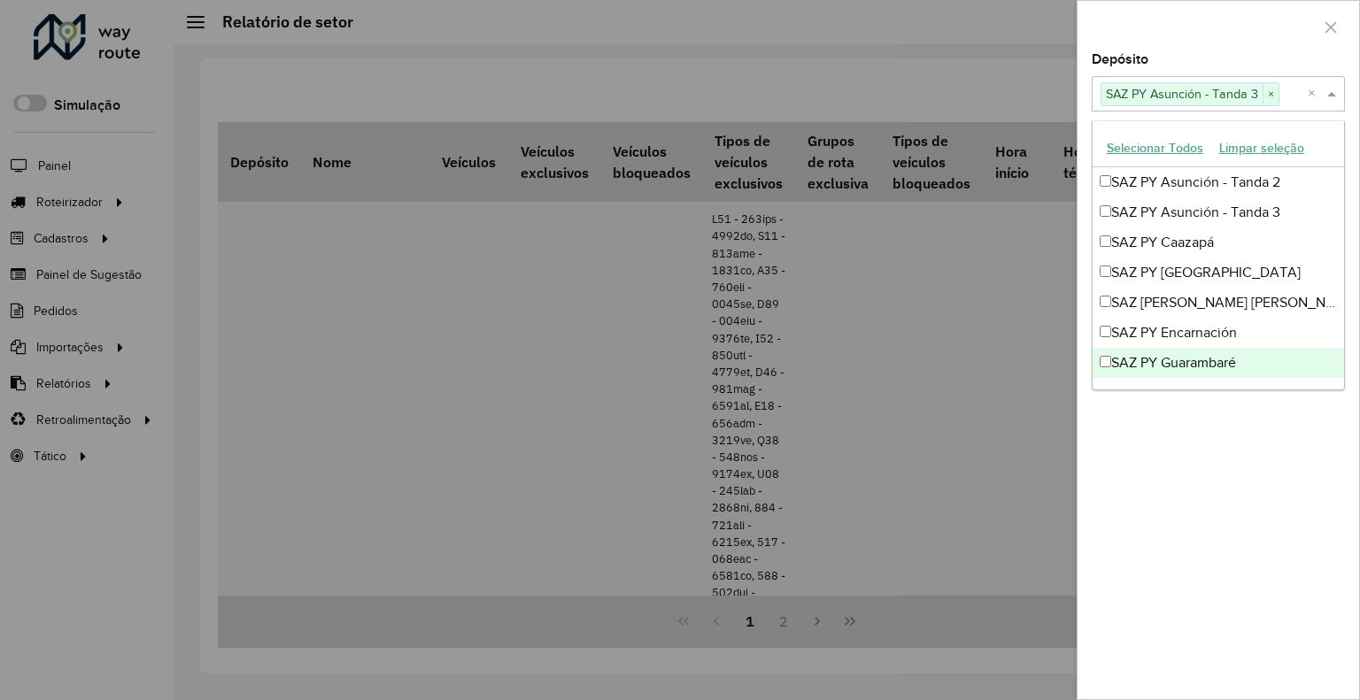
click at [1178, 490] on div "Depósito Selecione um ou mais itens SAZ PY [PERSON_NAME] 3 × × Grupo de Depósit…" at bounding box center [1218, 376] width 282 height 646
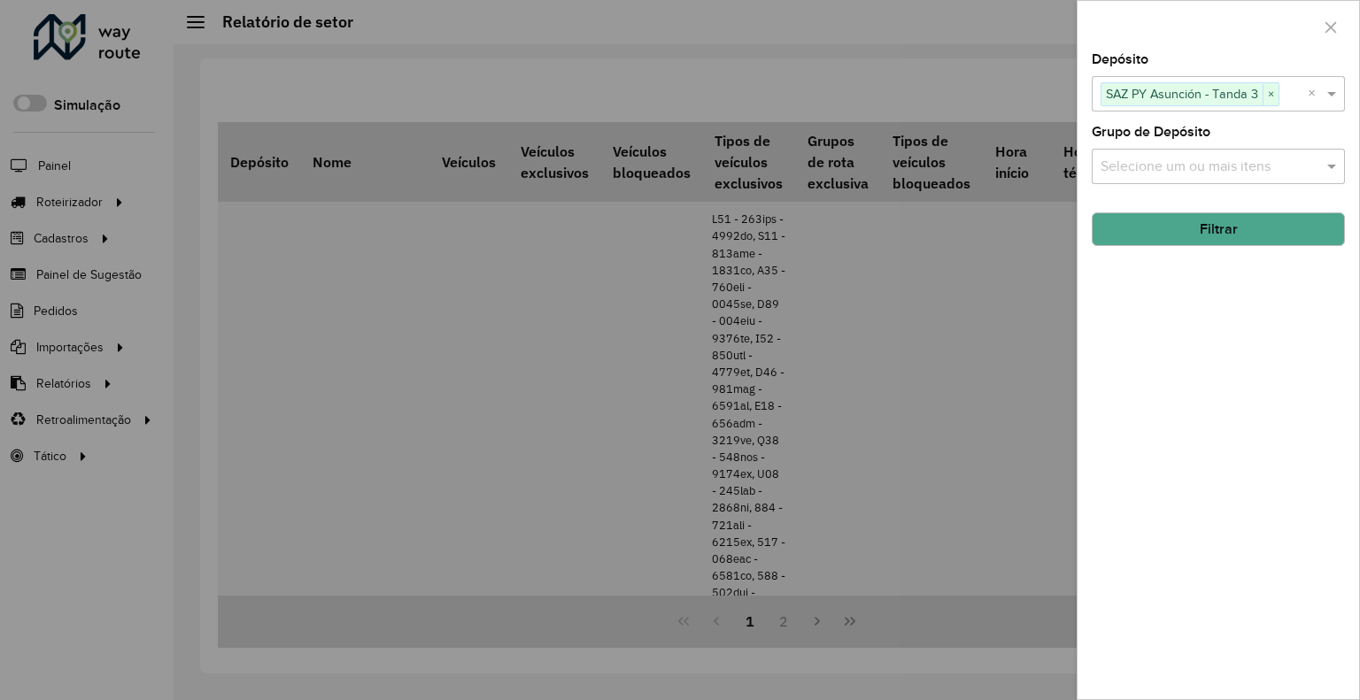
click at [1243, 225] on button "Filtrar" at bounding box center [1218, 229] width 253 height 34
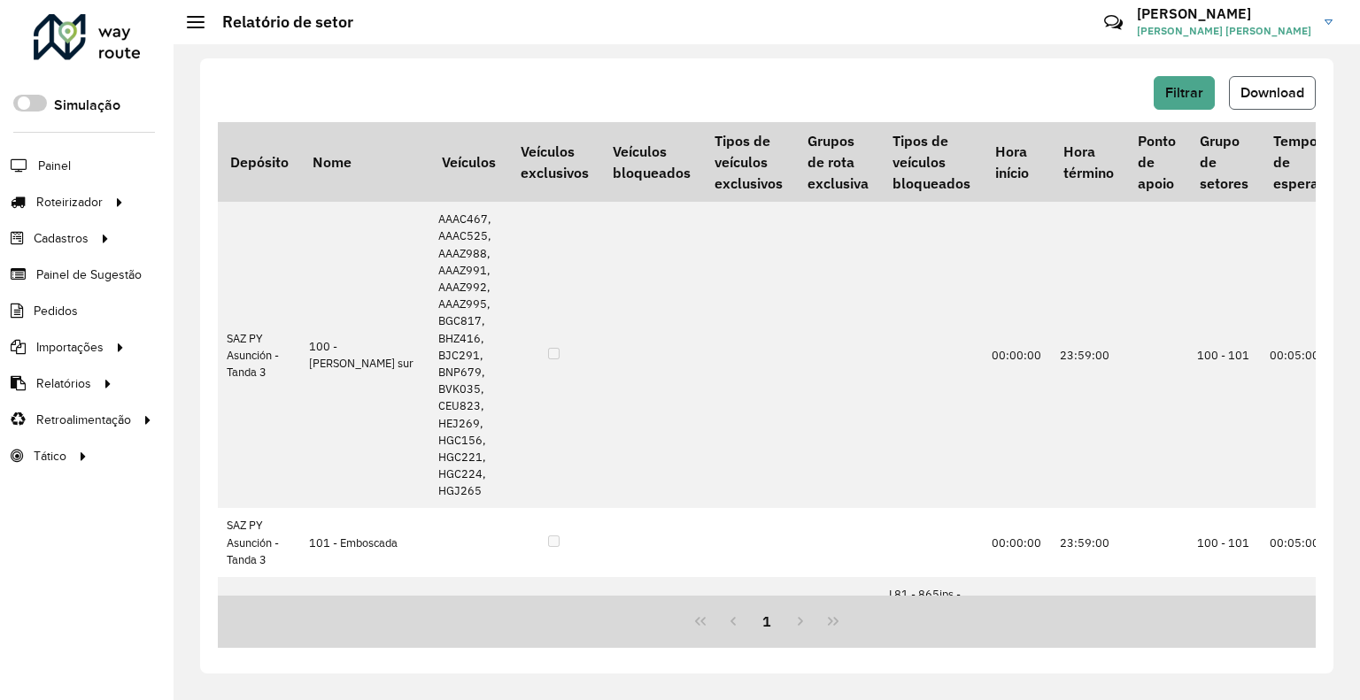
click at [1282, 102] on button "Download" at bounding box center [1272, 93] width 87 height 34
click at [1169, 91] on span "Filtrar" at bounding box center [1184, 92] width 38 height 15
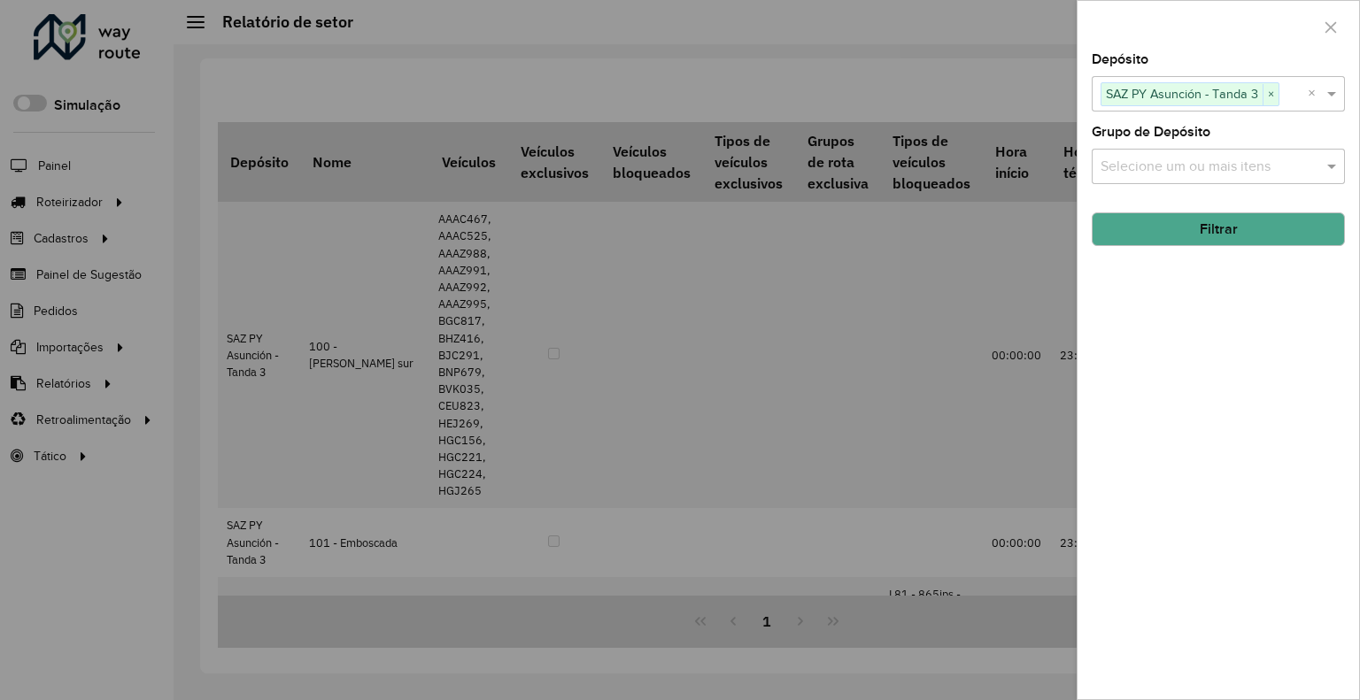
click at [1189, 93] on span "SAZ PY Asunción - Tanda 3" at bounding box center [1181, 93] width 161 height 21
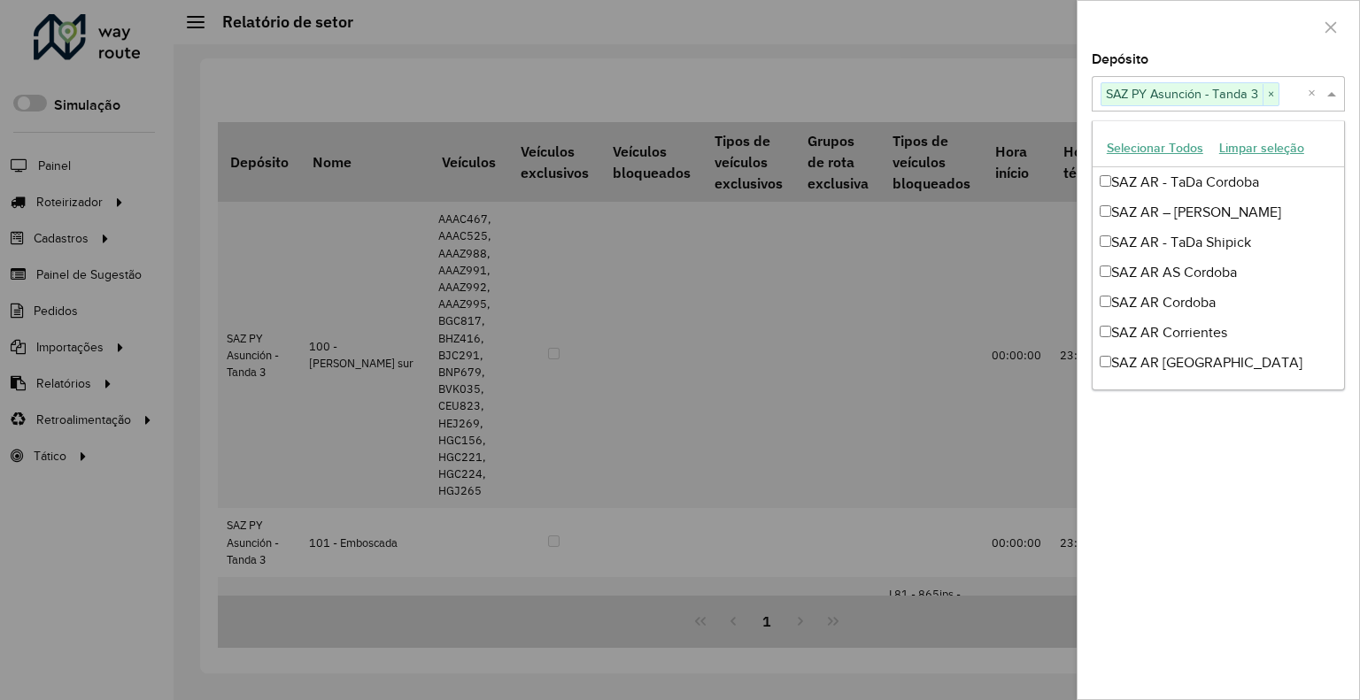
scroll to position [1385, 0]
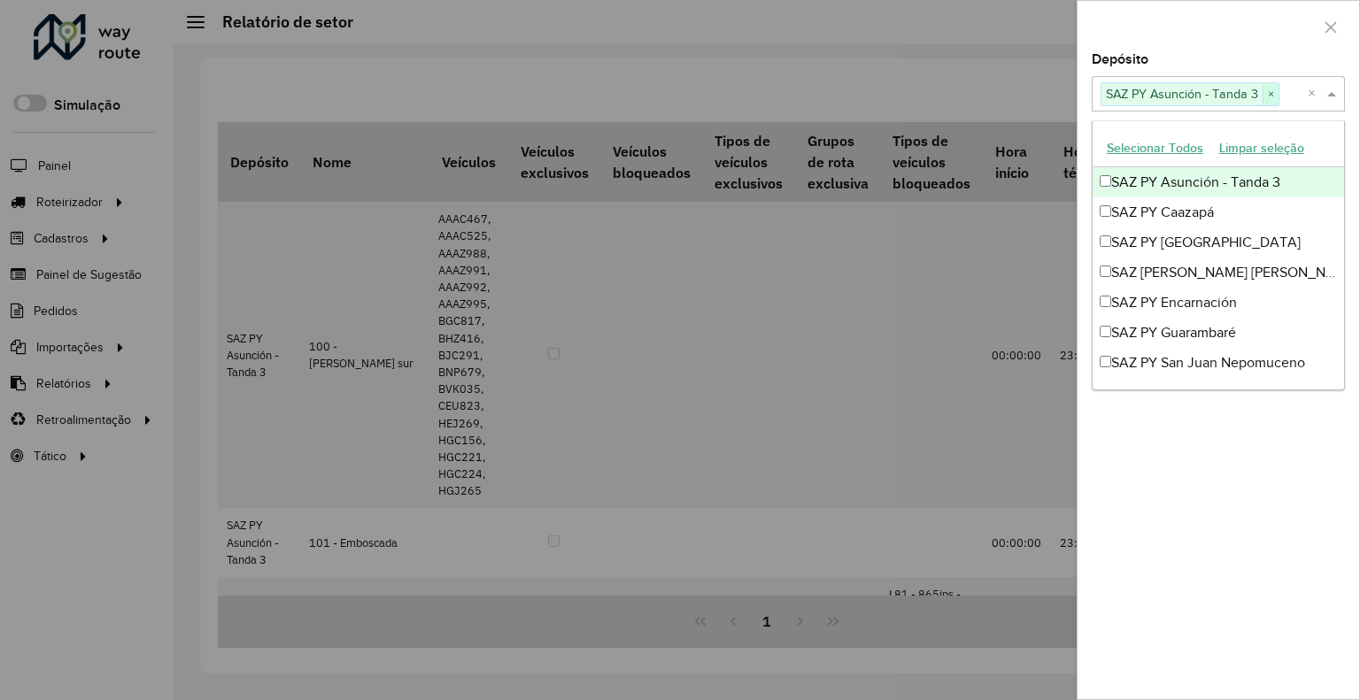
click at [1268, 92] on span "×" at bounding box center [1270, 94] width 16 height 21
type input "**"
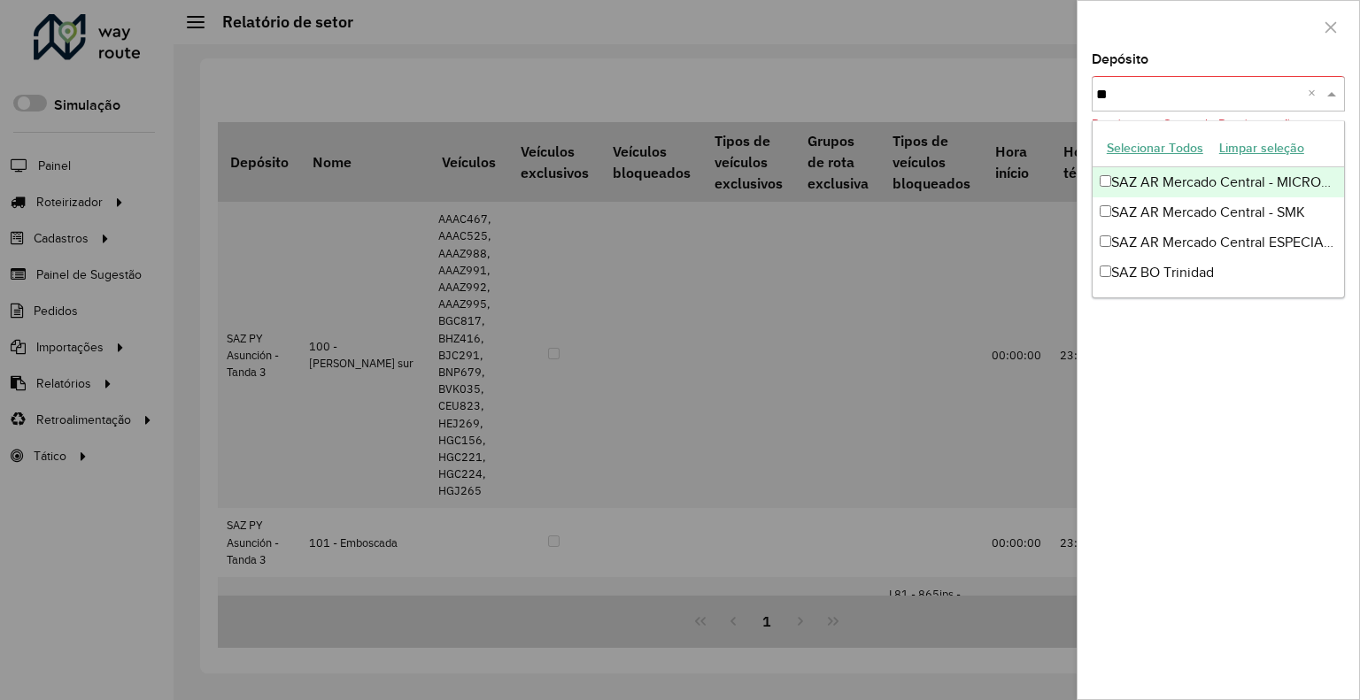
scroll to position [0, 0]
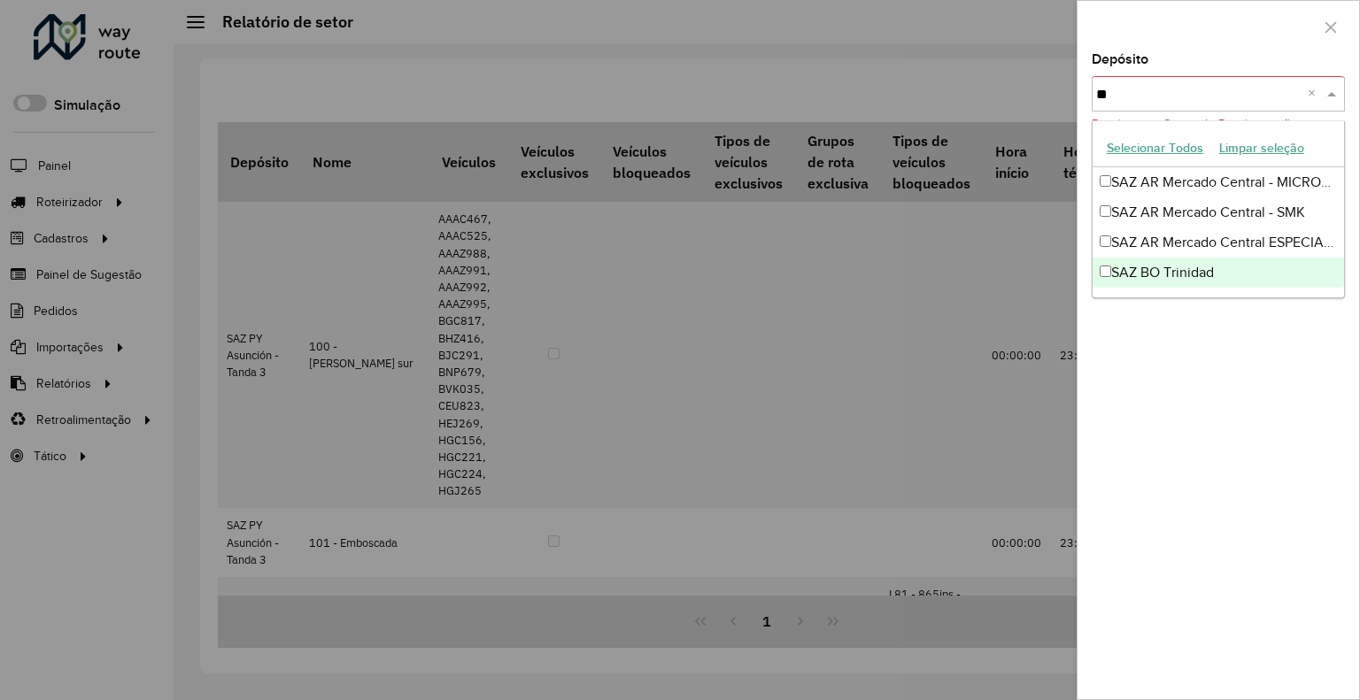
click at [1210, 266] on div "SAZ BO Trinidad" at bounding box center [1217, 273] width 251 height 30
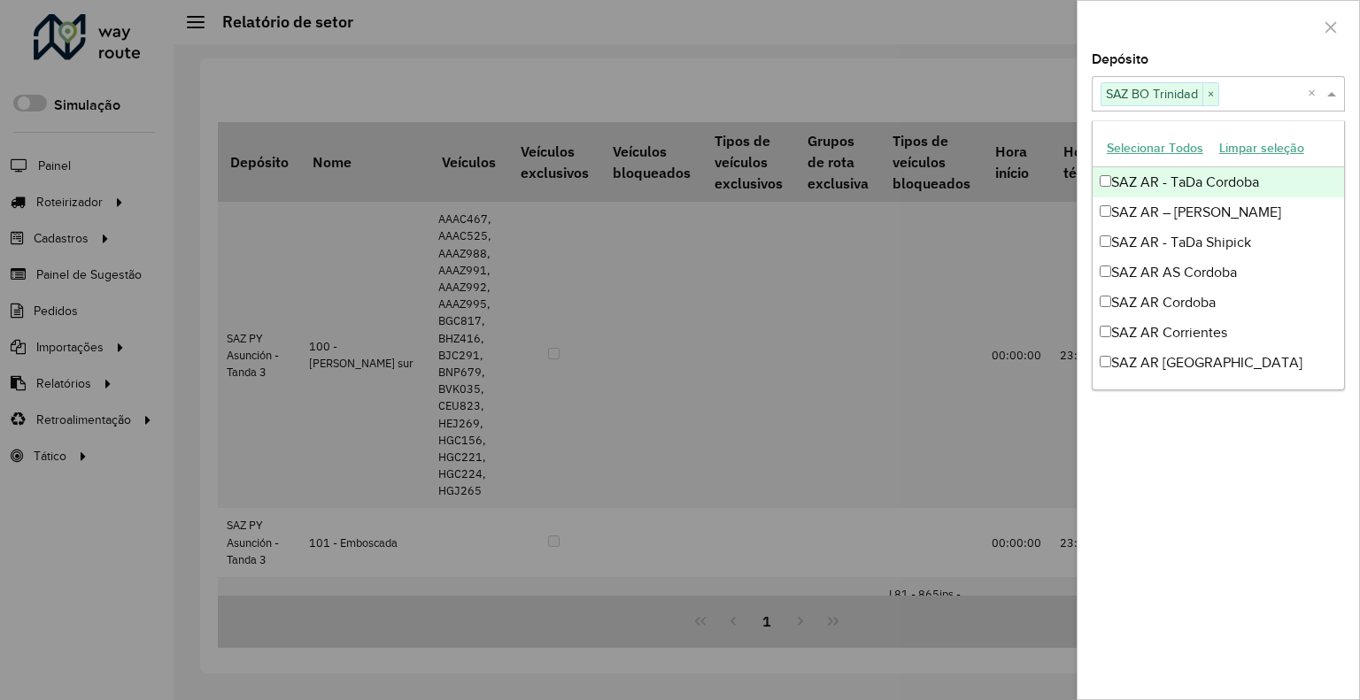
click at [1225, 39] on div at bounding box center [1218, 27] width 282 height 52
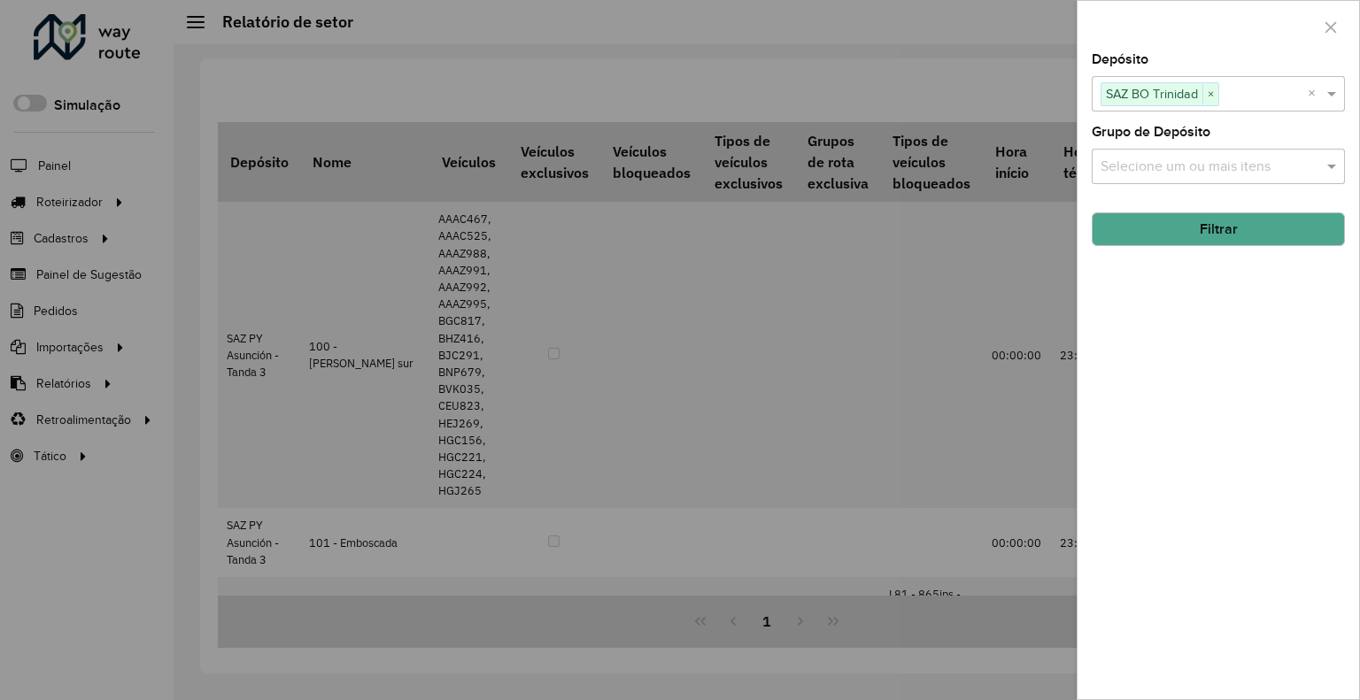
click at [1202, 234] on button "Filtrar" at bounding box center [1218, 229] width 253 height 34
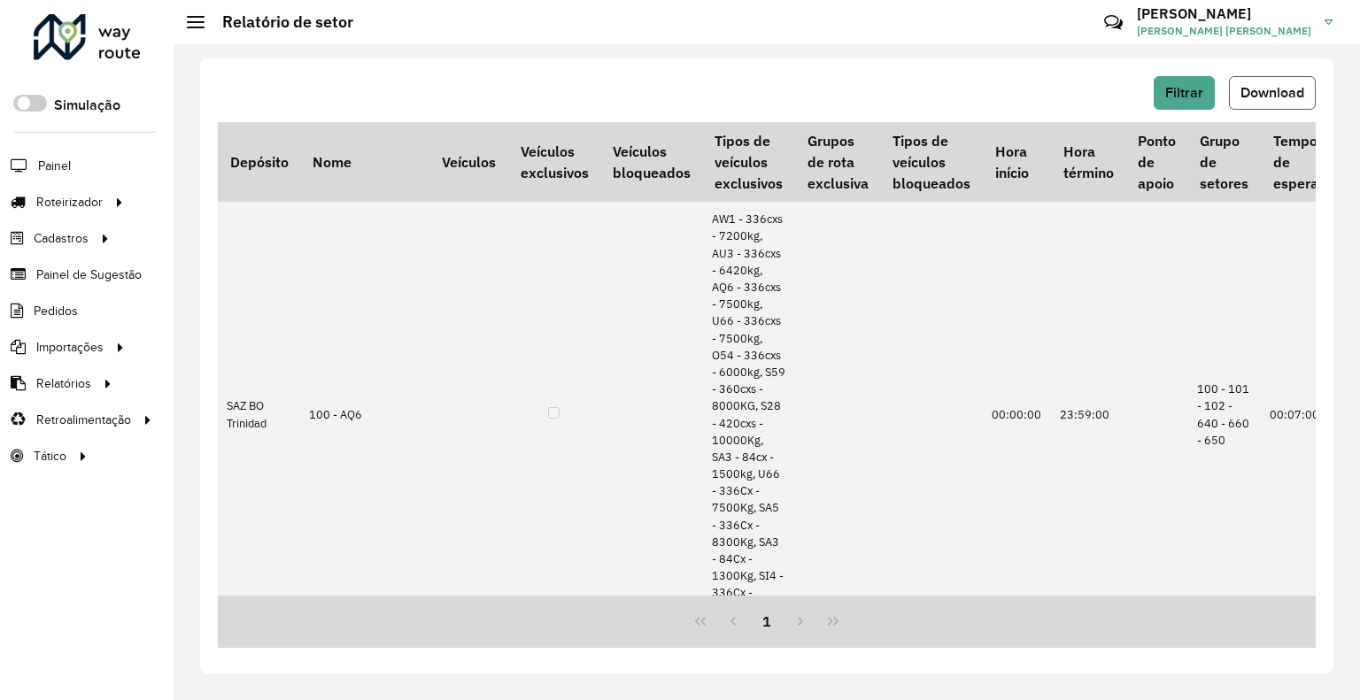
click at [1270, 87] on span "Download" at bounding box center [1272, 92] width 64 height 15
click at [1151, 87] on div "Filtrar Download" at bounding box center [767, 93] width 1098 height 34
click at [1158, 90] on button "Filtrar" at bounding box center [1184, 93] width 61 height 34
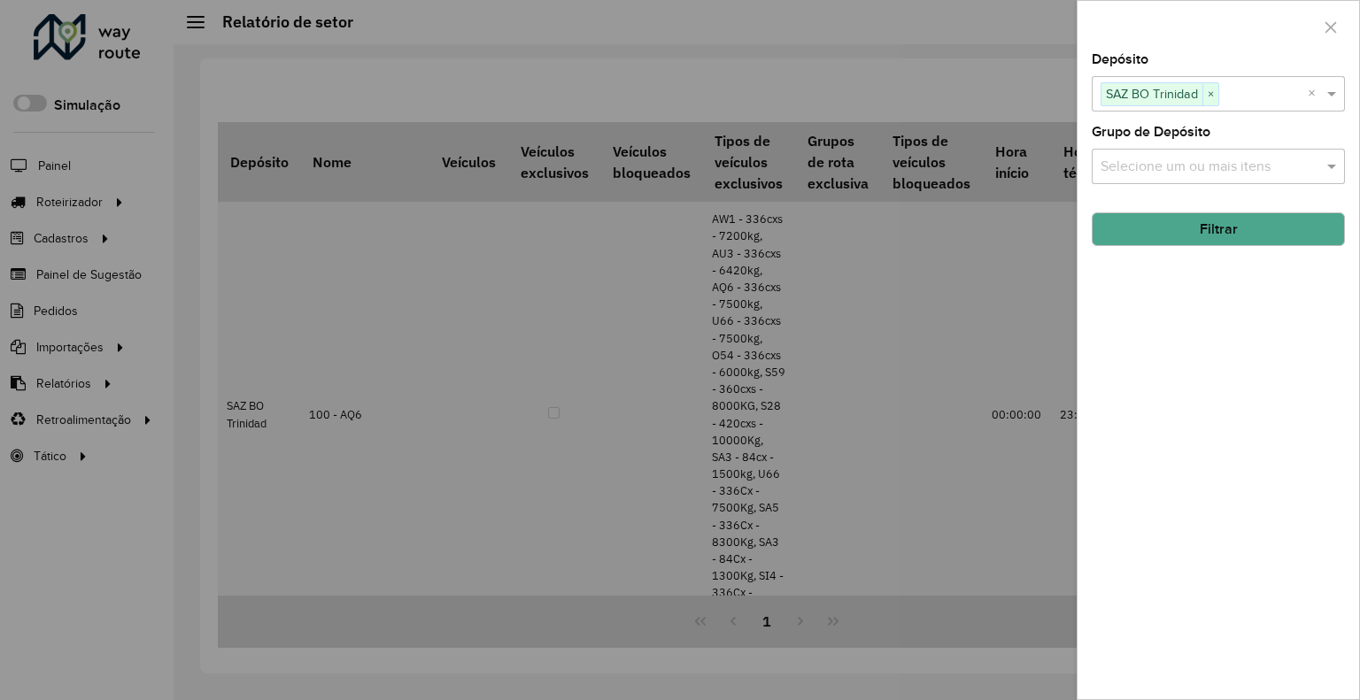
click at [1169, 97] on span "SAZ BO Trinidad" at bounding box center [1151, 93] width 101 height 21
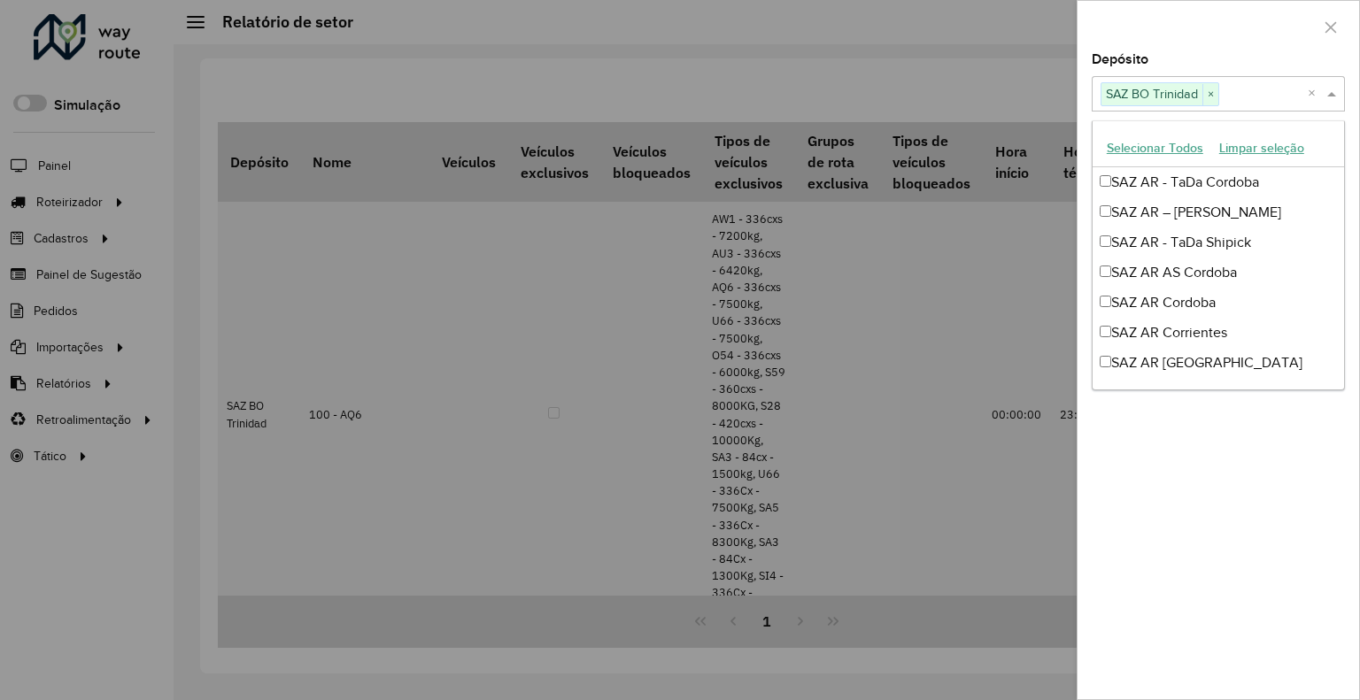
scroll to position [1023, 0]
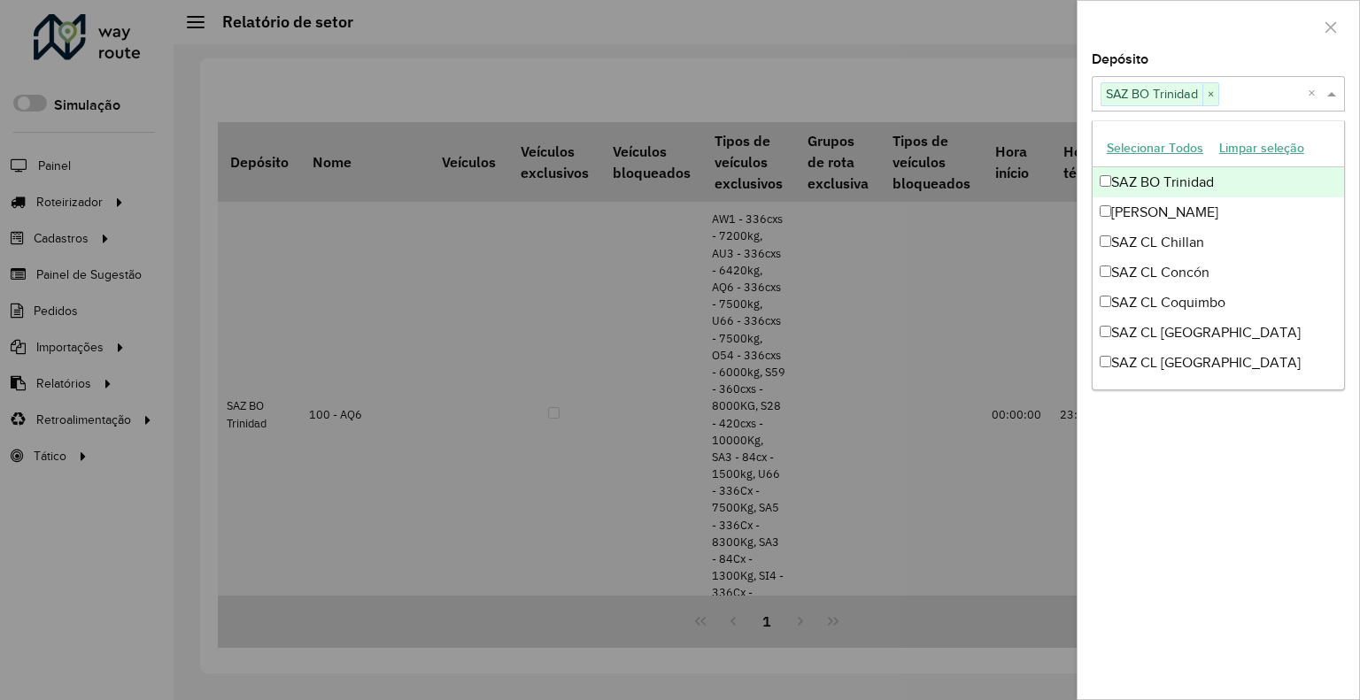
click at [1211, 96] on span "×" at bounding box center [1210, 94] width 16 height 21
click at [1201, 86] on input "text" at bounding box center [1209, 94] width 227 height 21
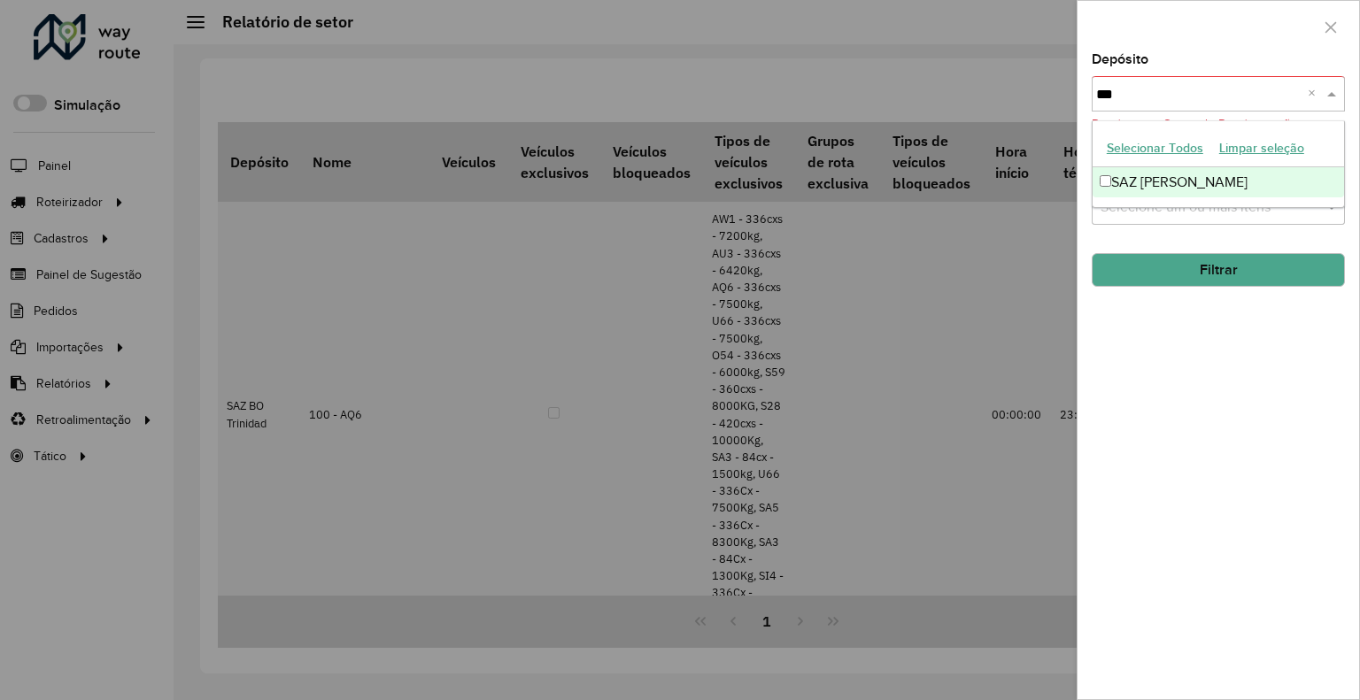
scroll to position [0, 0]
type input "****"
click at [1189, 173] on div "SAZ [PERSON_NAME]" at bounding box center [1217, 182] width 251 height 30
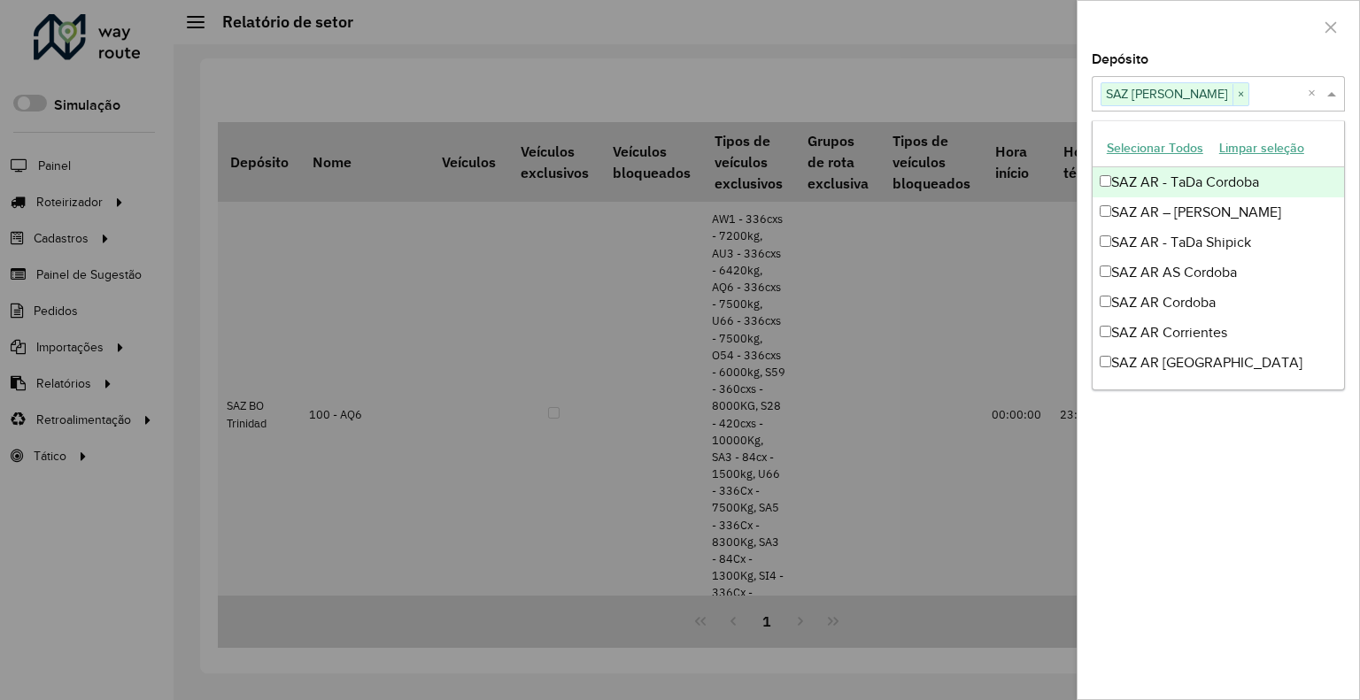
click at [1214, 17] on div at bounding box center [1218, 27] width 282 height 52
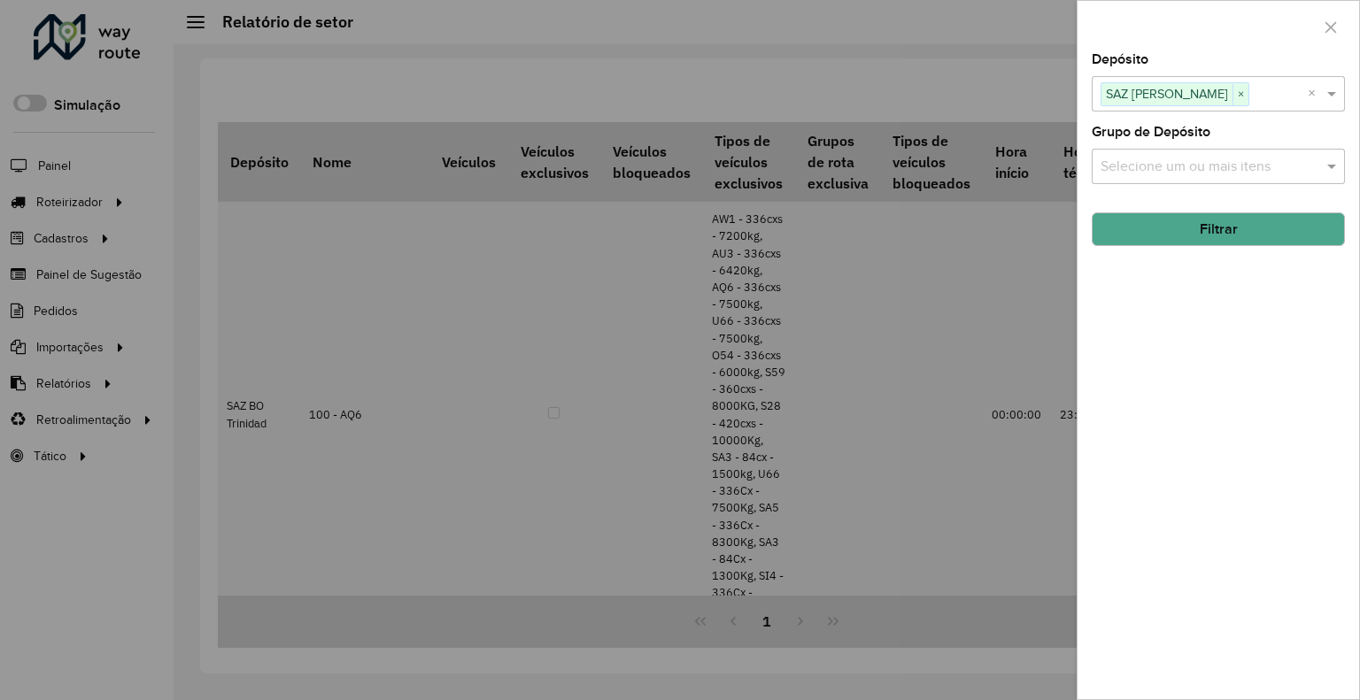
click at [1241, 231] on button "Filtrar" at bounding box center [1218, 229] width 253 height 34
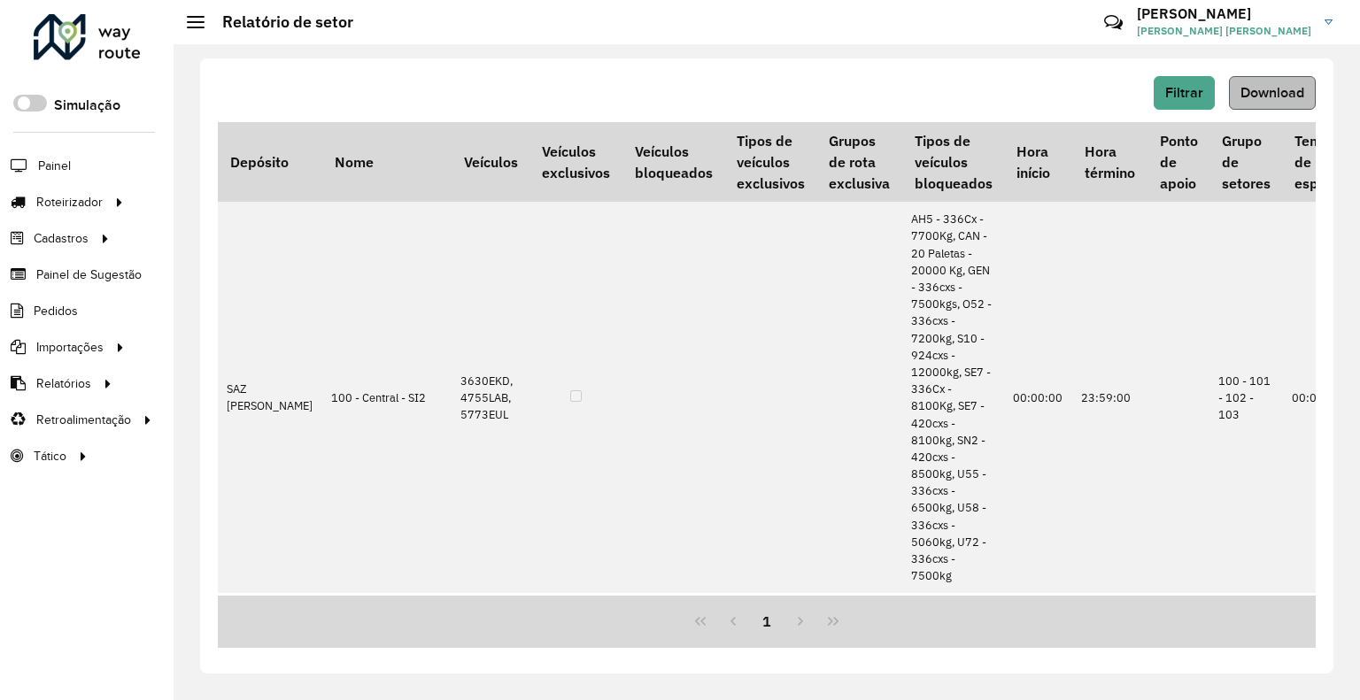
drag, startPoint x: 1284, startPoint y: 66, endPoint x: 1277, endPoint y: 76, distance: 12.0
click at [1285, 66] on div "Filtrar Download Depósito Nome Veículos Veículos exclusivos Veículos bloqueados…" at bounding box center [766, 365] width 1133 height 615
click at [1271, 89] on span "Download" at bounding box center [1272, 92] width 64 height 15
click at [1191, 100] on span "Filtrar" at bounding box center [1184, 92] width 38 height 15
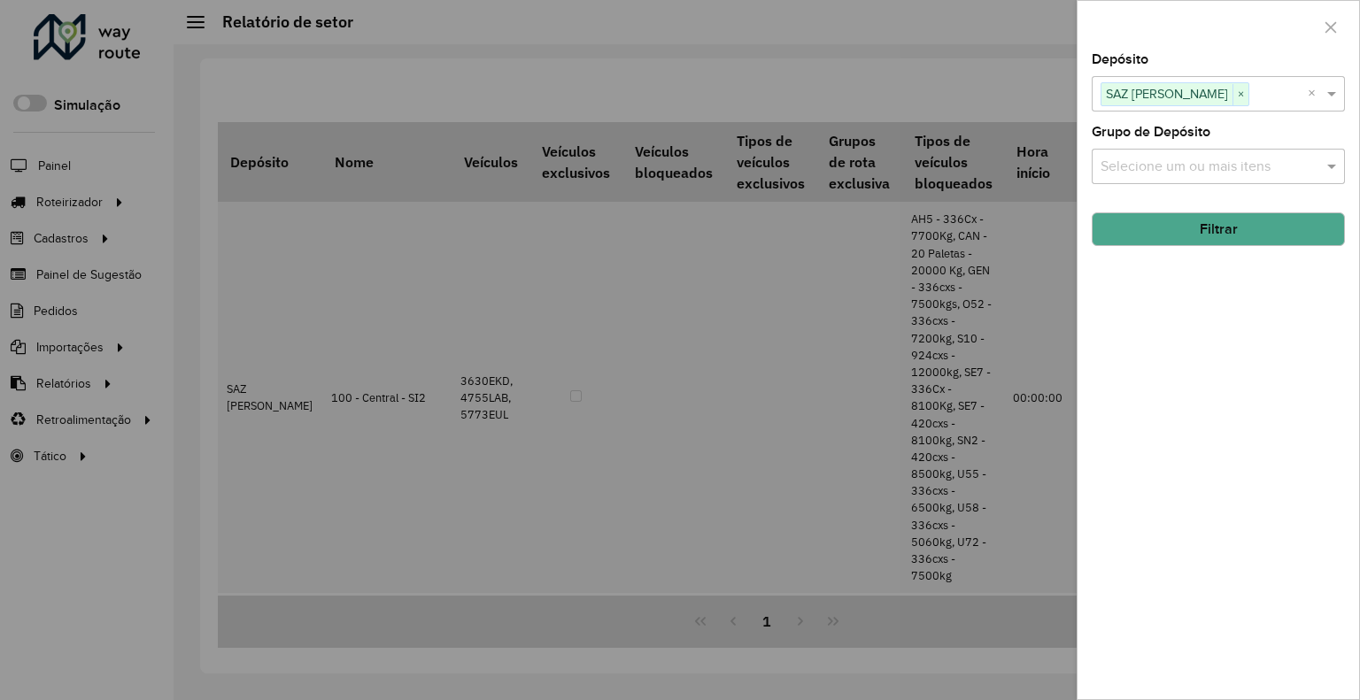
click at [1189, 95] on span "SAZ [PERSON_NAME]" at bounding box center [1166, 93] width 131 height 21
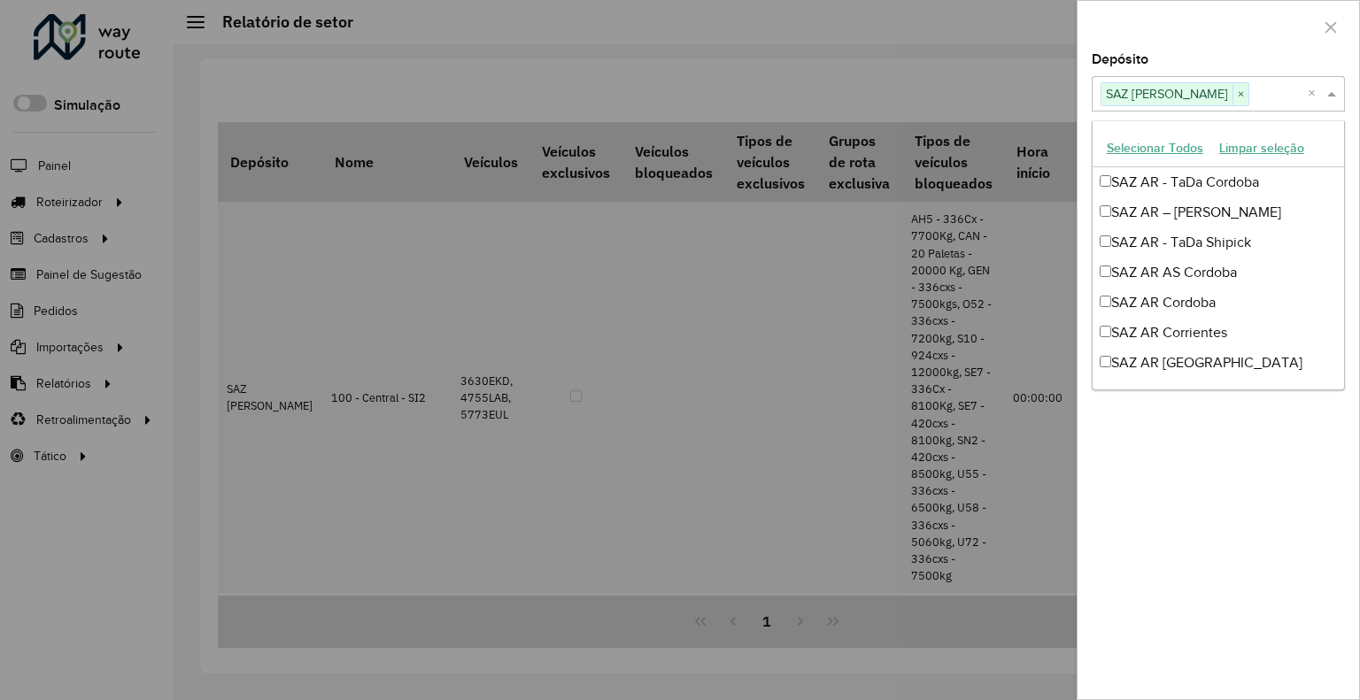
scroll to position [843, 0]
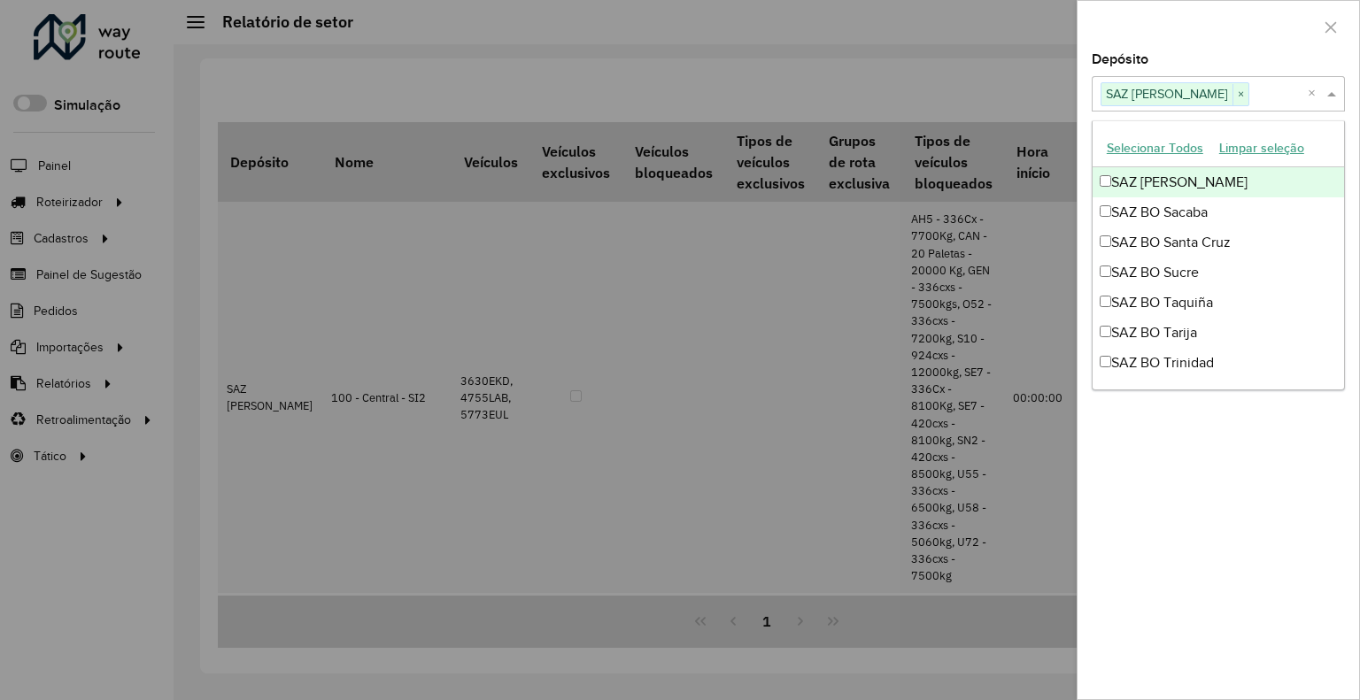
click at [1232, 96] on span "×" at bounding box center [1240, 94] width 16 height 21
click at [1215, 96] on input "text" at bounding box center [1209, 94] width 227 height 21
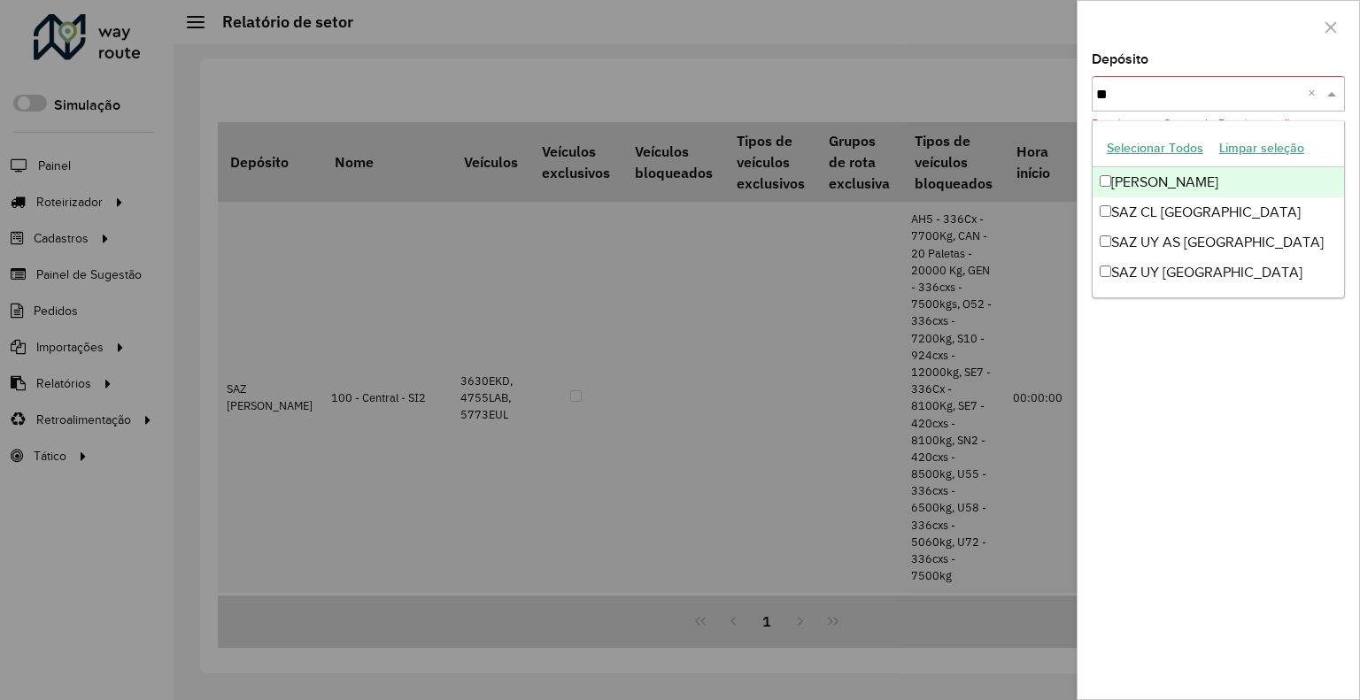
scroll to position [0, 0]
type input "*****"
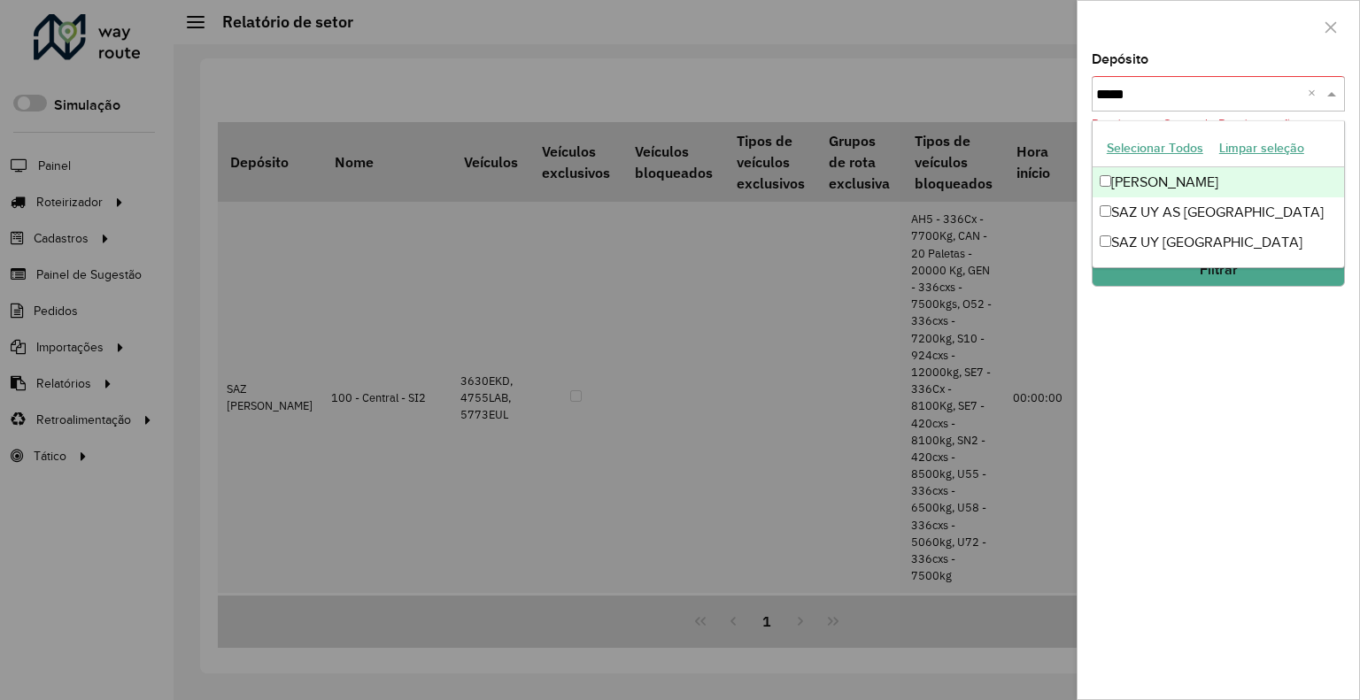
click at [1202, 178] on div "[PERSON_NAME]" at bounding box center [1217, 182] width 251 height 30
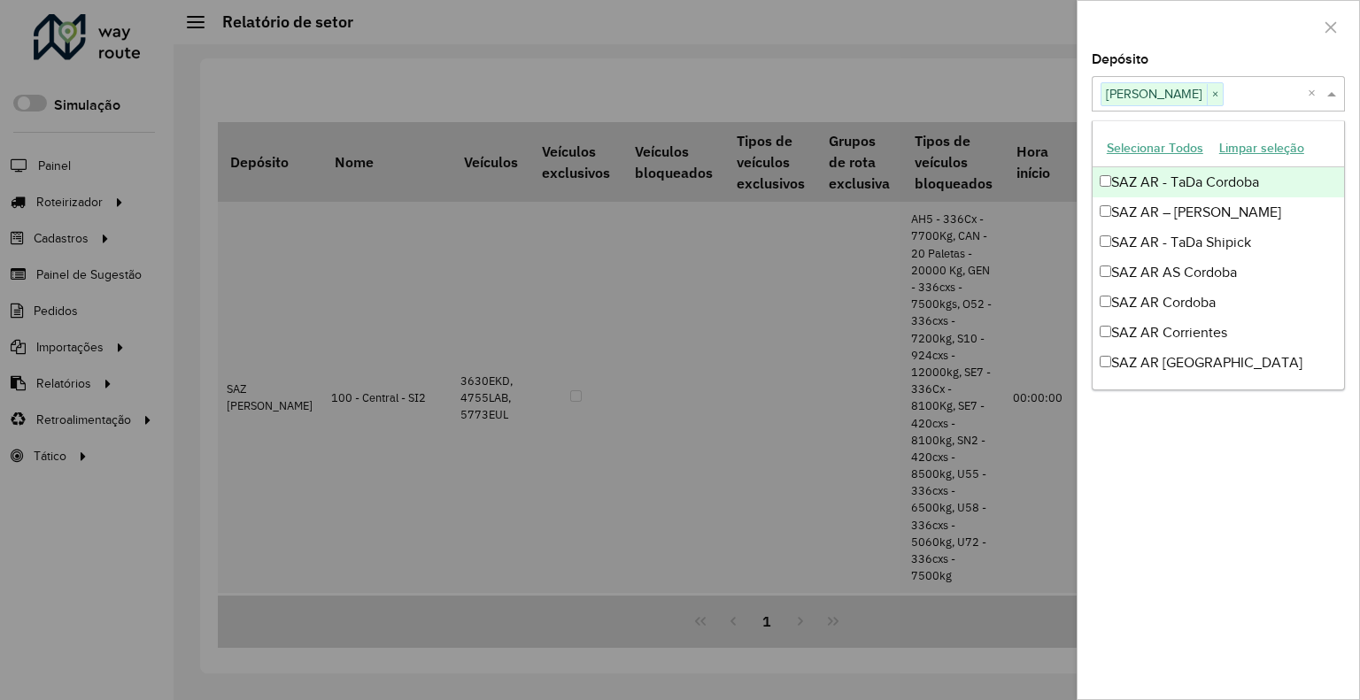
click at [1217, 53] on div "Depósito Selecione um ou mais itens SAZ [PERSON_NAME] × ×" at bounding box center [1218, 82] width 253 height 58
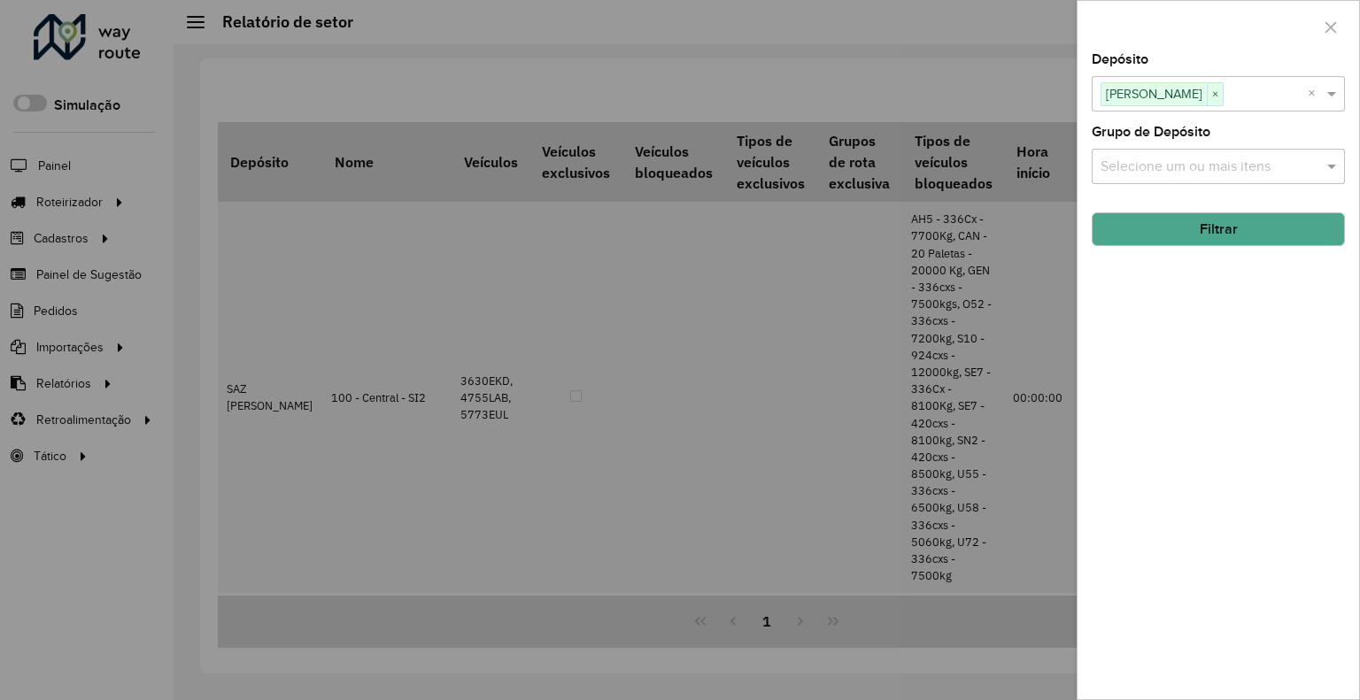
click at [1254, 226] on button "Filtrar" at bounding box center [1218, 229] width 253 height 34
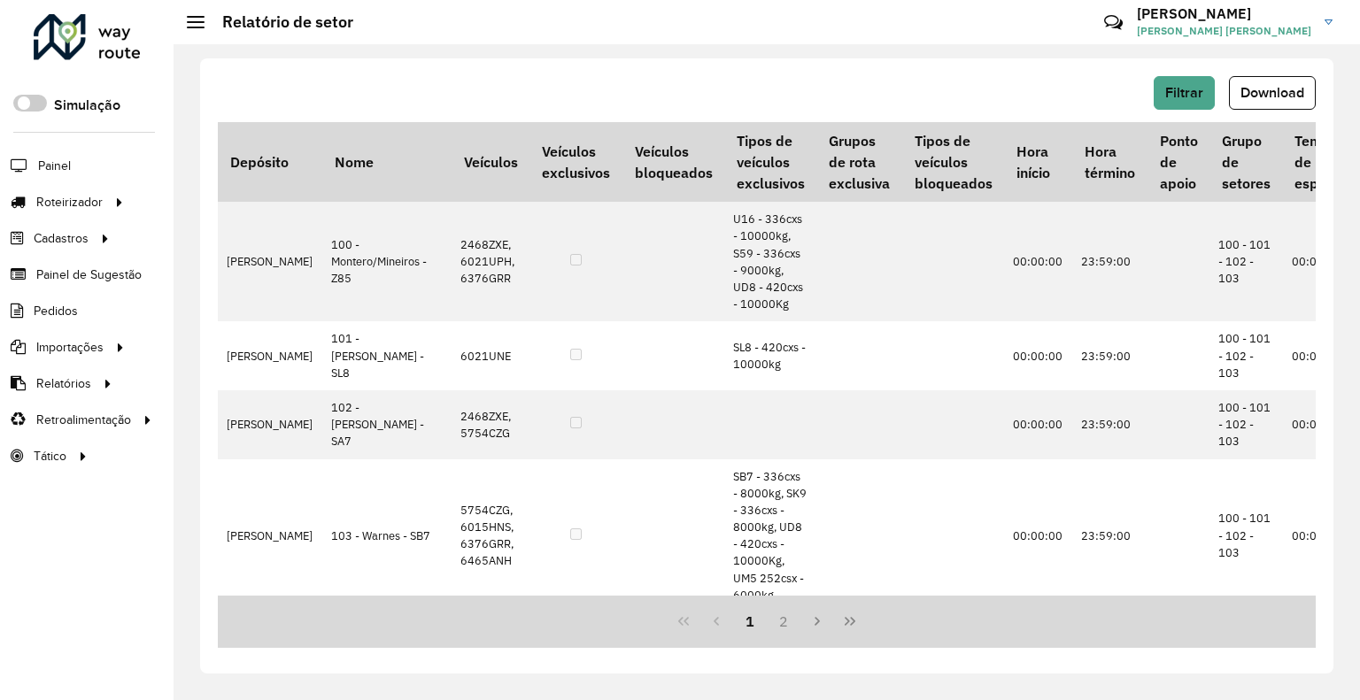
click at [1297, 88] on span "Download" at bounding box center [1272, 92] width 64 height 15
click at [1184, 81] on button "Filtrar" at bounding box center [1184, 93] width 61 height 34
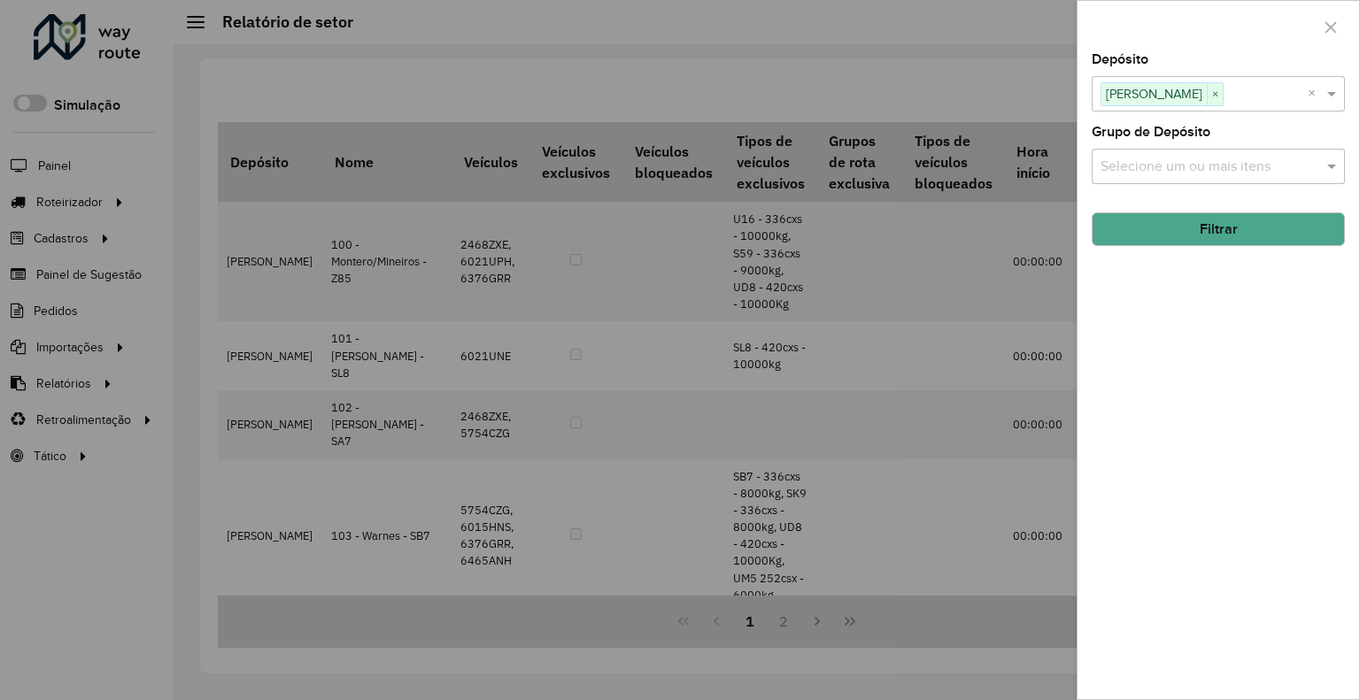
click at [1188, 92] on span "[PERSON_NAME]" at bounding box center [1153, 93] width 105 height 21
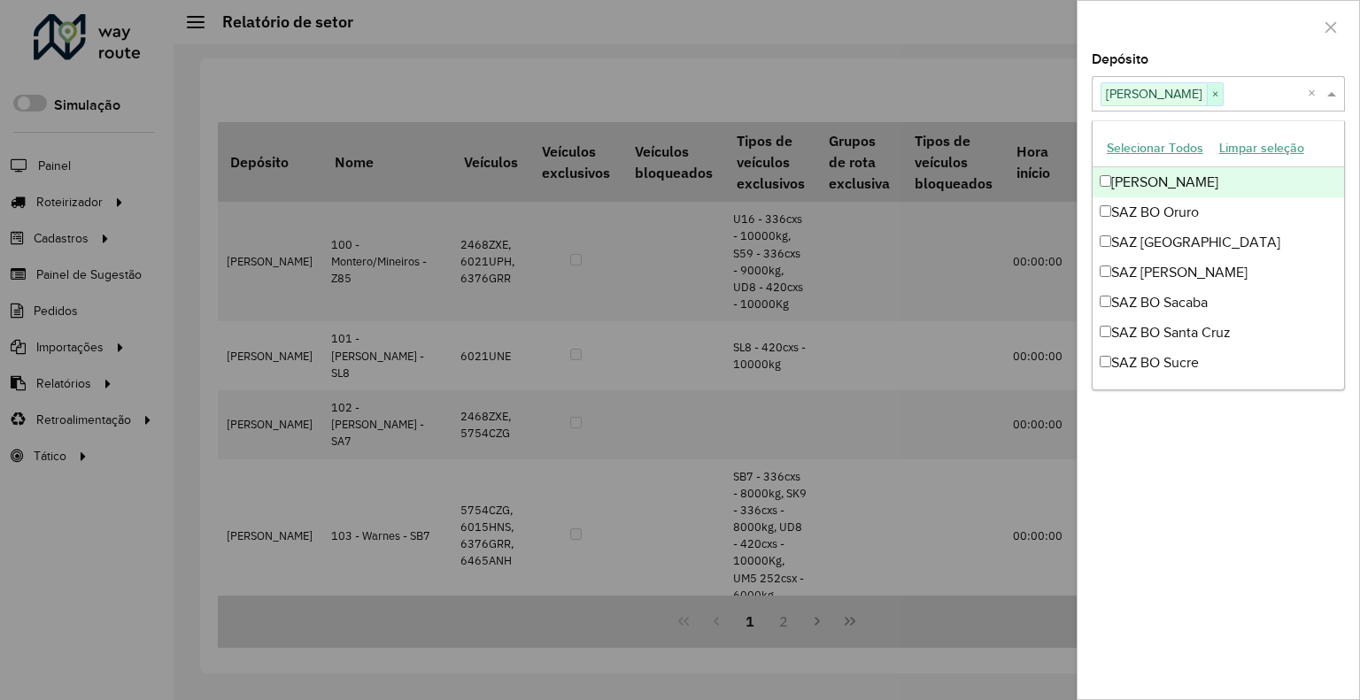
click at [1215, 95] on span "×" at bounding box center [1215, 94] width 16 height 21
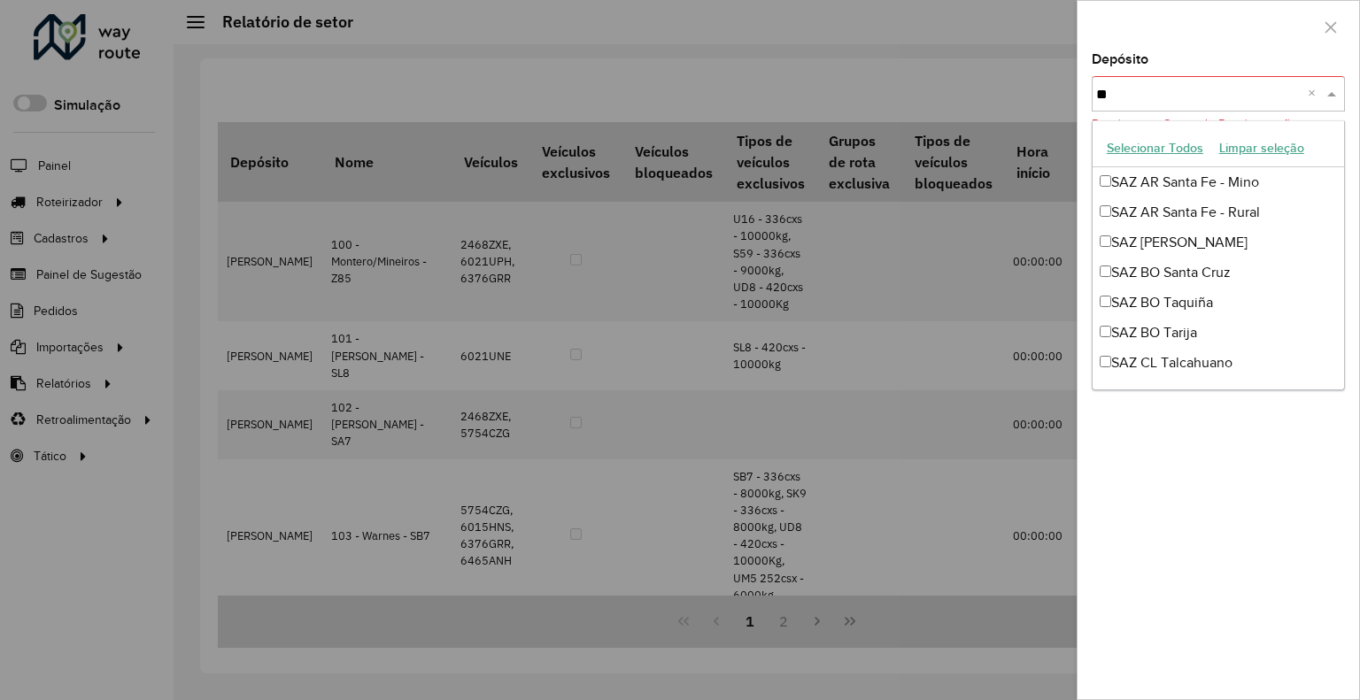
type input "***"
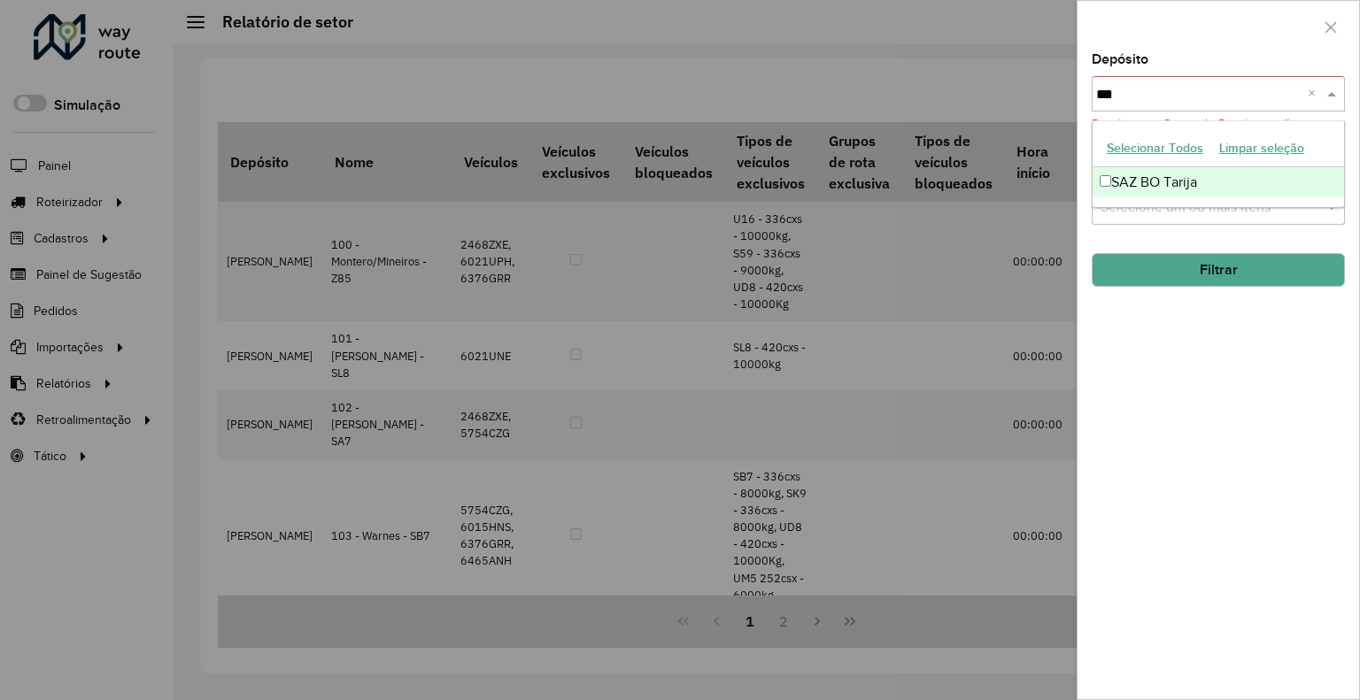
click at [1200, 177] on div "SAZ BO Tarija" at bounding box center [1217, 182] width 251 height 30
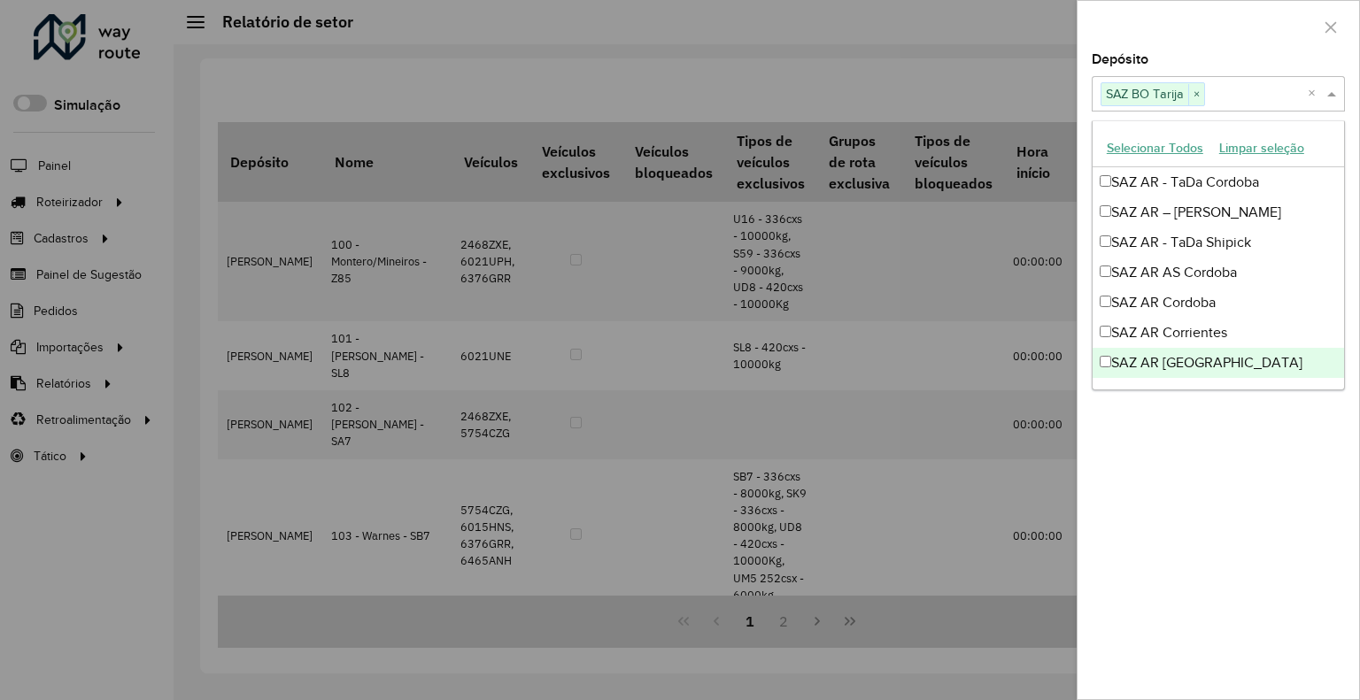
drag, startPoint x: 1202, startPoint y: 455, endPoint x: 1211, endPoint y: 396, distance: 60.0
click at [1205, 452] on div "Depósito Selecione um ou mais itens SAZ BO Tarija × × Grupo de Depósito Selecio…" at bounding box center [1218, 376] width 282 height 646
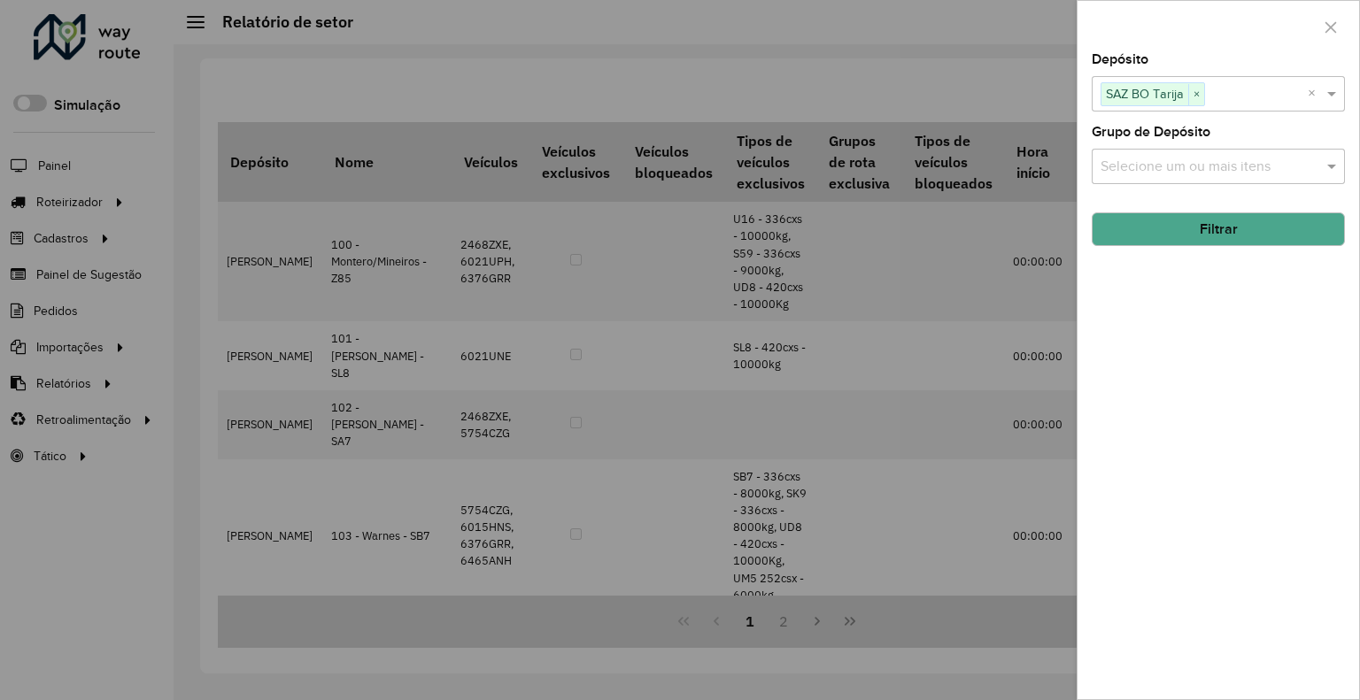
click at [1238, 227] on button "Filtrar" at bounding box center [1218, 229] width 253 height 34
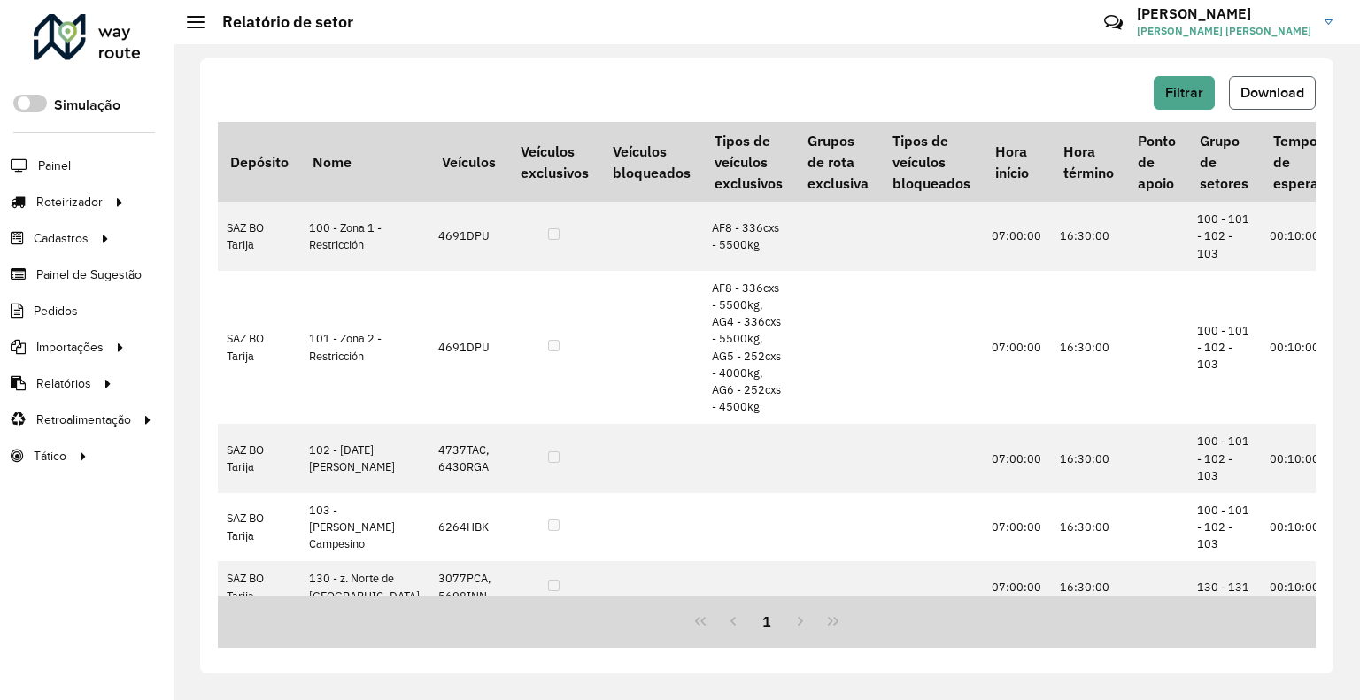
click at [1238, 91] on button "Download" at bounding box center [1272, 93] width 87 height 34
click at [1185, 78] on button "Filtrar" at bounding box center [1184, 93] width 61 height 34
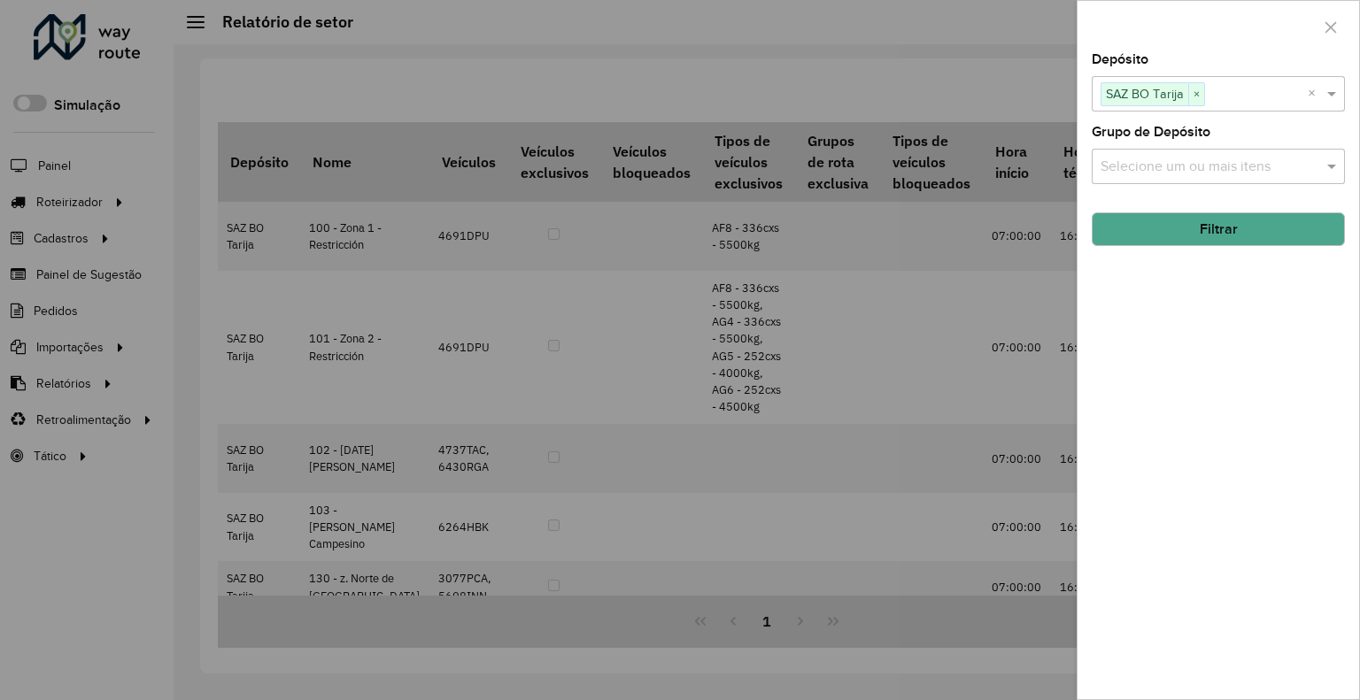
click at [1176, 103] on span "SAZ BO Tarija" at bounding box center [1144, 93] width 87 height 21
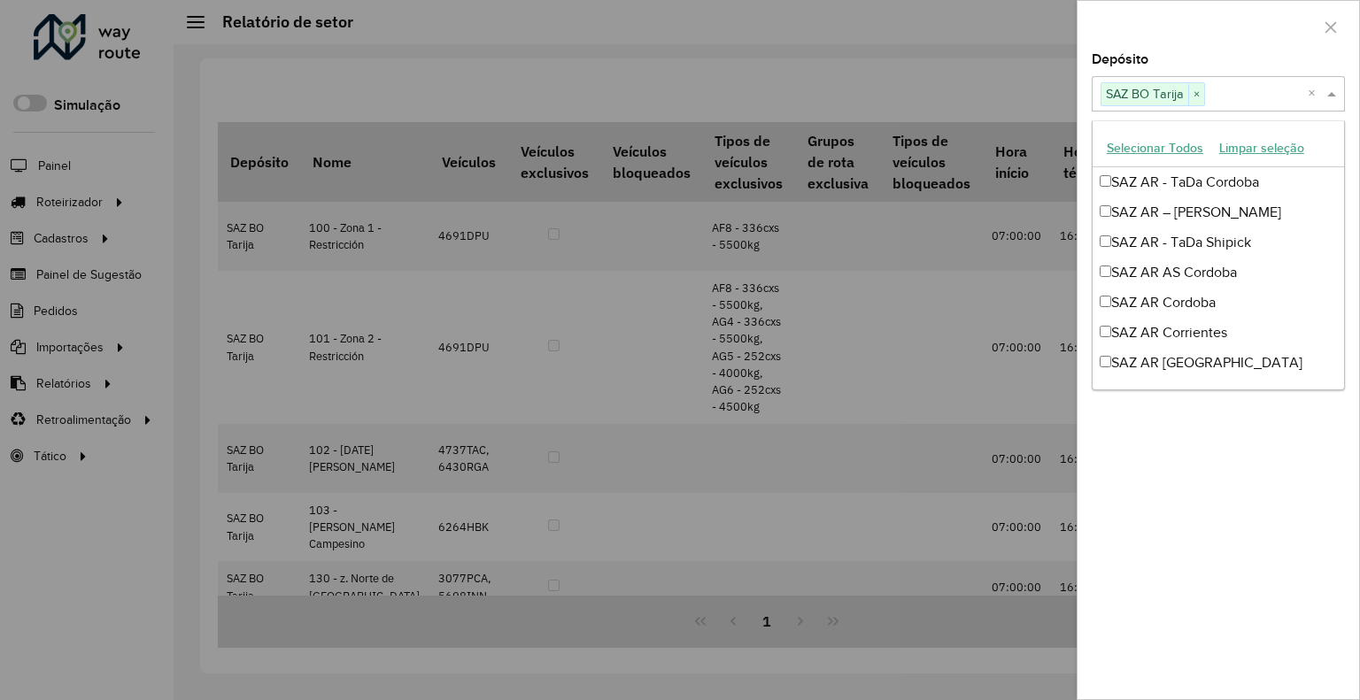
scroll to position [993, 0]
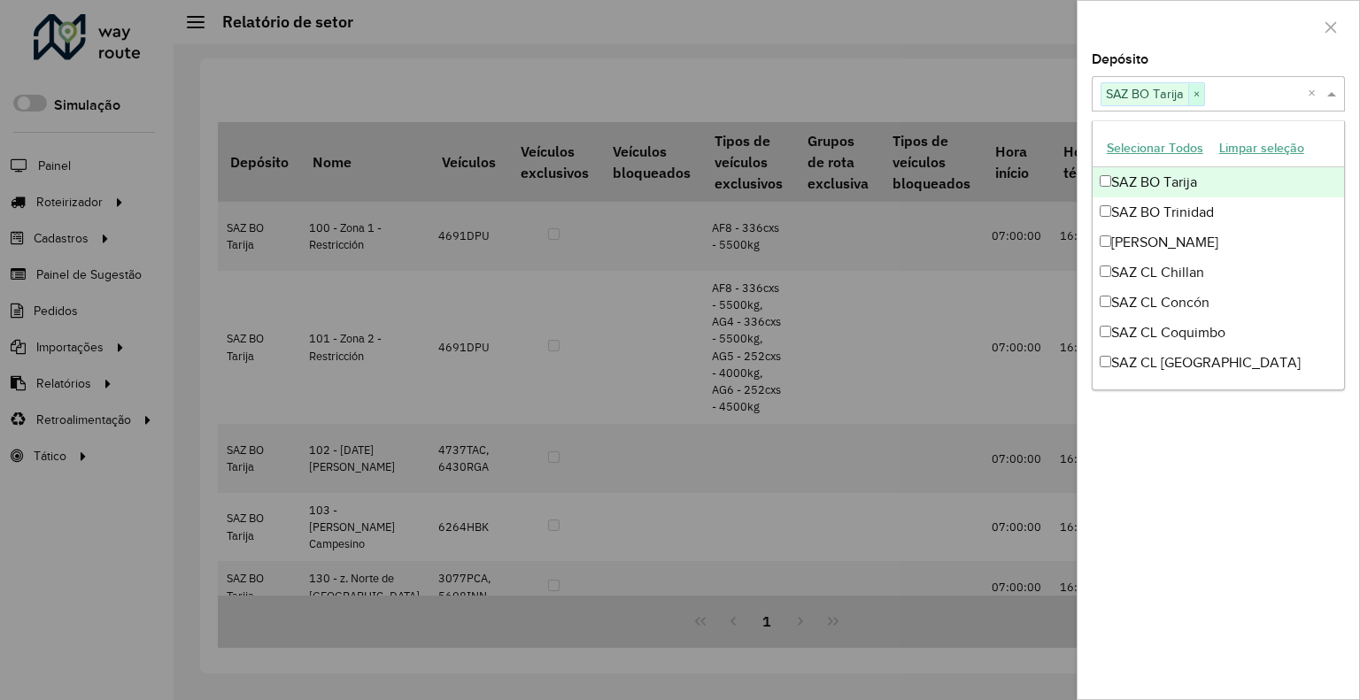
click at [1198, 91] on span "×" at bounding box center [1196, 94] width 16 height 21
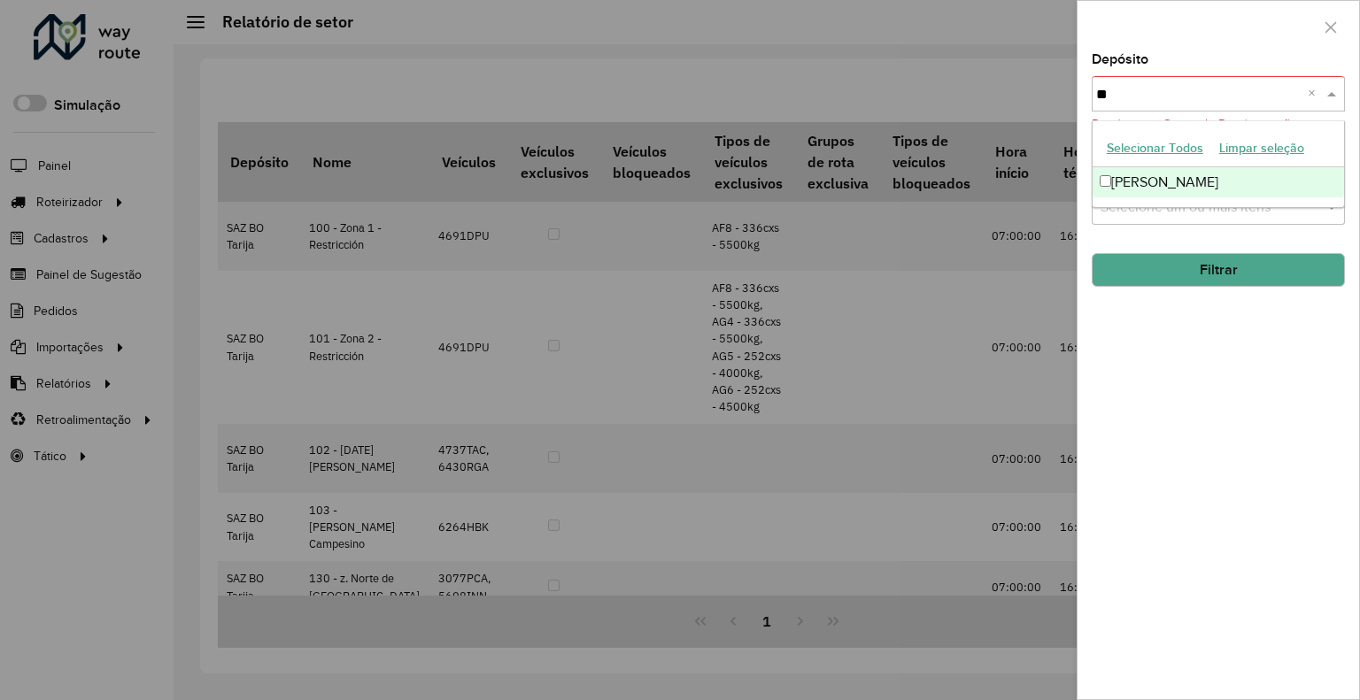
type input "***"
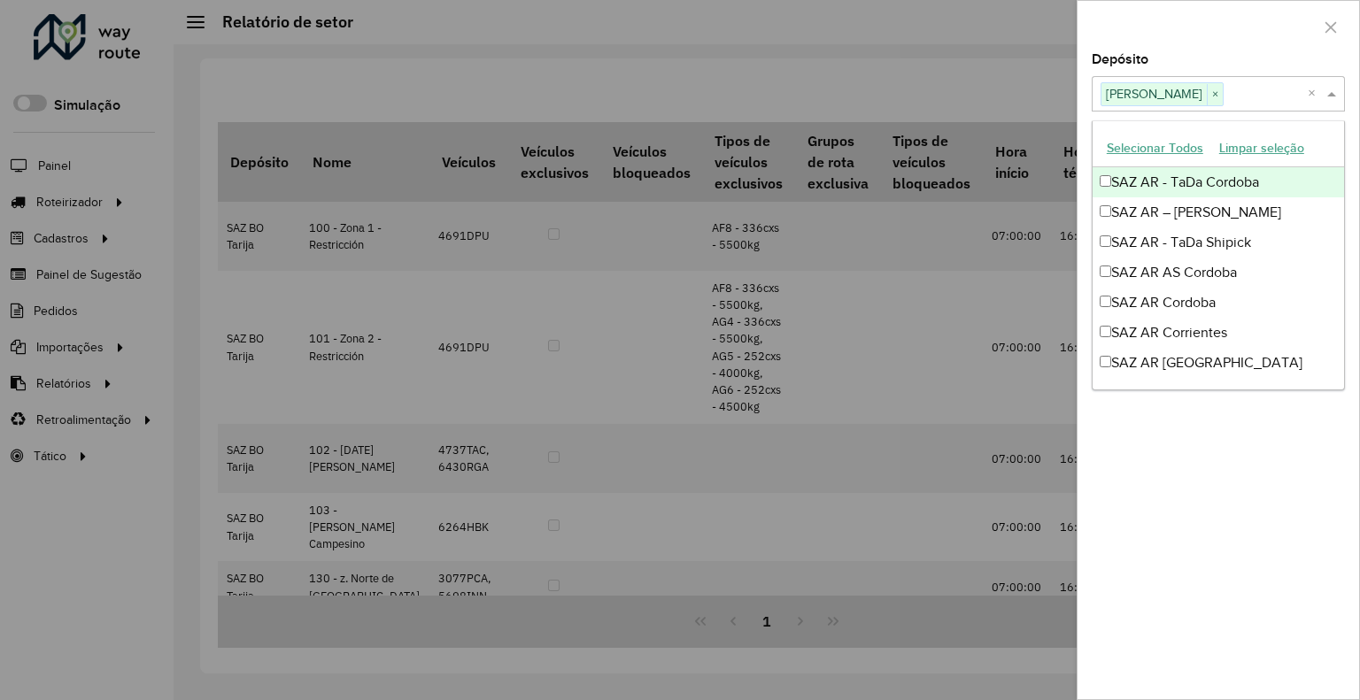
click at [1170, 73] on div "Depósito Selecione um ou mais itens SAZ BO Yacuiba × ×" at bounding box center [1218, 82] width 253 height 58
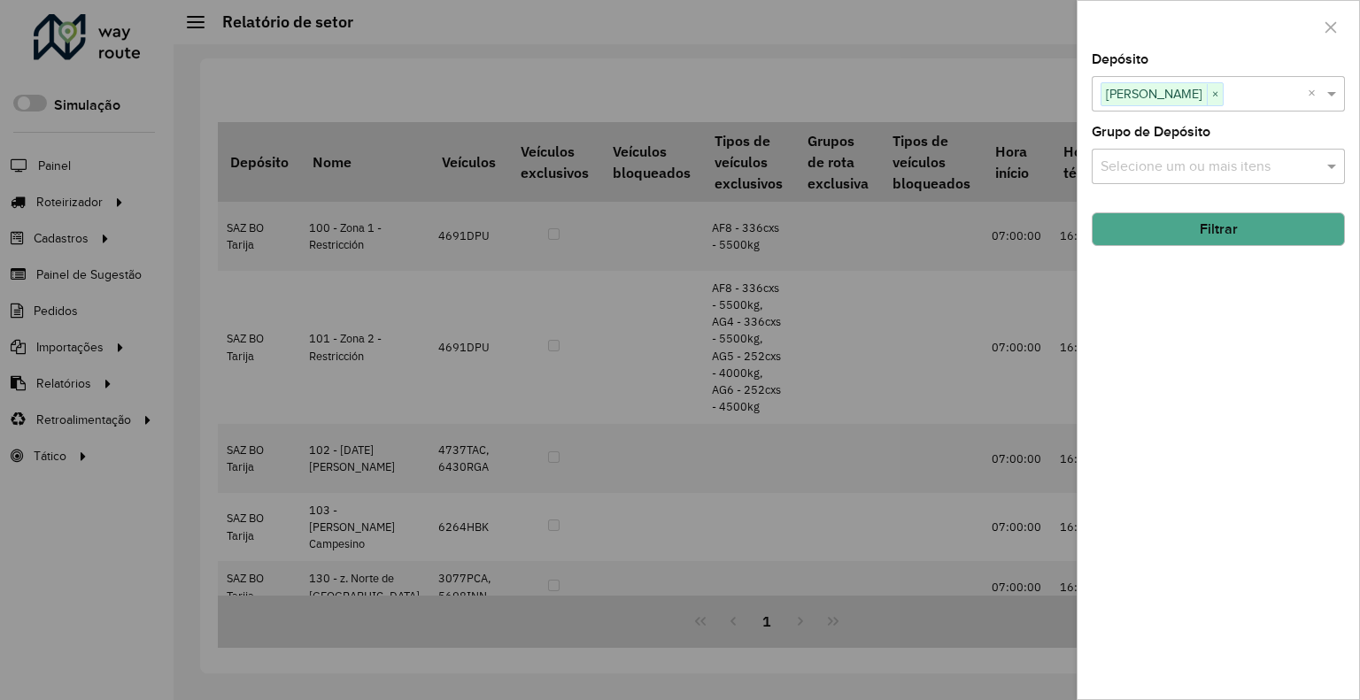
drag, startPoint x: 1240, startPoint y: 236, endPoint x: 863, endPoint y: 5, distance: 442.3
click at [1239, 236] on button "Filtrar" at bounding box center [1218, 229] width 253 height 34
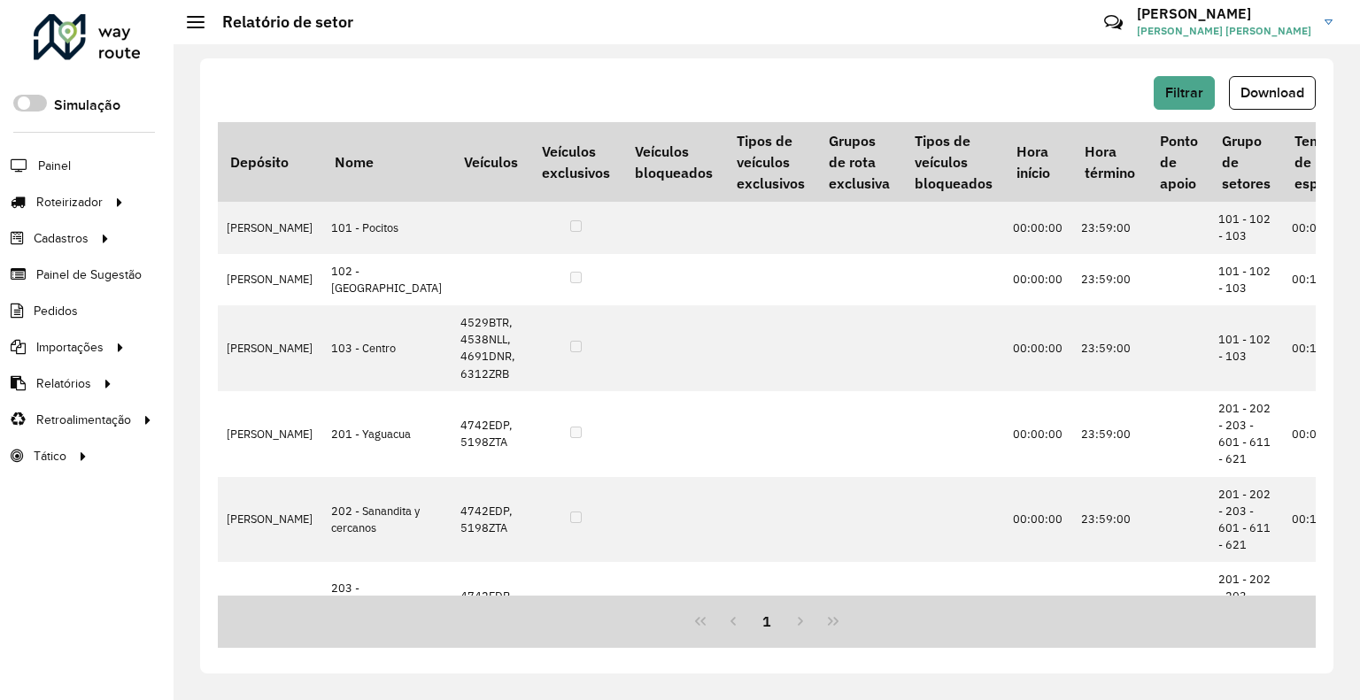
drag, startPoint x: 1249, startPoint y: 84, endPoint x: 1270, endPoint y: 7, distance: 79.7
click at [1250, 84] on button "Download" at bounding box center [1272, 93] width 87 height 34
click at [1162, 84] on button "Filtrar" at bounding box center [1184, 93] width 61 height 34
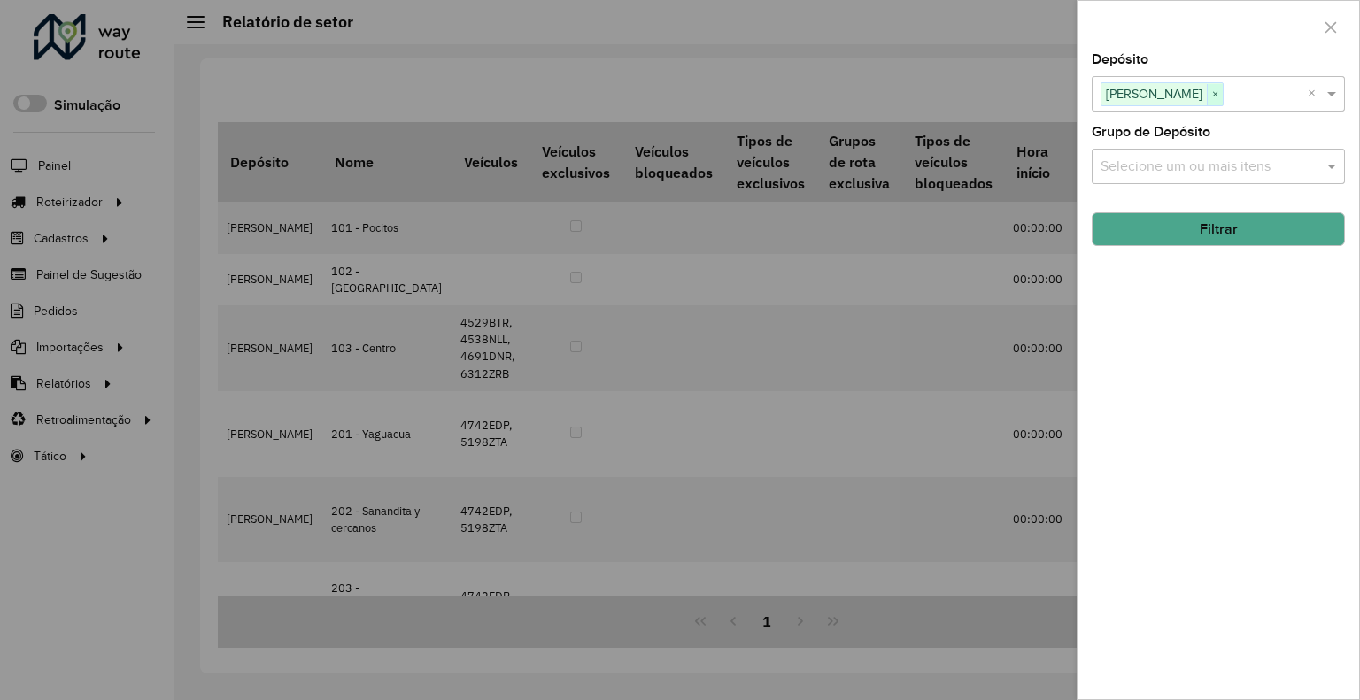
click at [1201, 91] on div "[PERSON_NAME] ×" at bounding box center [1161, 94] width 123 height 24
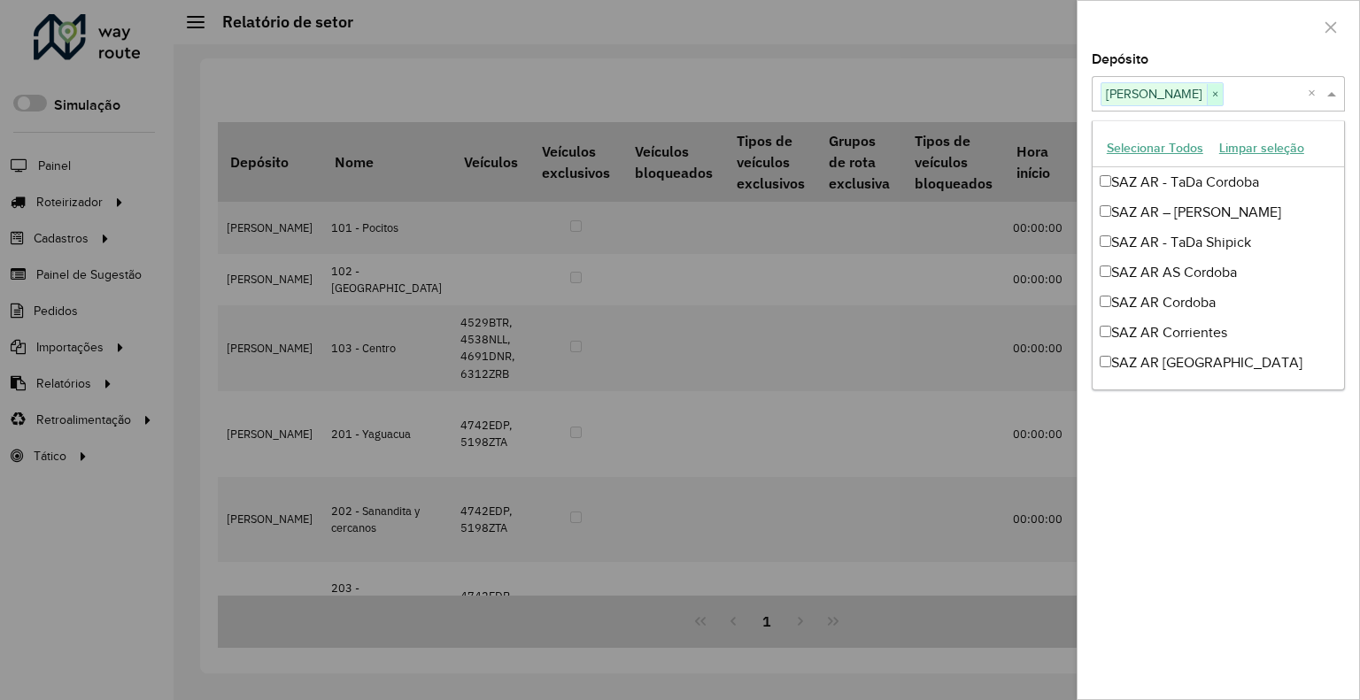
scroll to position [1054, 0]
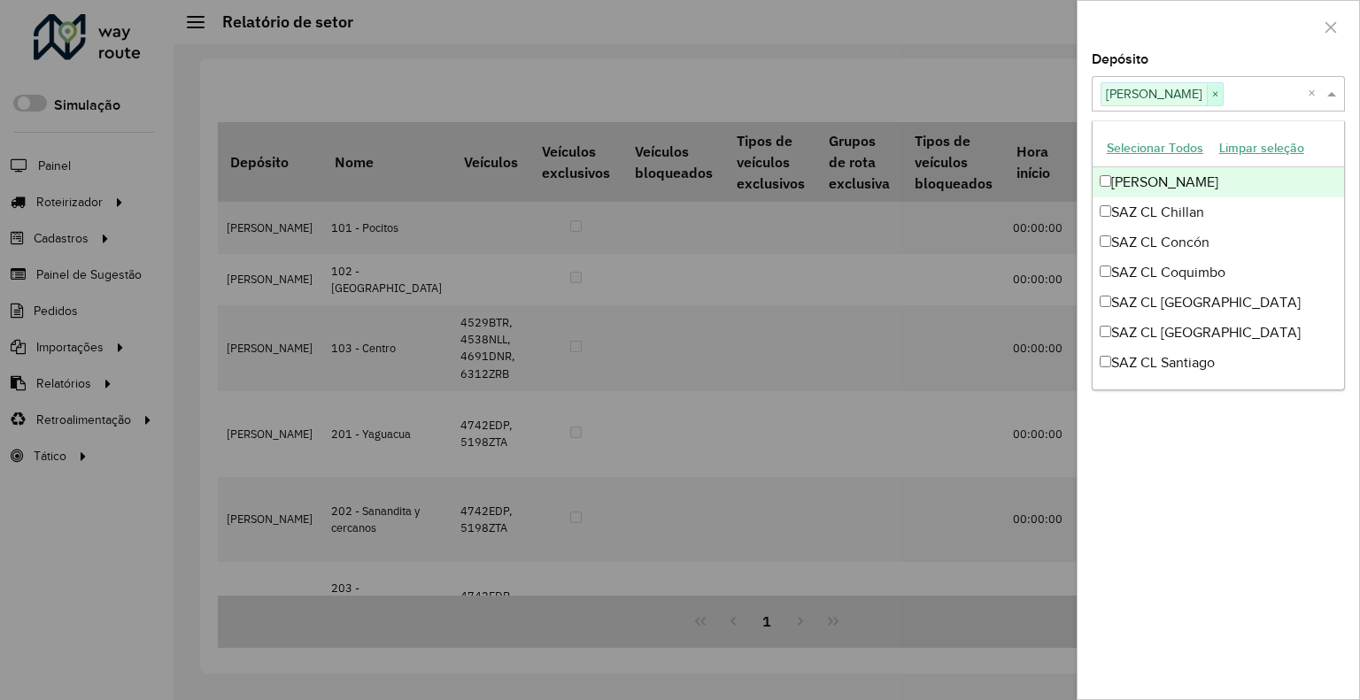
click at [1207, 92] on span "×" at bounding box center [1215, 94] width 16 height 21
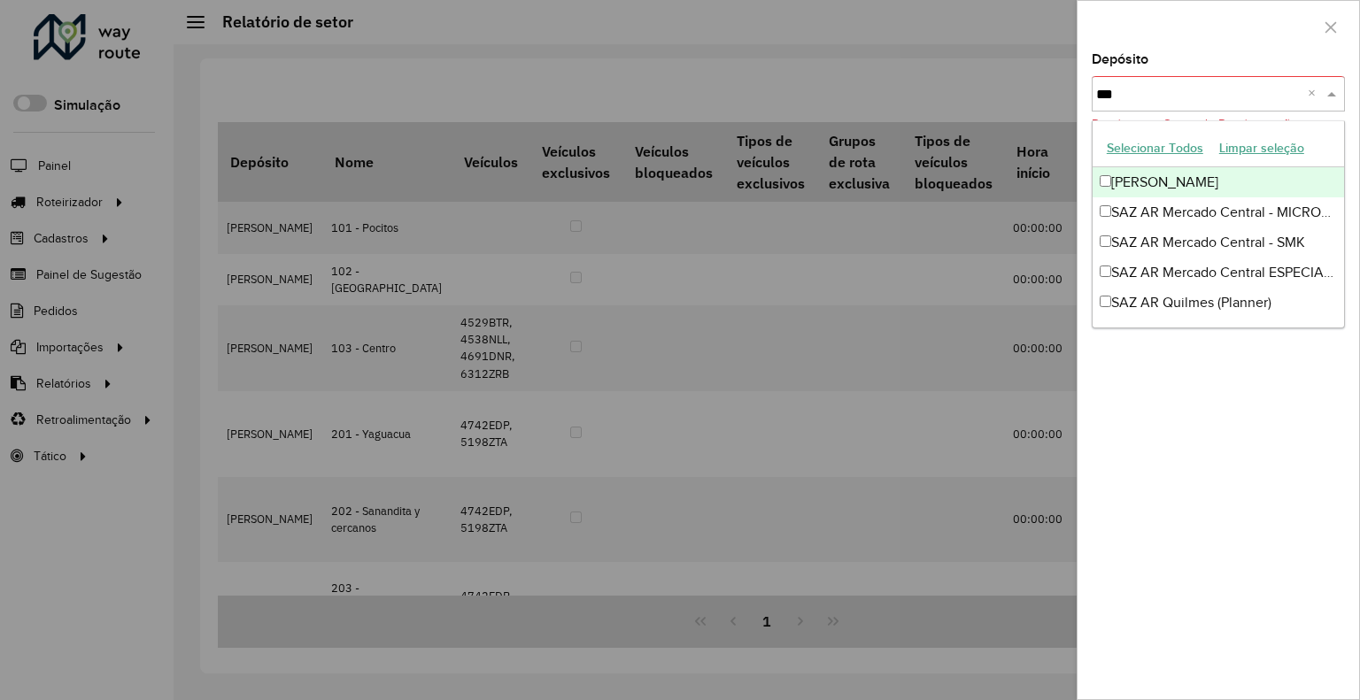
scroll to position [0, 0]
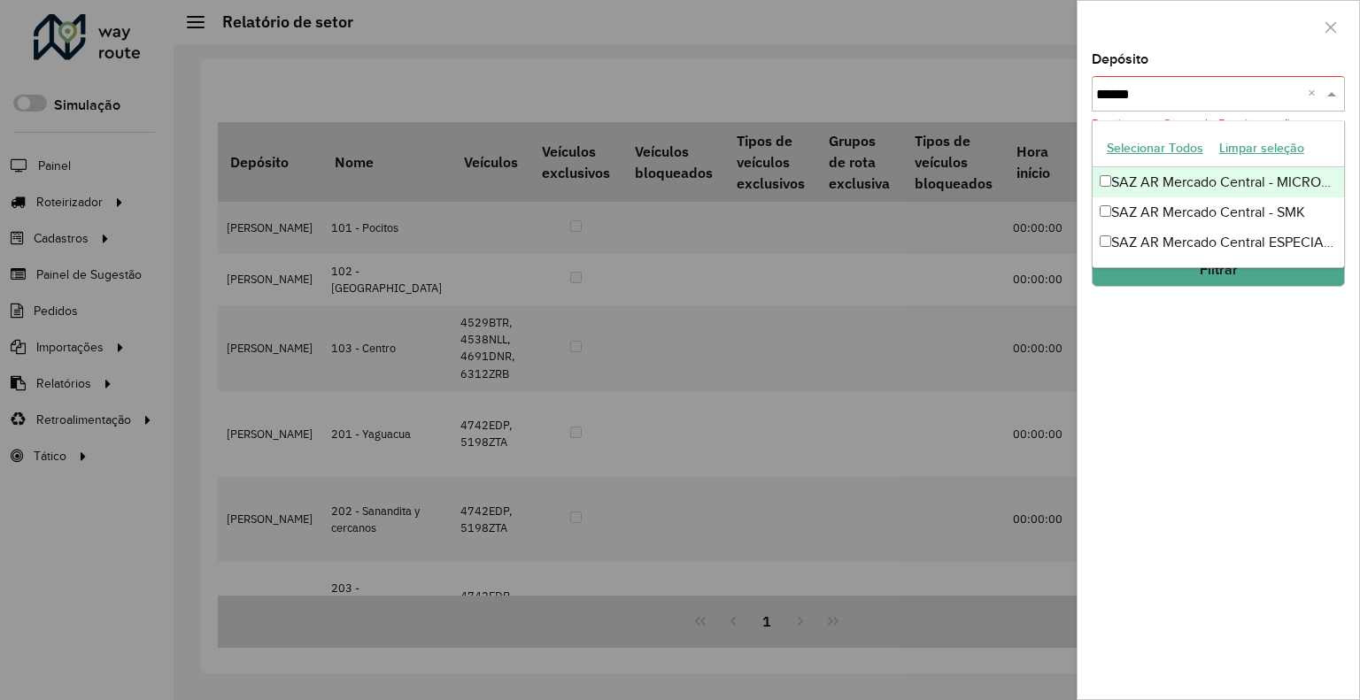
type input "*******"
click at [1146, 186] on div "SAZ AR Mercado Central - MICROCENTRO" at bounding box center [1217, 182] width 251 height 30
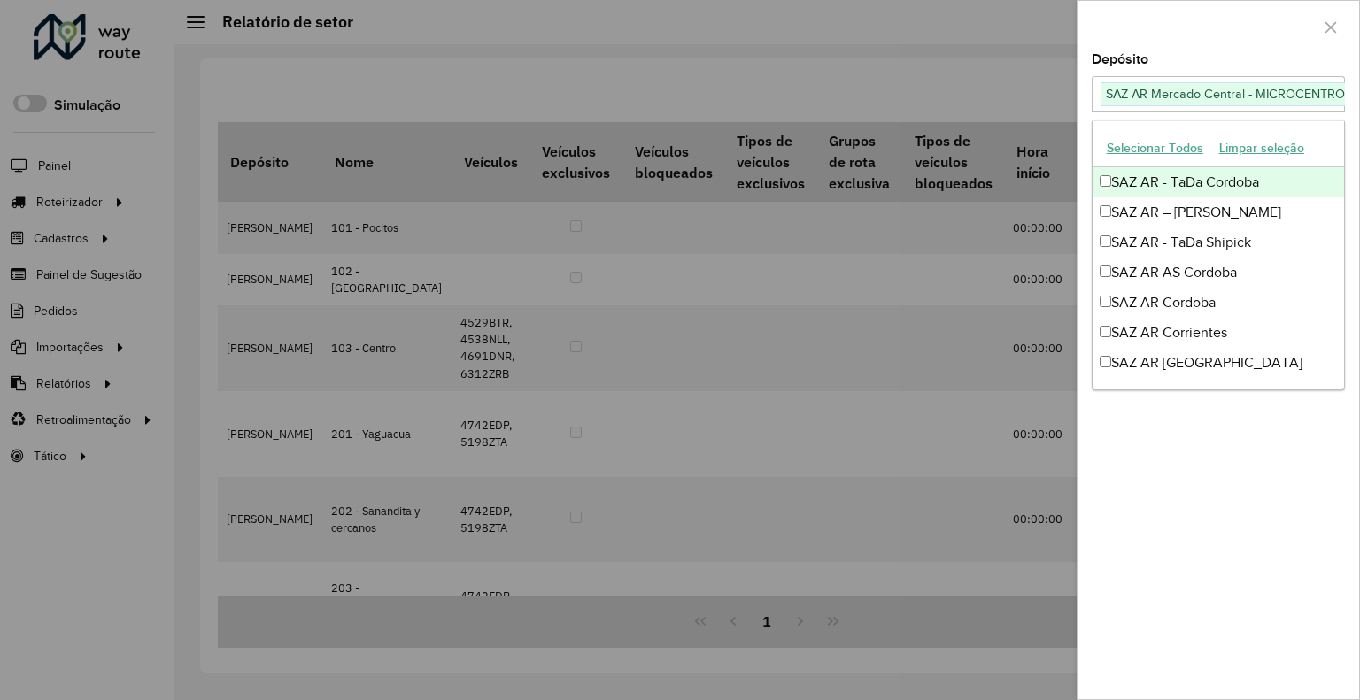
click at [1184, 17] on div at bounding box center [1218, 27] width 282 height 52
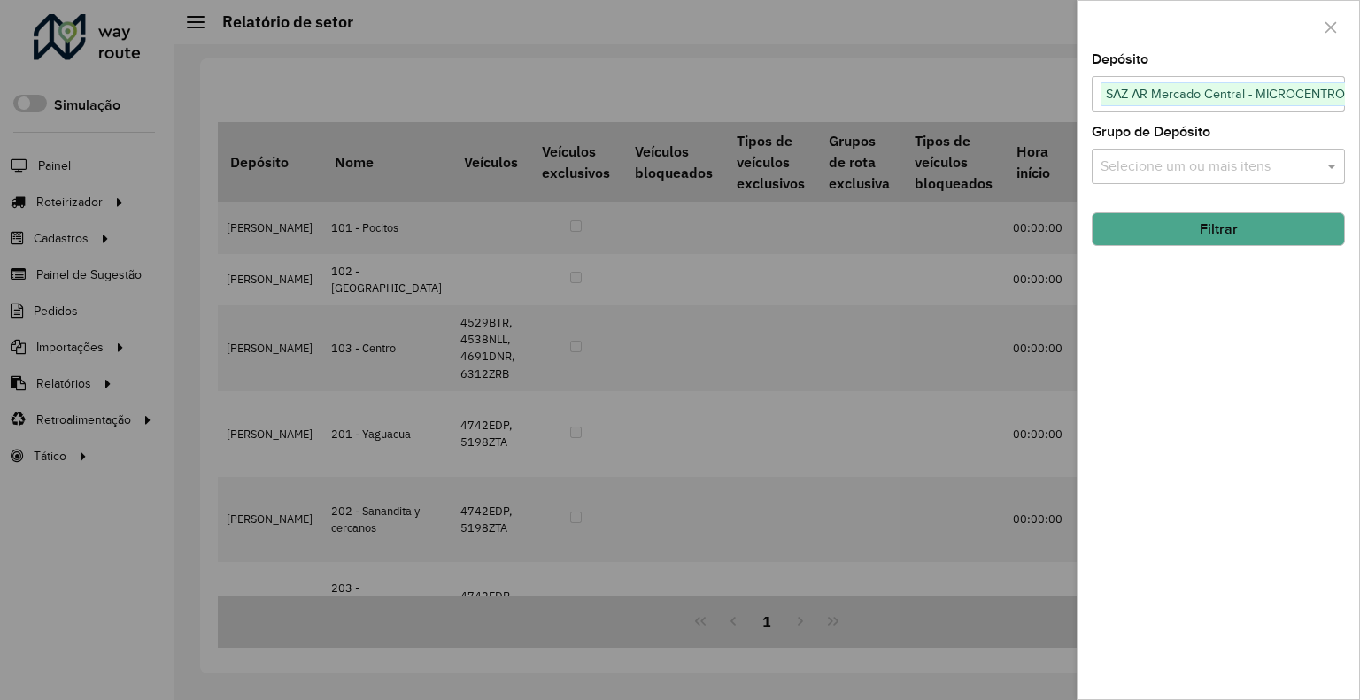
click at [1204, 233] on button "Filtrar" at bounding box center [1218, 229] width 253 height 34
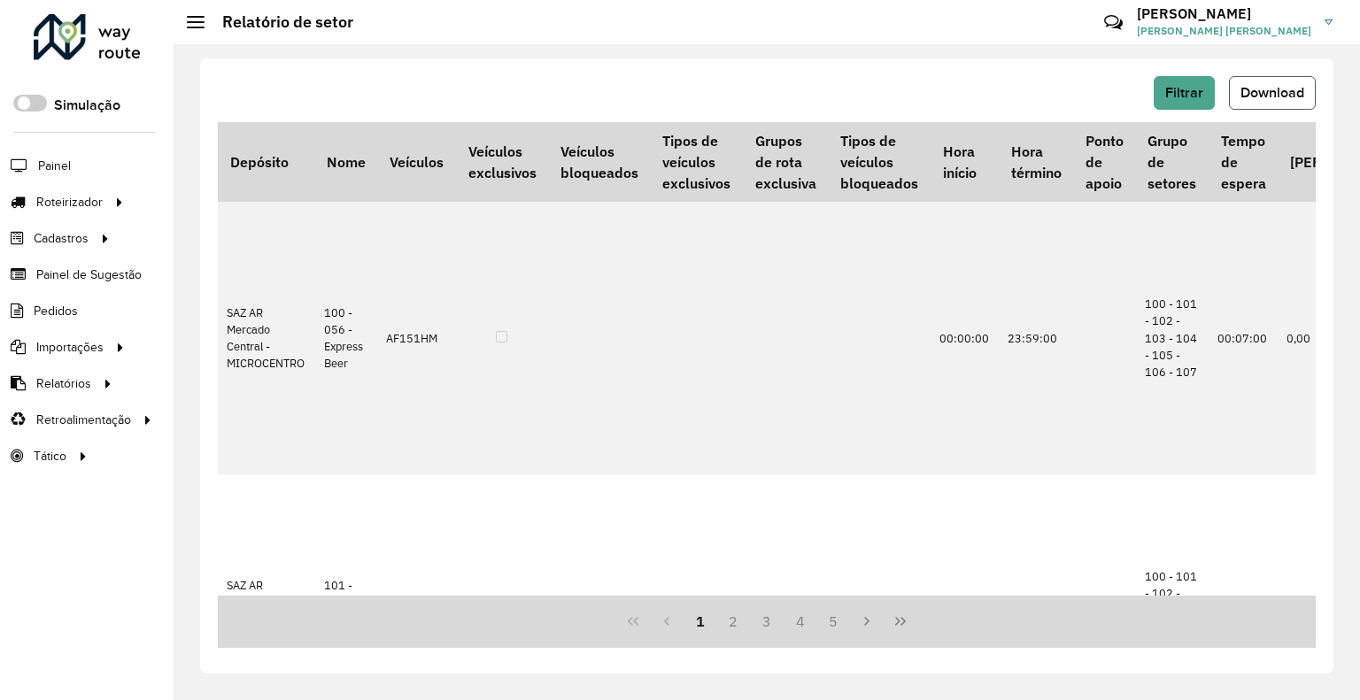
click at [1271, 95] on span "Download" at bounding box center [1272, 92] width 64 height 15
click at [1179, 77] on button "Filtrar" at bounding box center [1184, 93] width 61 height 34
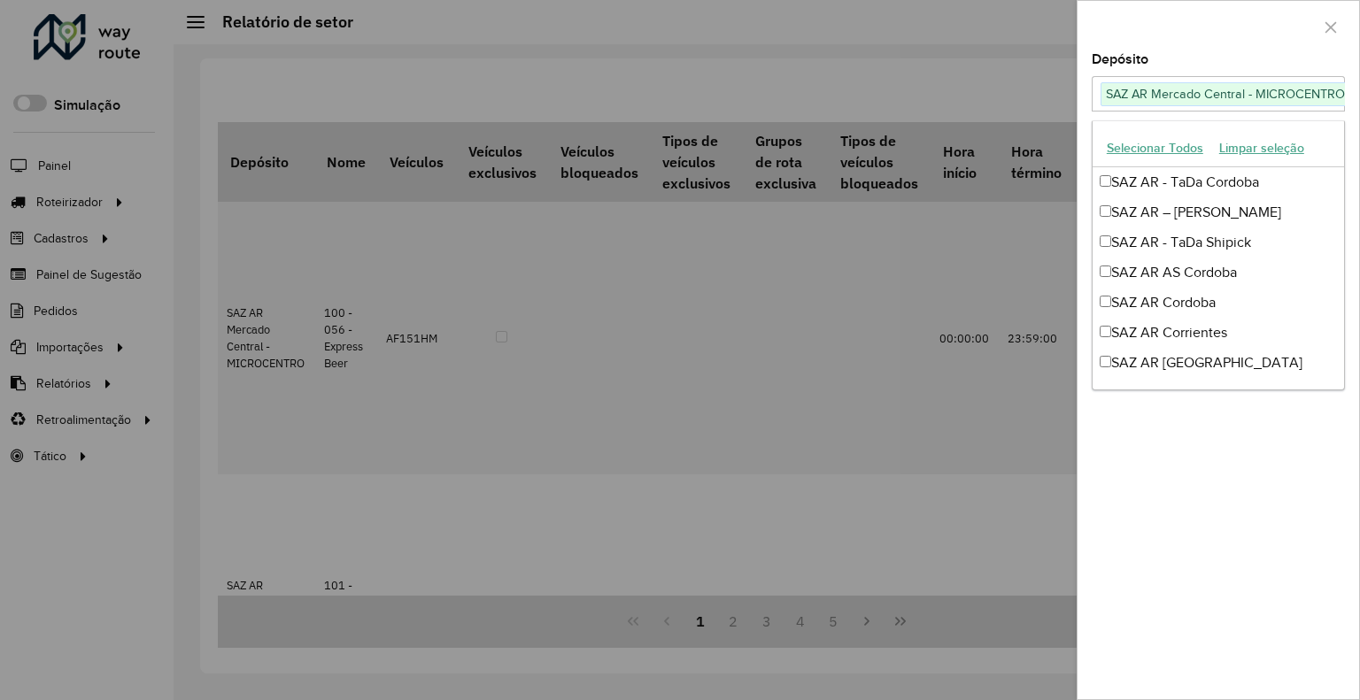
click at [1309, 102] on div "SAZ AR [PERSON_NAME] Central - MICROCENTRO ×" at bounding box center [1233, 94] width 266 height 24
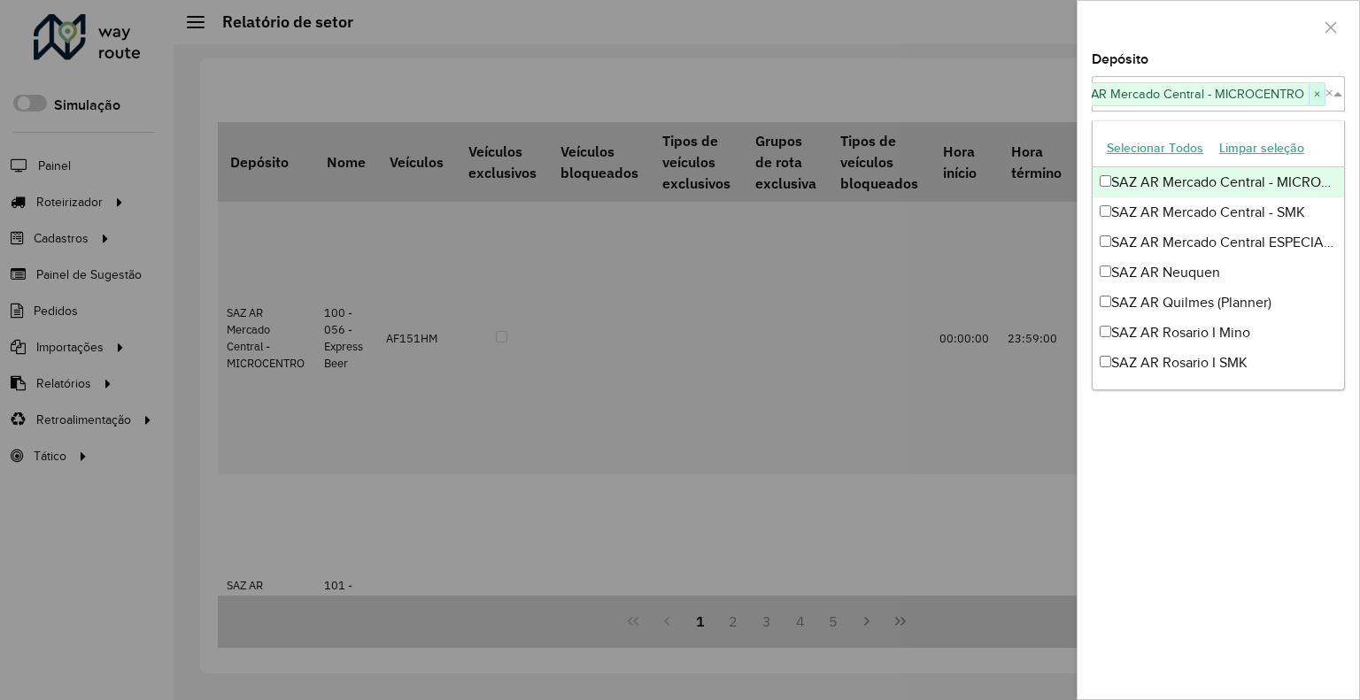
click at [1314, 93] on span "×" at bounding box center [1316, 94] width 16 height 21
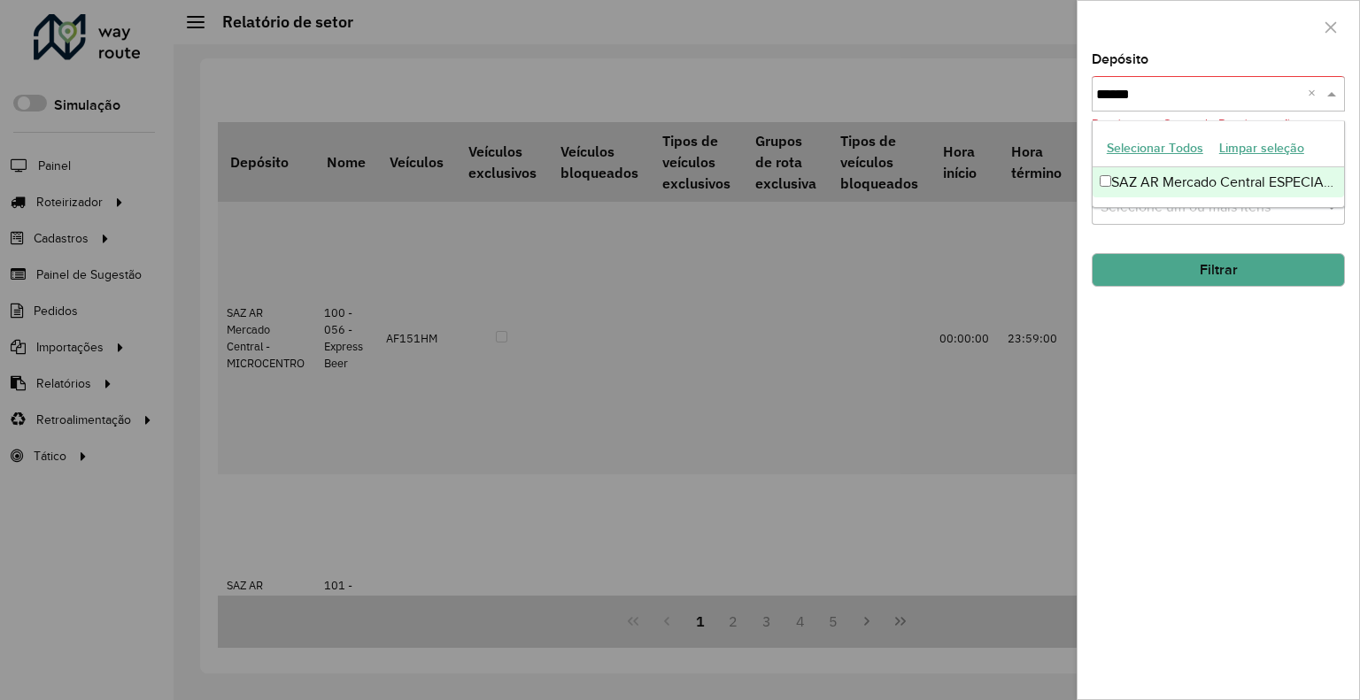
type input "*******"
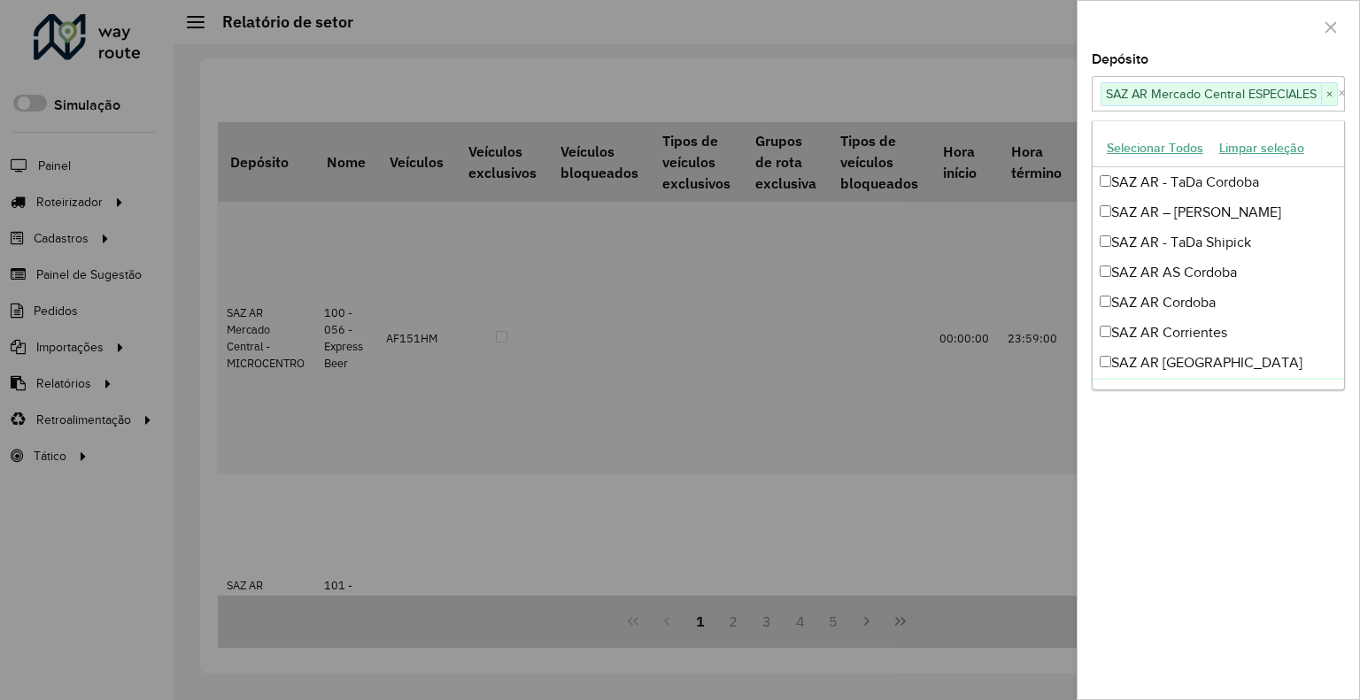
click at [1214, 495] on div "Depósito Selecione um ou mais itens SAZ AR [PERSON_NAME] Central ESPECIALES × ×…" at bounding box center [1218, 376] width 282 height 646
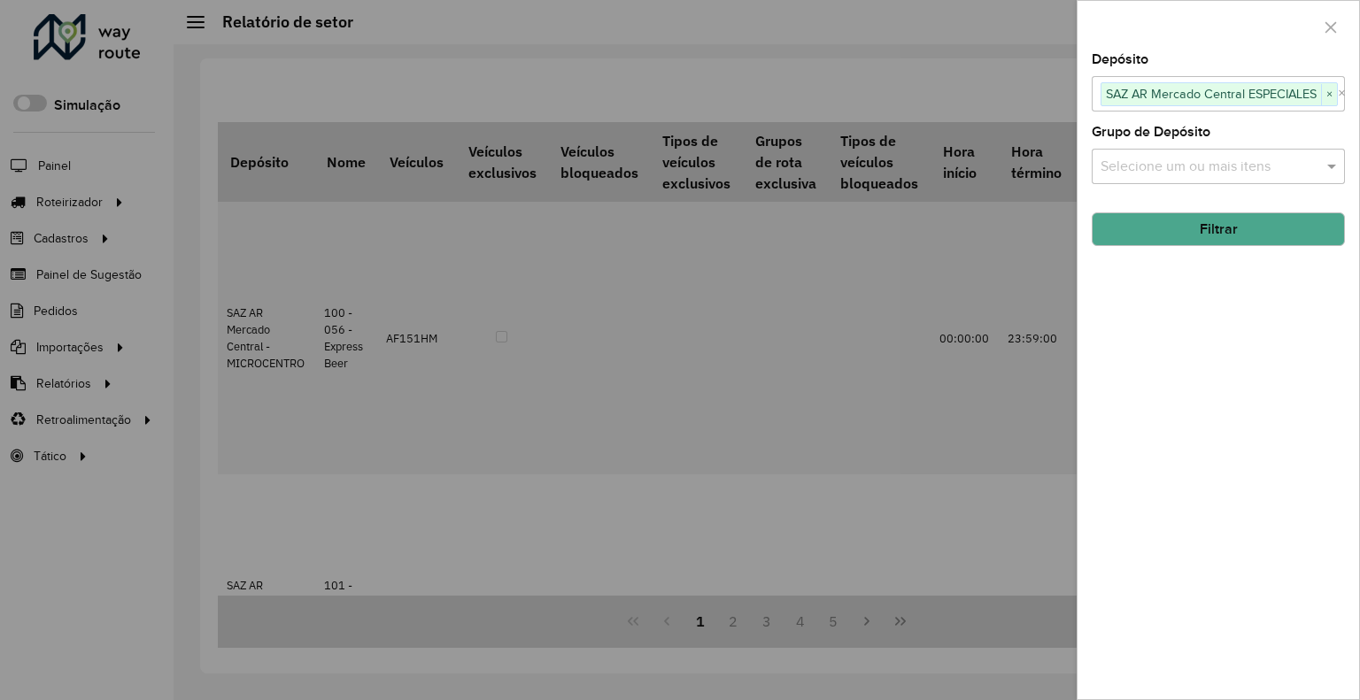
click at [1285, 228] on button "Filtrar" at bounding box center [1218, 229] width 253 height 34
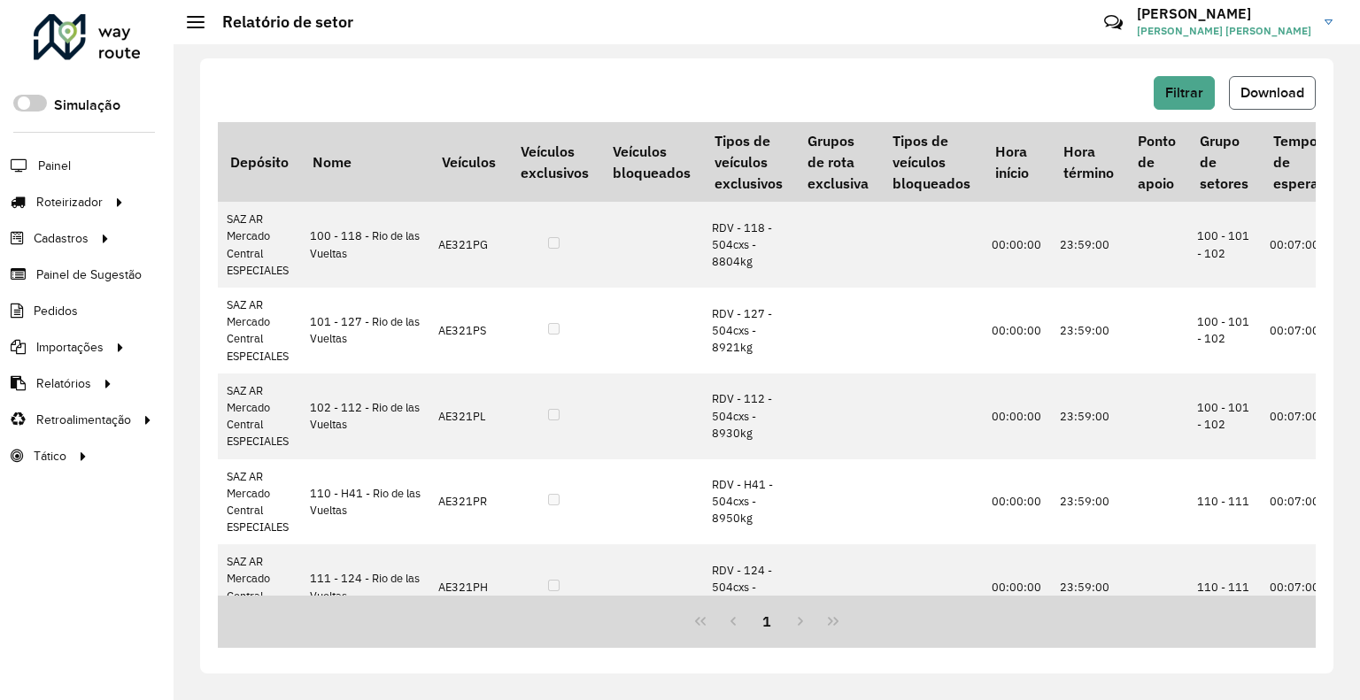
click at [1286, 89] on span "Download" at bounding box center [1272, 92] width 64 height 15
click at [1193, 83] on button "Filtrar" at bounding box center [1184, 93] width 61 height 34
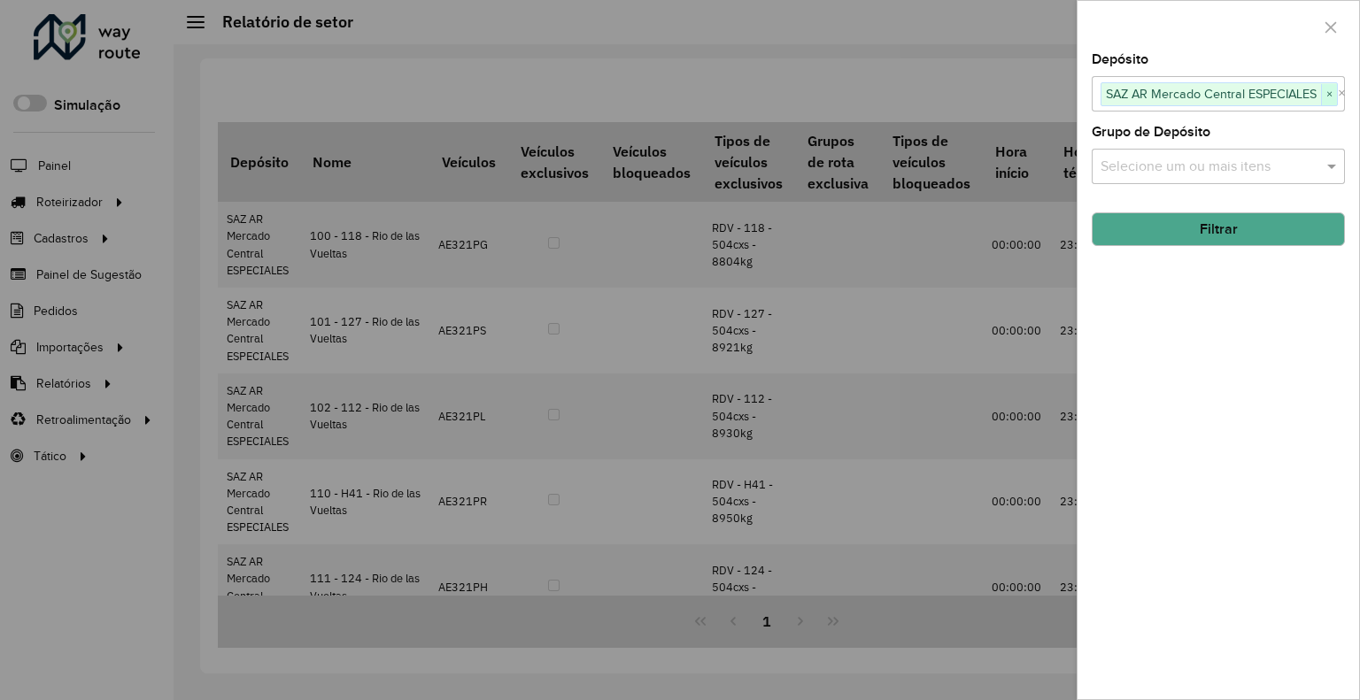
click at [1325, 96] on span "×" at bounding box center [1329, 94] width 16 height 21
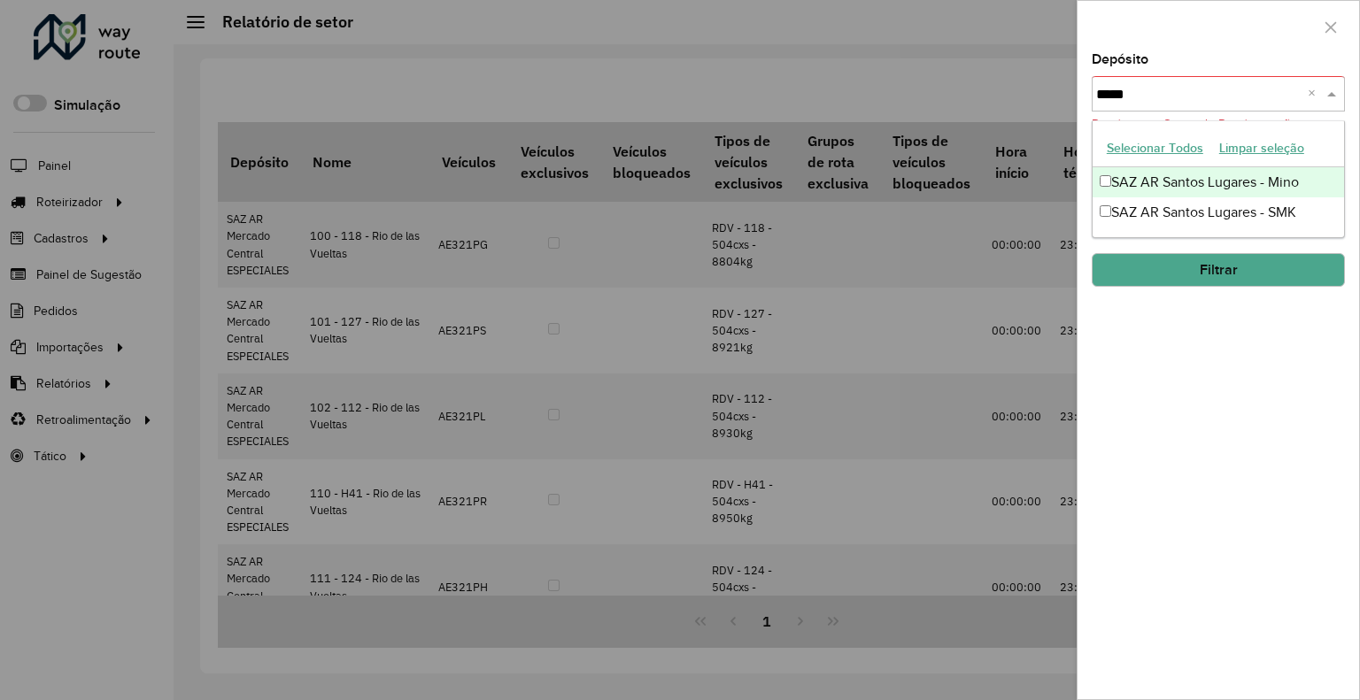
type input "******"
click at [1282, 180] on div "SAZ AR Santos Lugares - Mino" at bounding box center [1217, 182] width 251 height 30
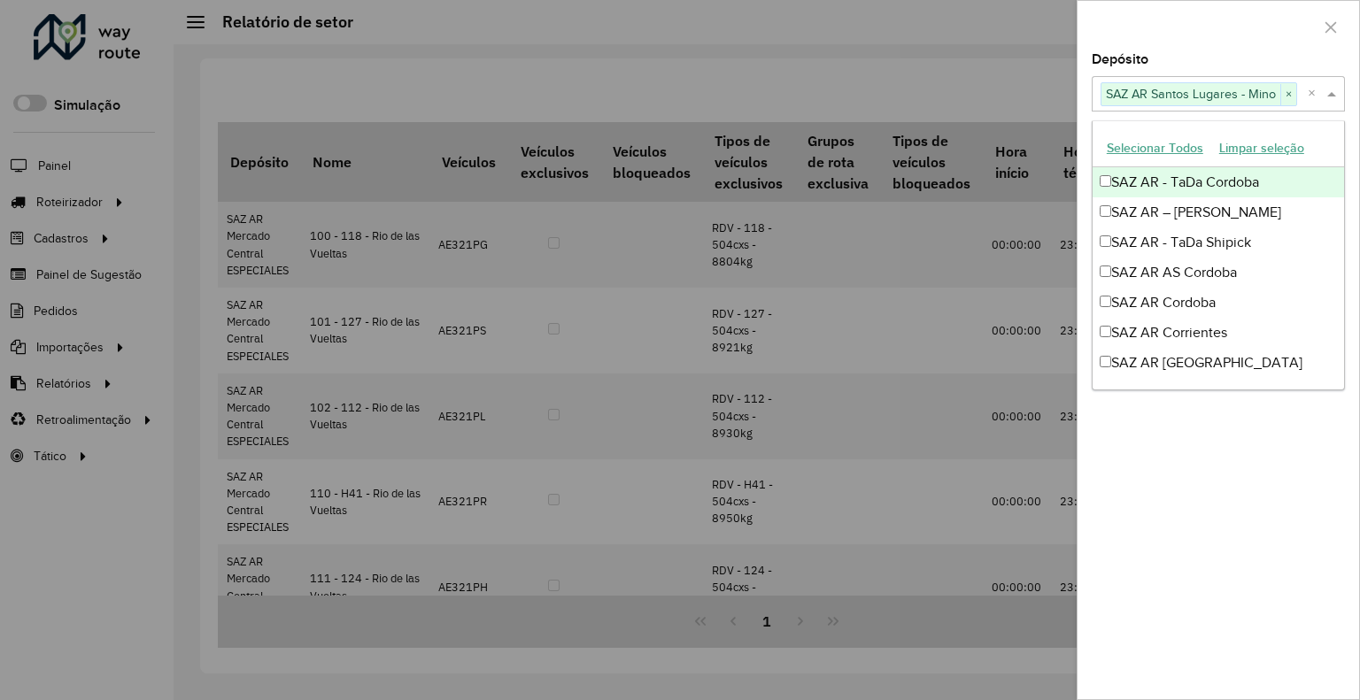
click at [1106, 52] on label "Depósito" at bounding box center [1120, 59] width 57 height 21
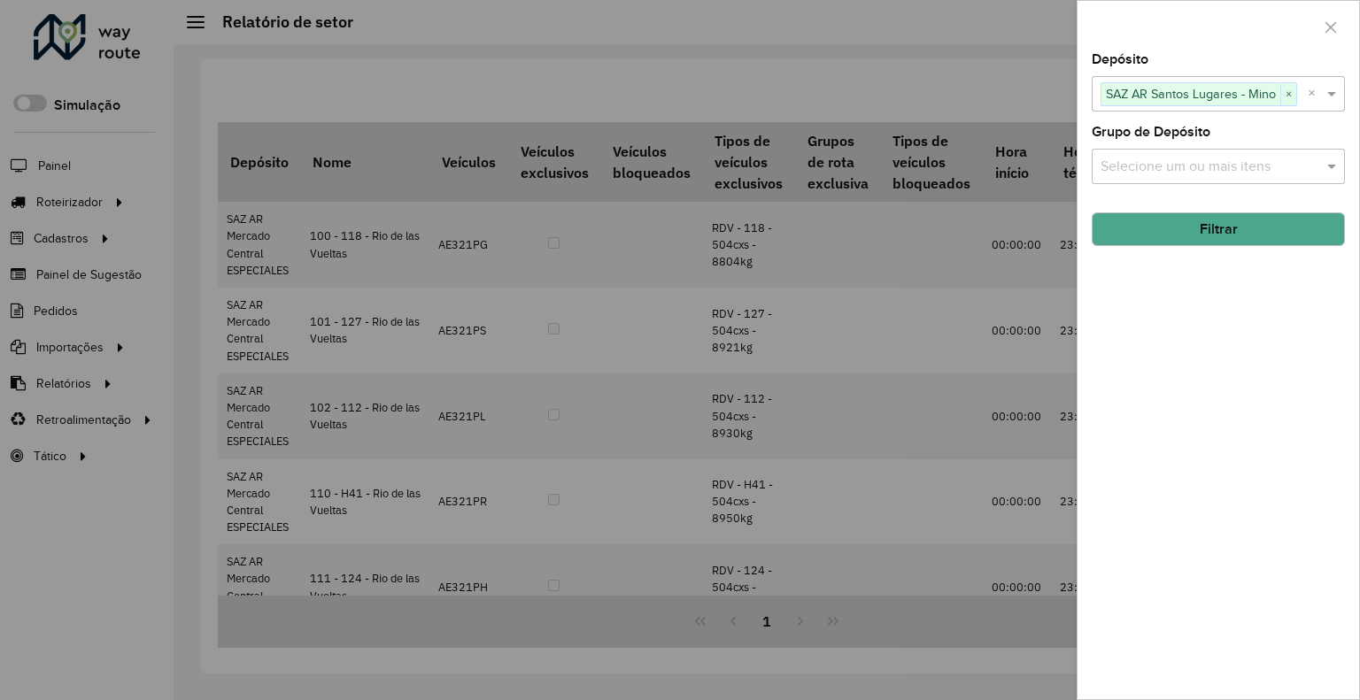
click at [1224, 231] on button "Filtrar" at bounding box center [1218, 229] width 253 height 34
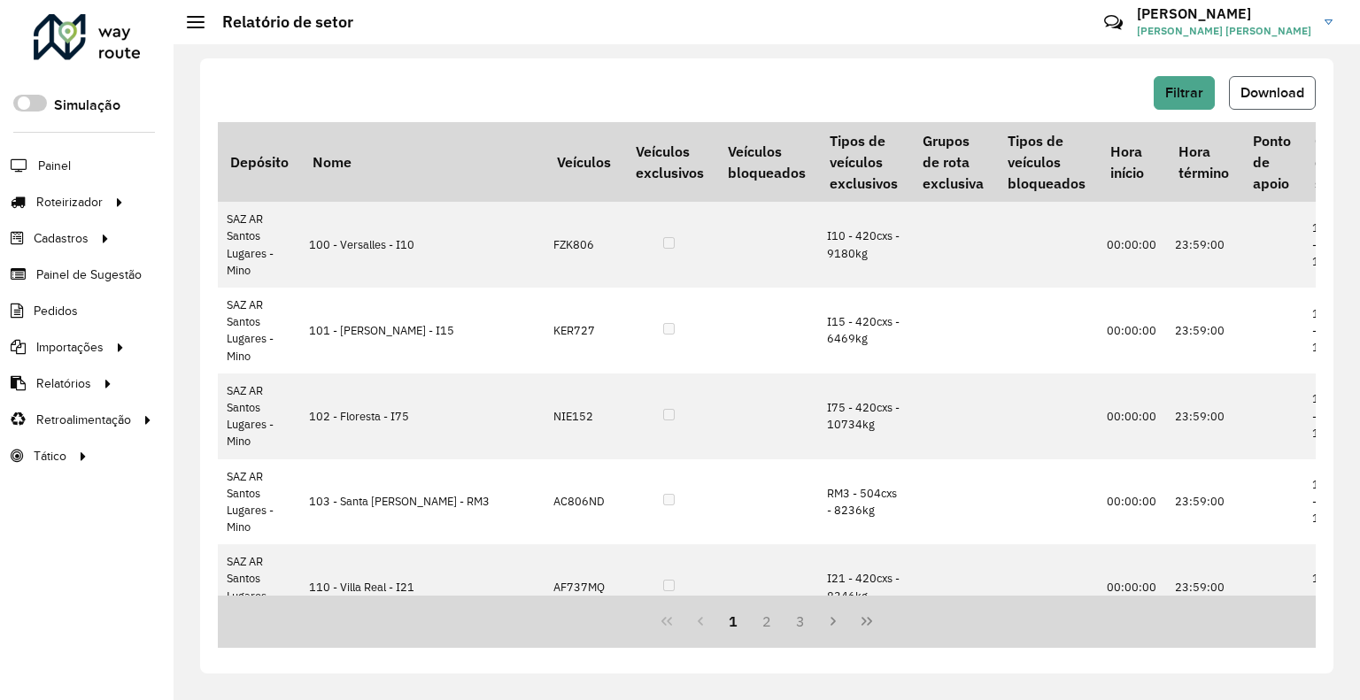
click at [1258, 85] on span "Download" at bounding box center [1272, 92] width 64 height 15
click at [1149, 81] on div "Filtrar Download" at bounding box center [767, 93] width 1098 height 34
click at [1165, 94] on button "Filtrar" at bounding box center [1184, 93] width 61 height 34
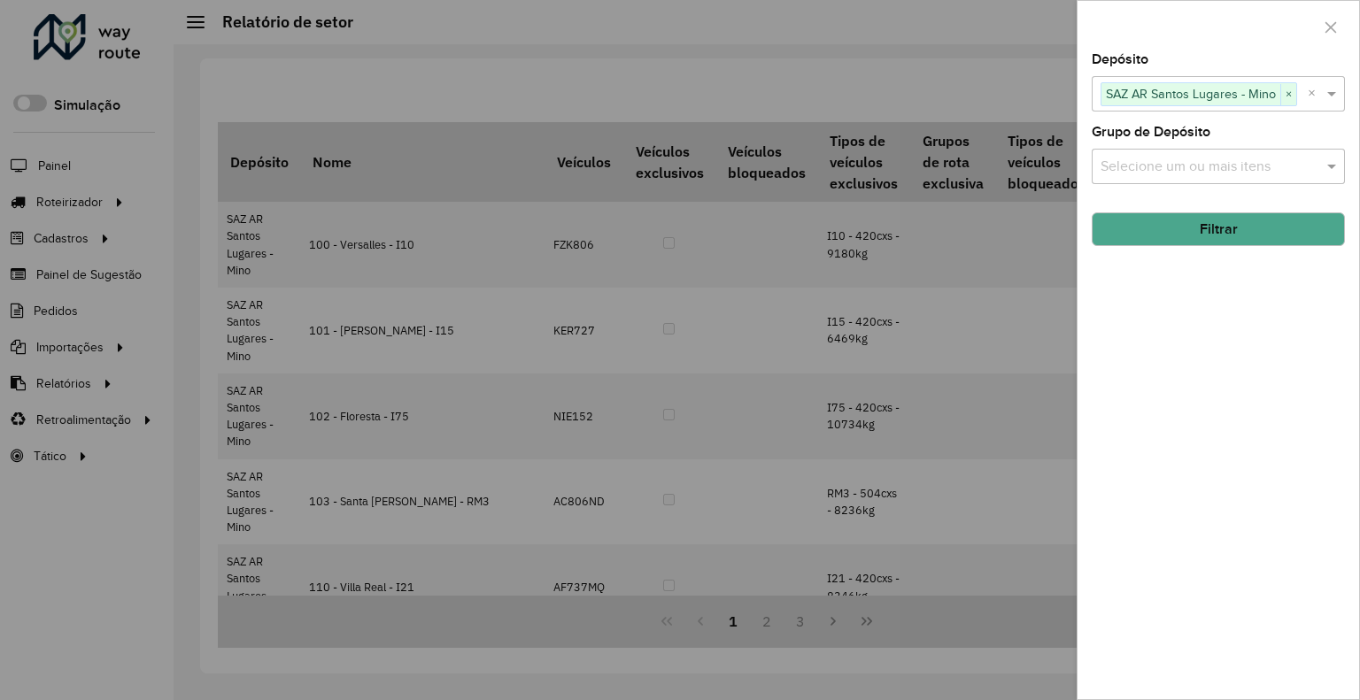
click at [1169, 94] on span "SAZ AR Santos Lugares - Mino" at bounding box center [1190, 93] width 179 height 21
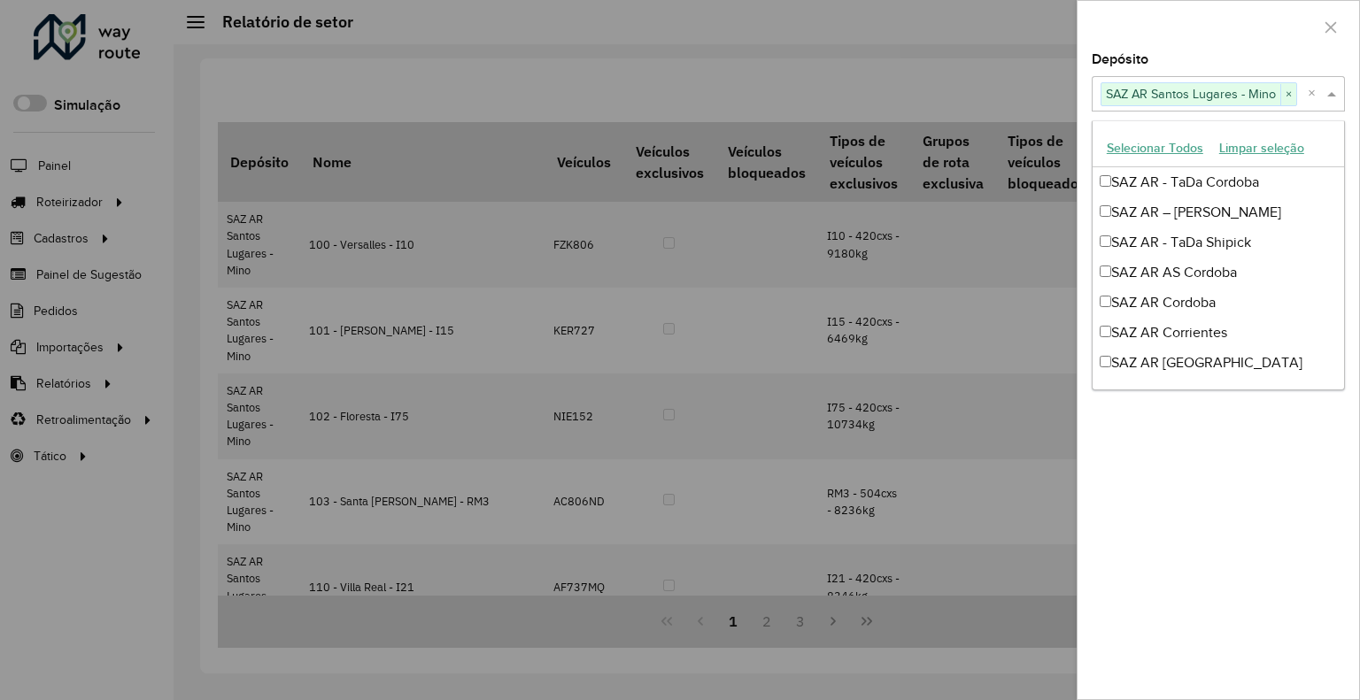
scroll to position [572, 0]
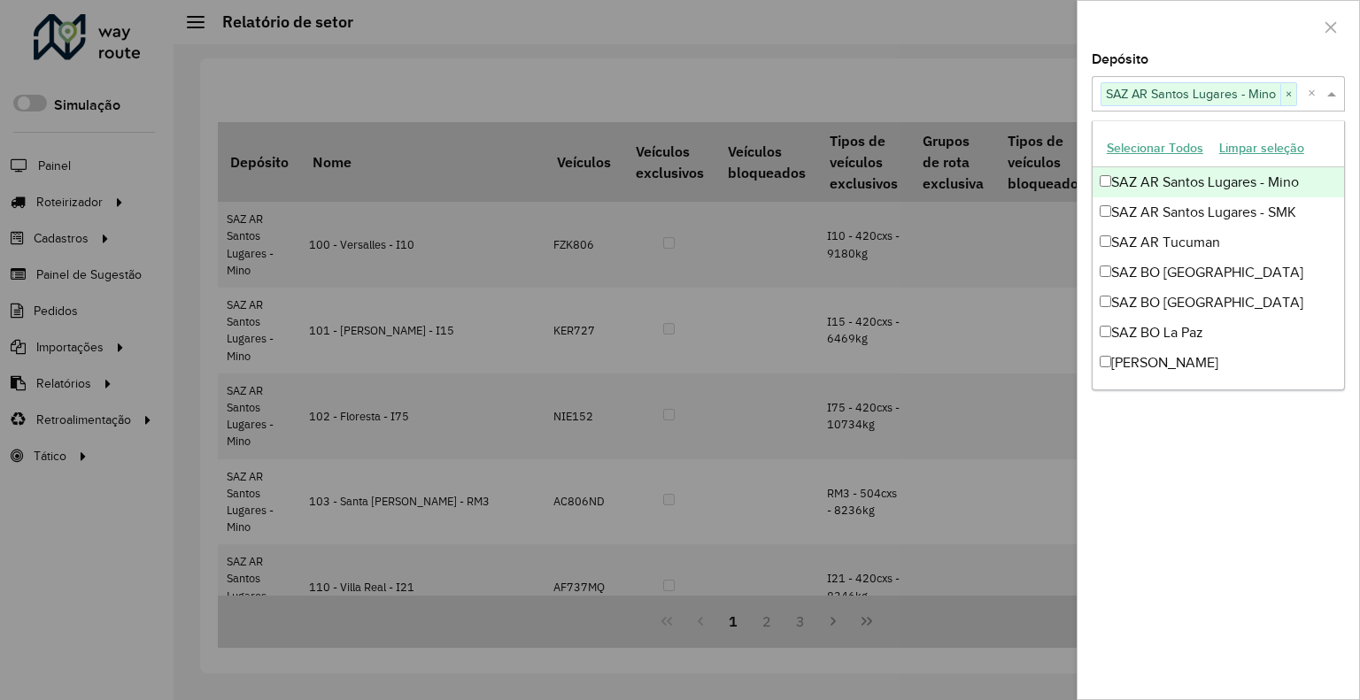
click at [1303, 89] on input "text" at bounding box center [1302, 94] width 11 height 21
click at [1293, 90] on span "×" at bounding box center [1288, 94] width 16 height 21
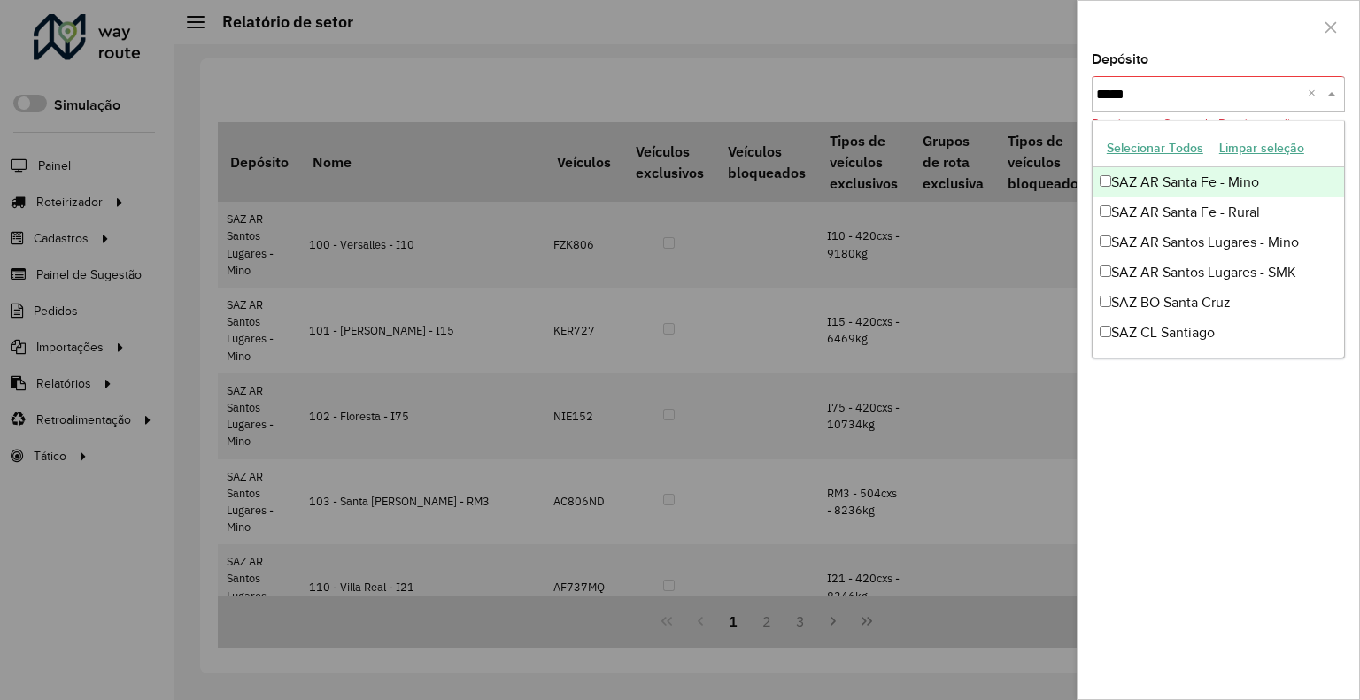
type input "******"
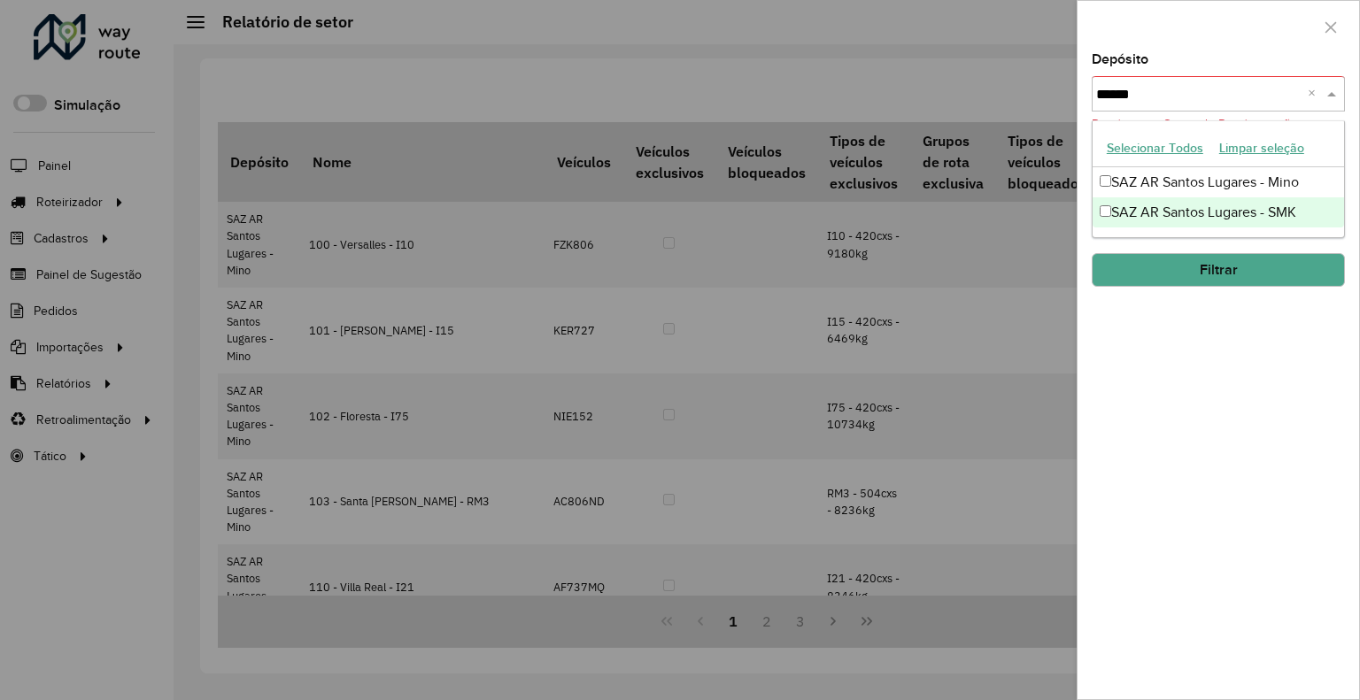
click at [1301, 219] on div "SAZ AR Santos Lugares - SMK" at bounding box center [1217, 212] width 251 height 30
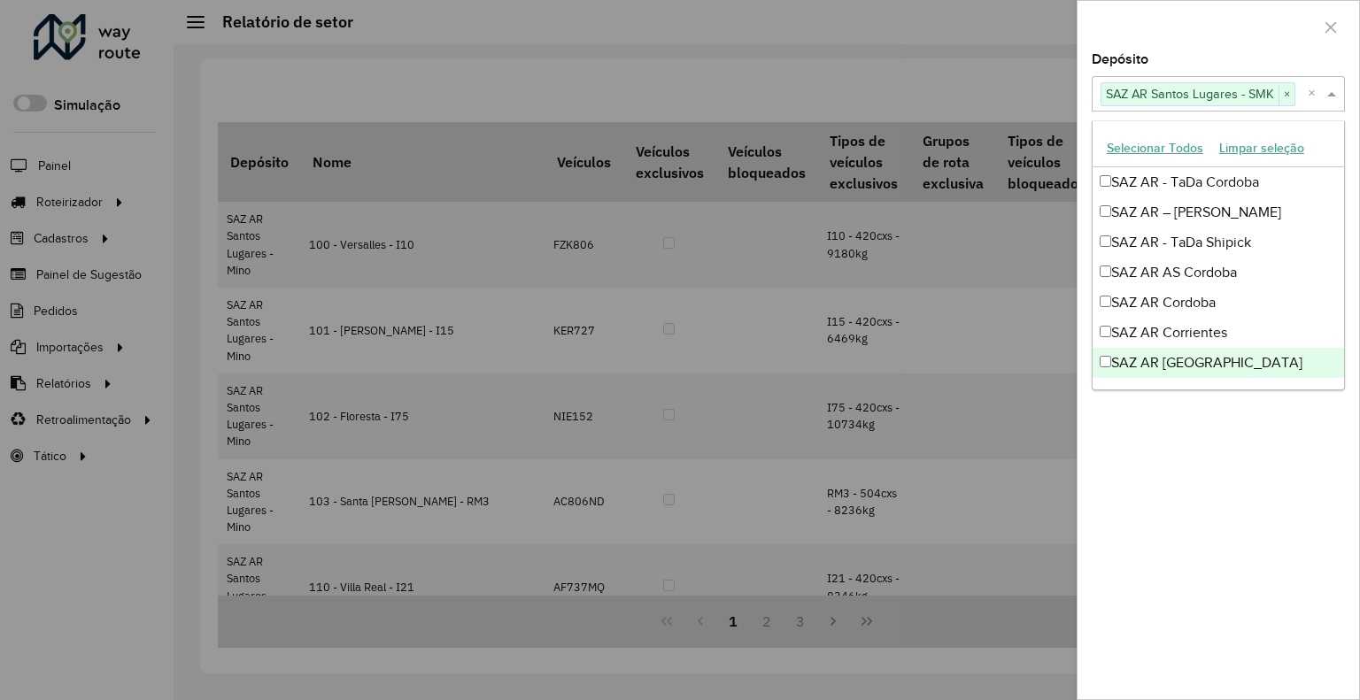
click at [1183, 573] on div "Depósito Selecione um ou mais itens SAZ AR [PERSON_NAME] Lugares - SMK × × Grup…" at bounding box center [1218, 376] width 282 height 646
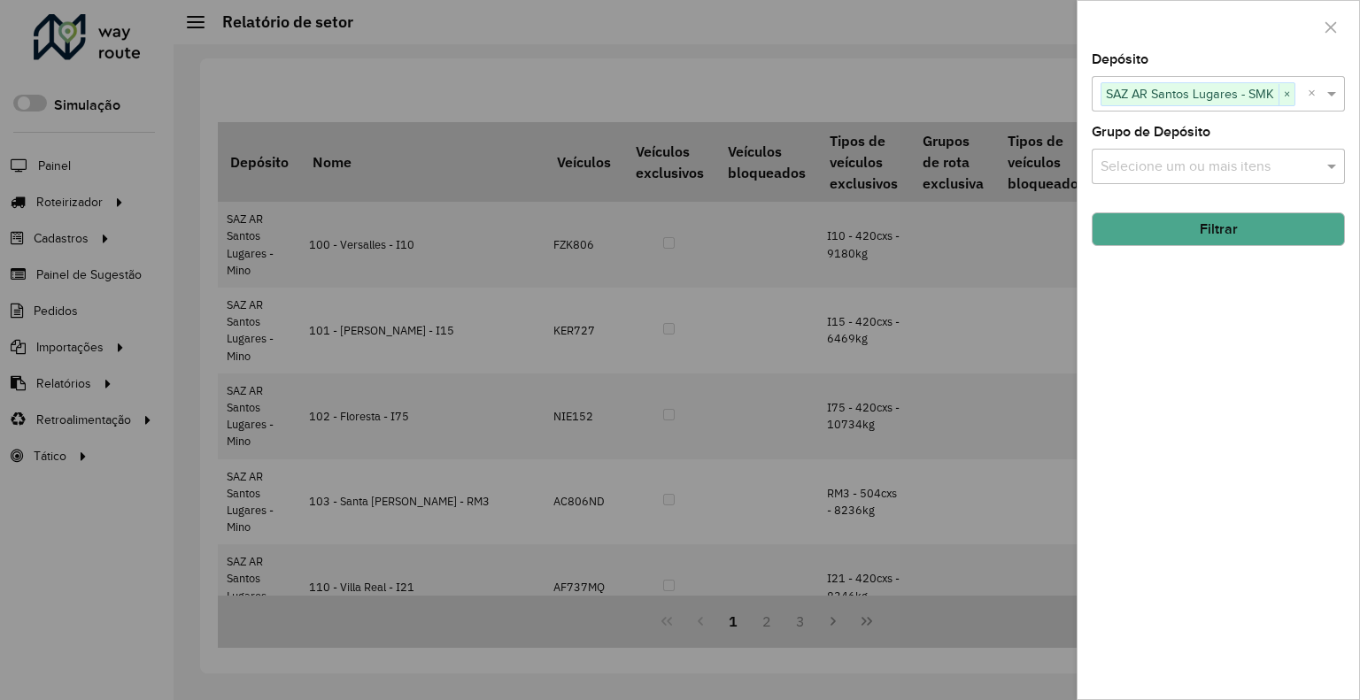
click at [1253, 218] on button "Filtrar" at bounding box center [1218, 229] width 253 height 34
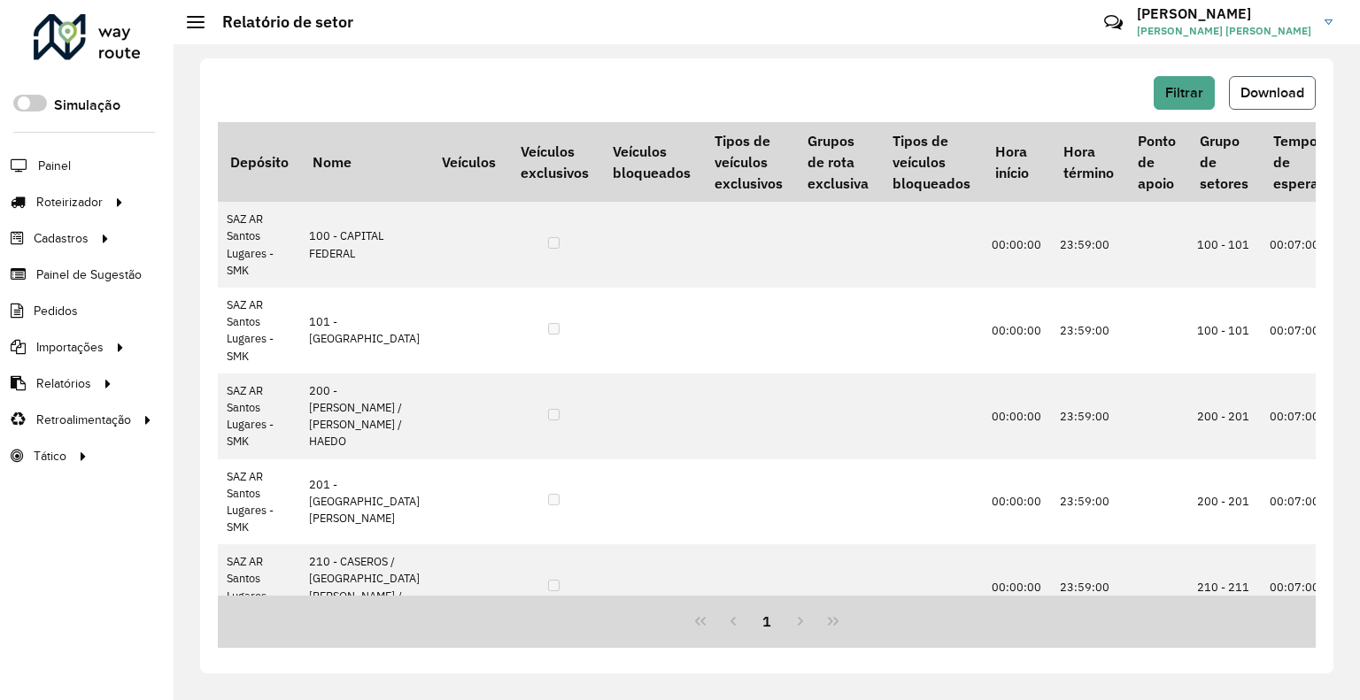
click at [1270, 93] on span "Download" at bounding box center [1272, 92] width 64 height 15
click at [1158, 85] on button "Filtrar" at bounding box center [1184, 93] width 61 height 34
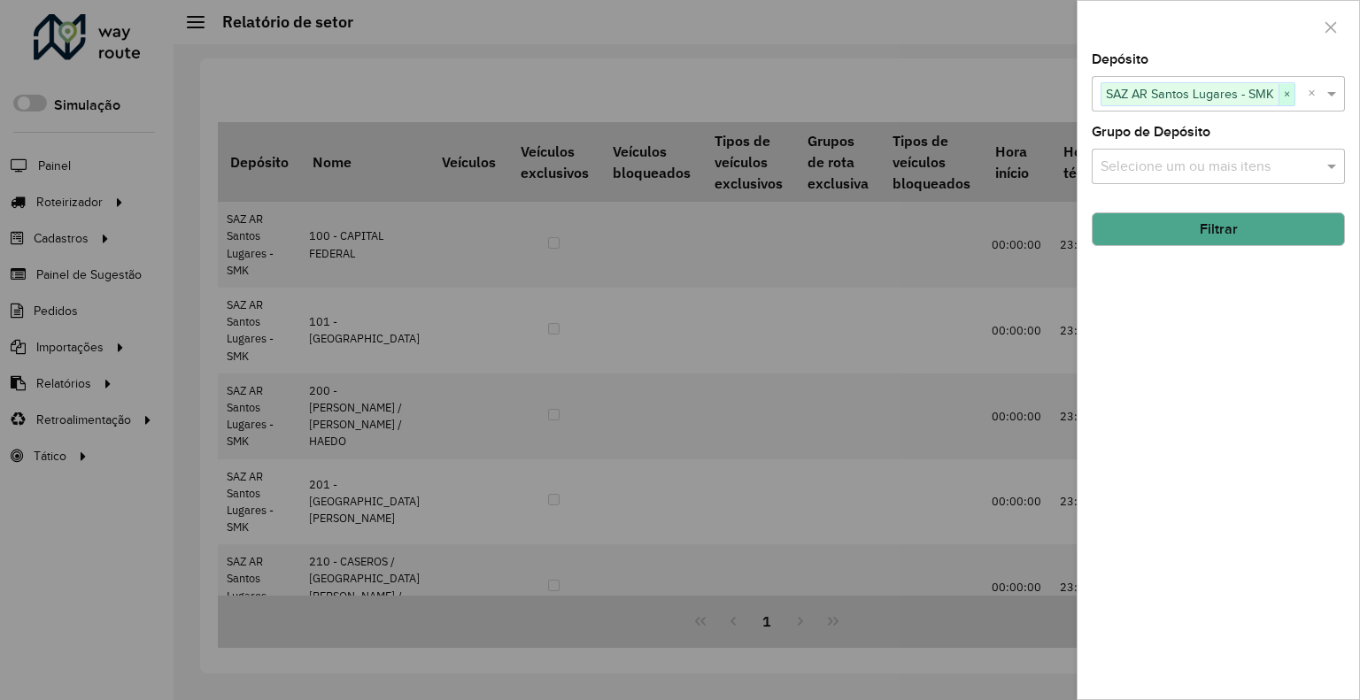
click at [1280, 93] on span "×" at bounding box center [1286, 94] width 16 height 21
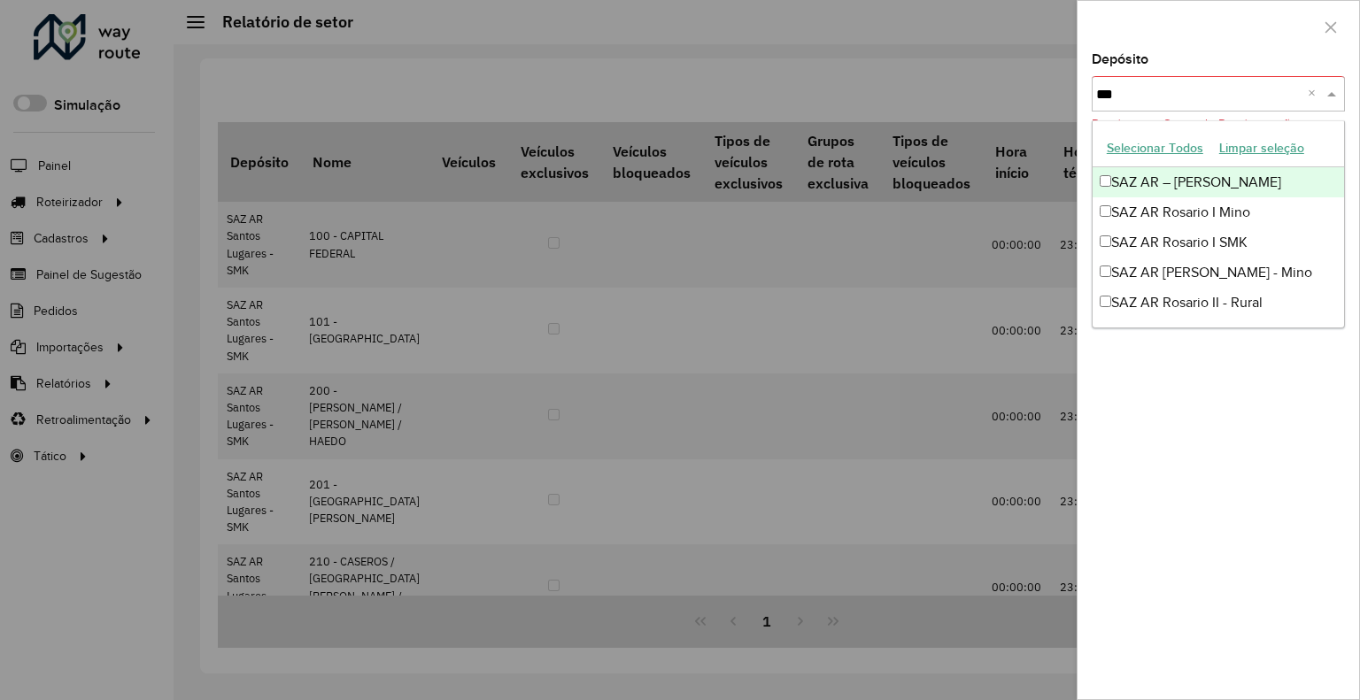
type input "***"
